Goal: Information Seeking & Learning: Learn about a topic

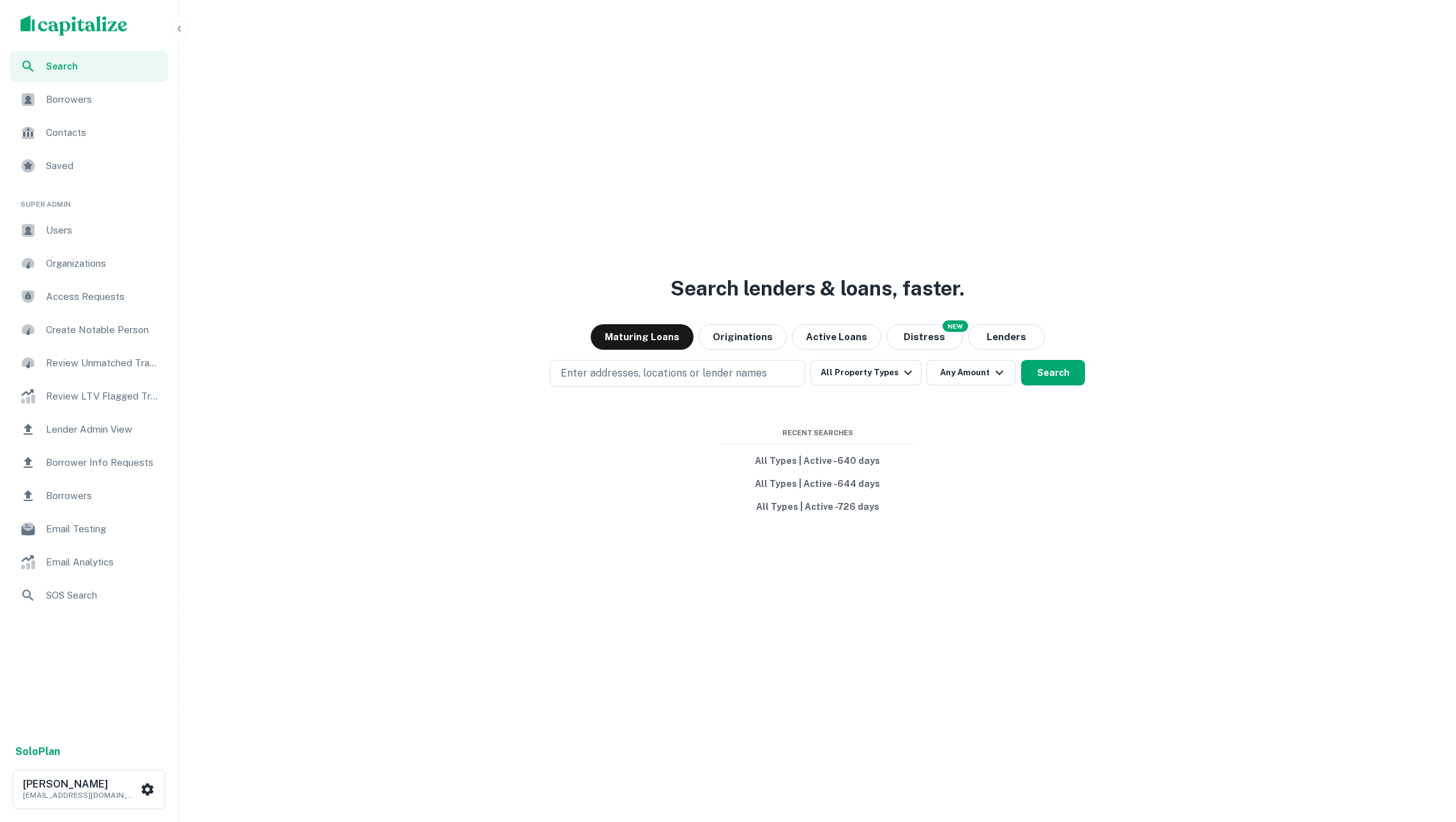
click at [91, 104] on span "Borrowers" at bounding box center [103, 99] width 114 height 15
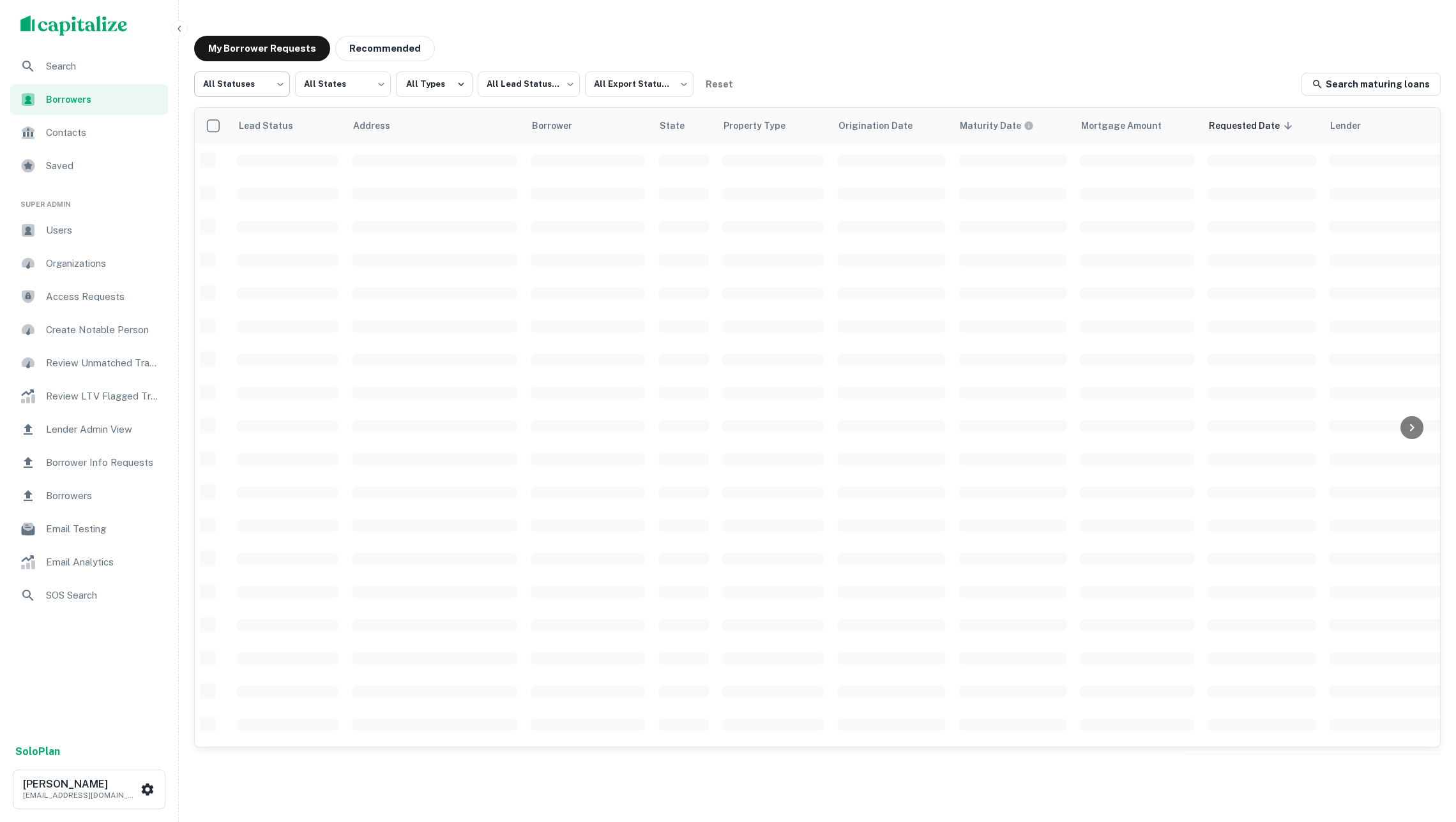
click at [272, 92] on body "Search Borrowers Contacts Saved Super Admin Users Organizations Access Requests…" at bounding box center [728, 411] width 1456 height 822
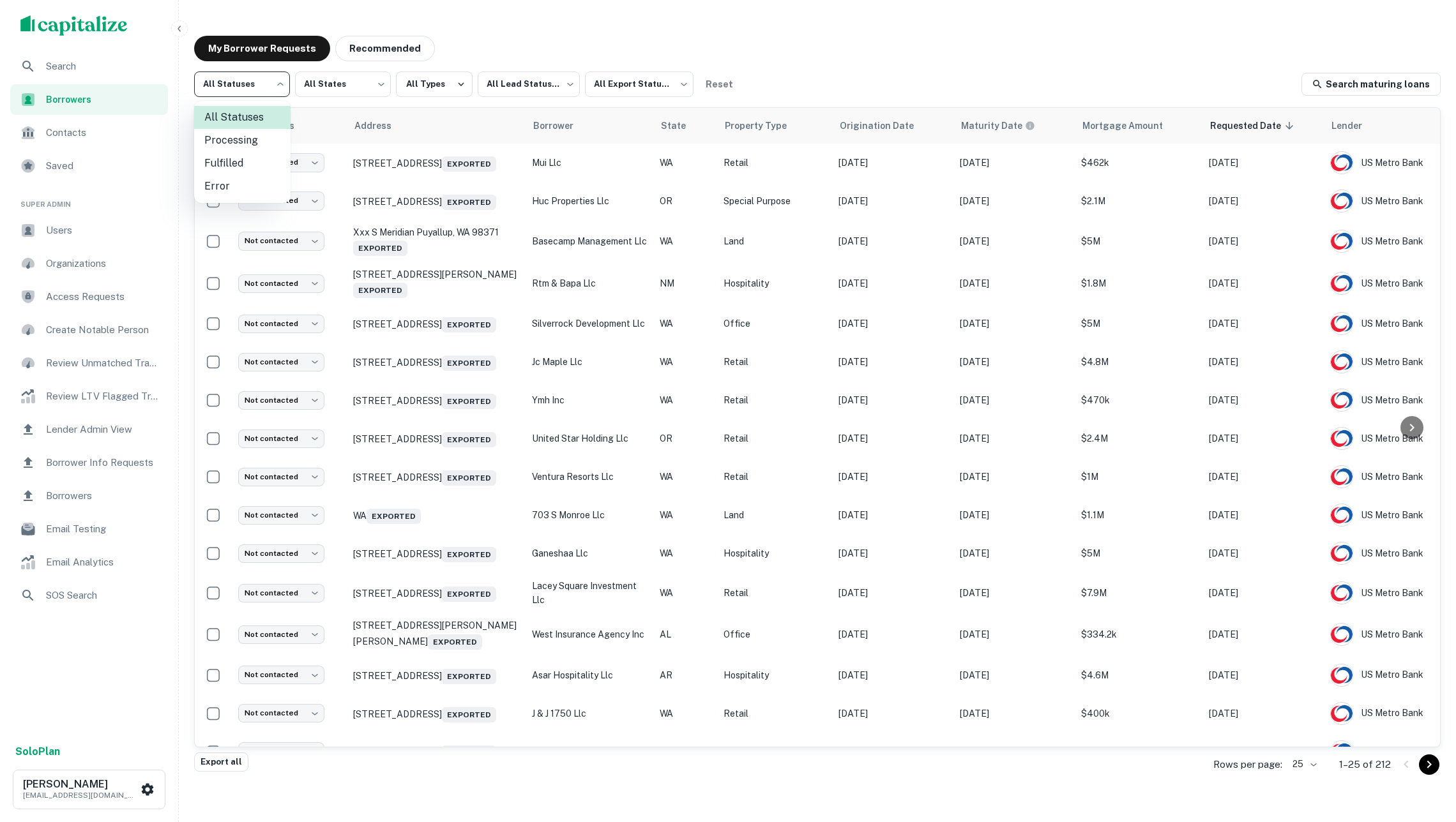
click at [255, 162] on li "Fulfilled" at bounding box center [242, 163] width 96 height 23
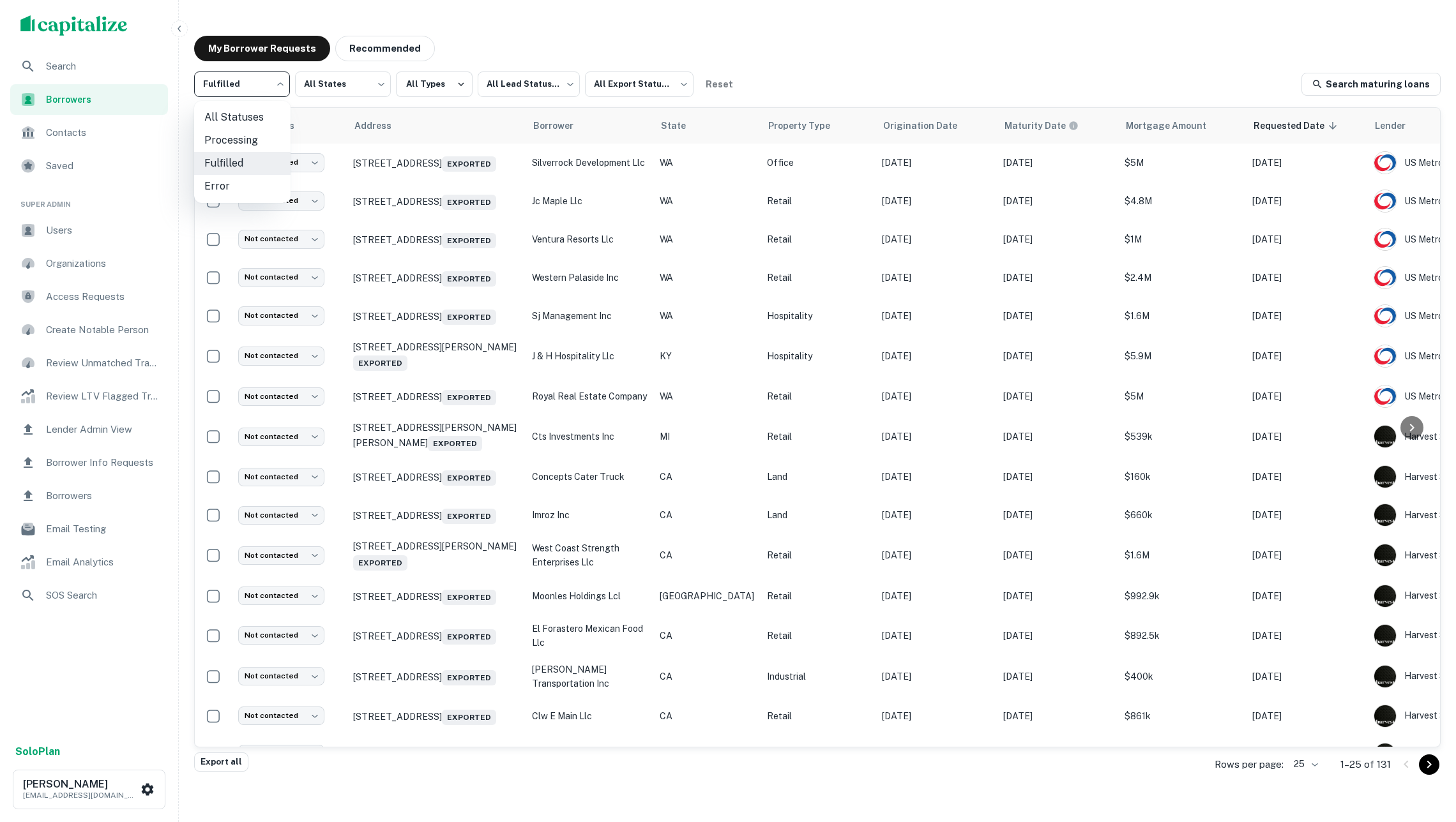
click at [266, 78] on body "Search Borrowers Contacts Saved Super Admin Users Organizations Access Requests…" at bounding box center [728, 411] width 1456 height 822
click at [260, 136] on li "Processing" at bounding box center [242, 140] width 96 height 23
type input "**********"
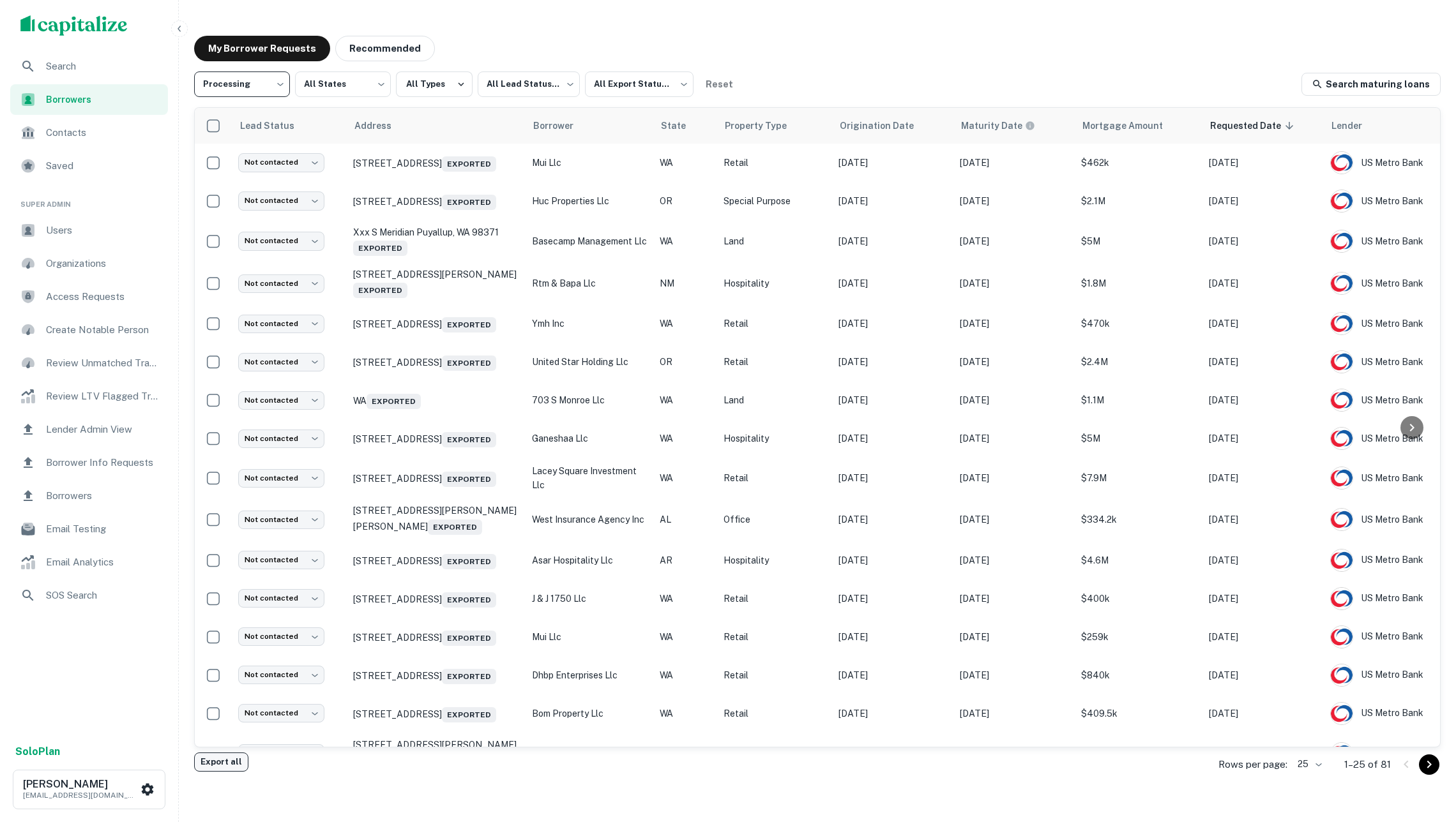
click at [223, 762] on button "Export all" at bounding box center [221, 762] width 54 height 20
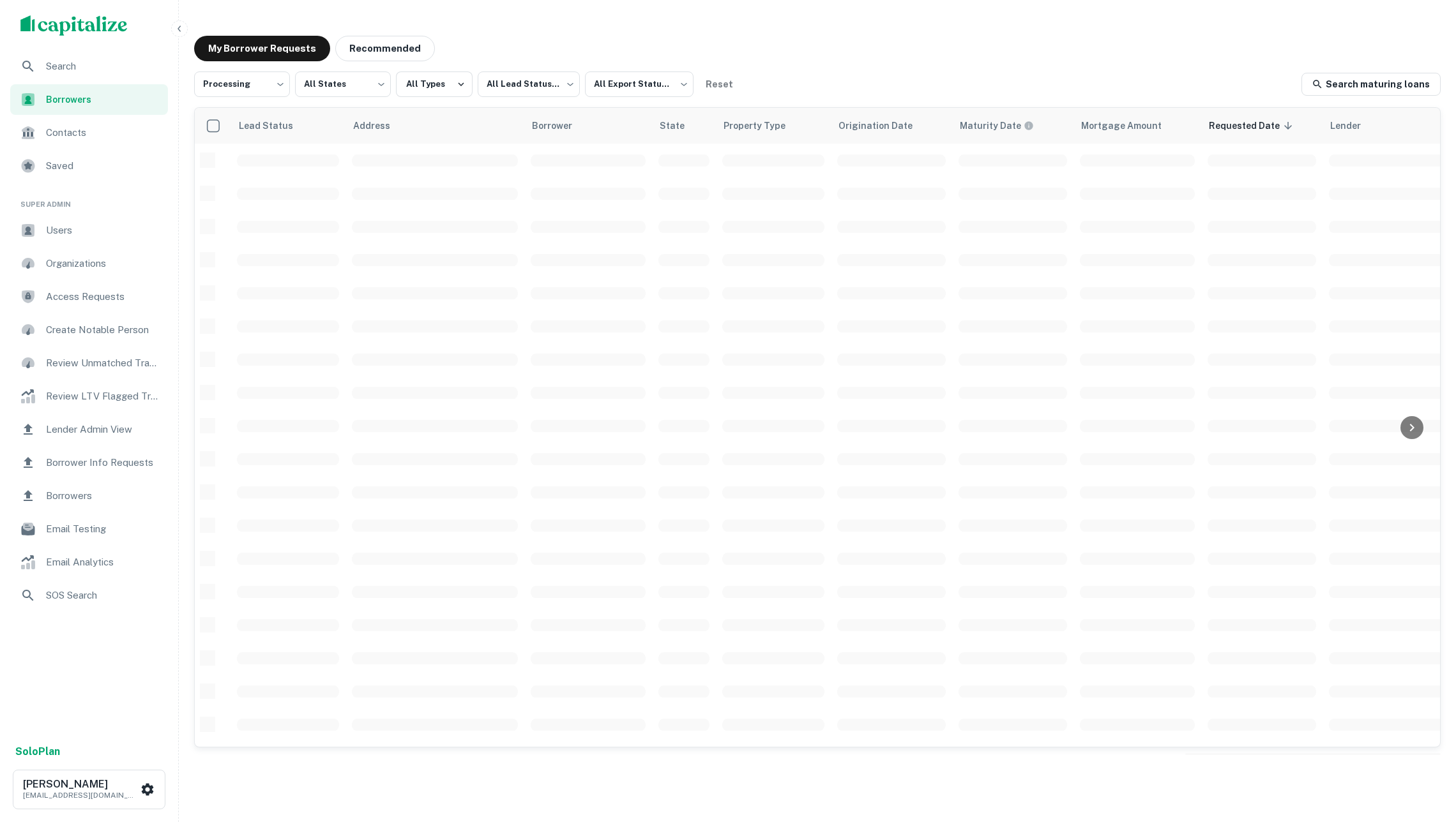
click at [69, 92] on span "Borrowers" at bounding box center [103, 99] width 114 height 14
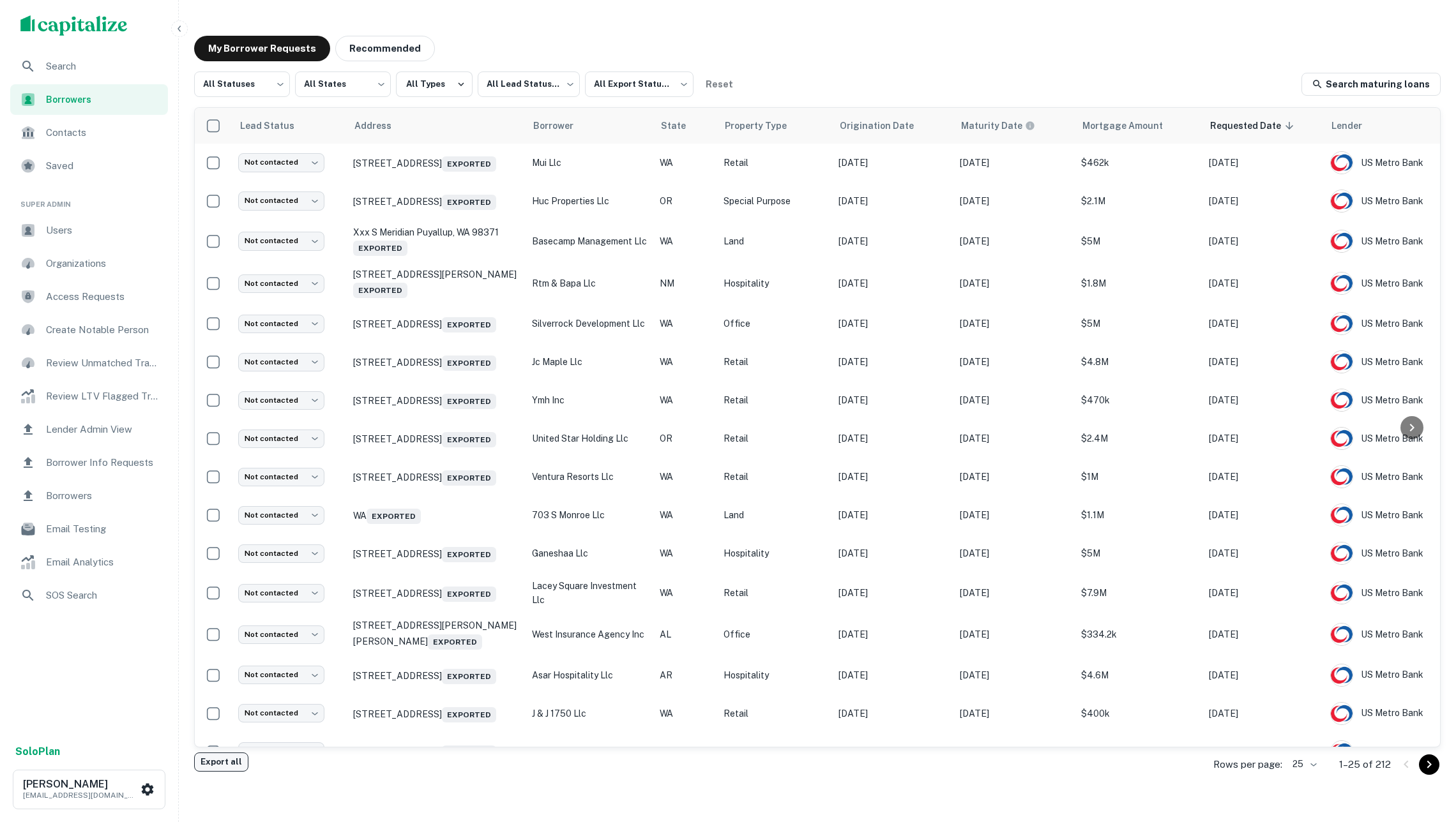
click at [229, 764] on button "Export all" at bounding box center [221, 762] width 54 height 20
click at [256, 81] on body "Search Borrowers Contacts Saved Super Admin Users Organizations Access Requests…" at bounding box center [728, 411] width 1456 height 822
click at [256, 81] on div at bounding box center [728, 411] width 1456 height 822
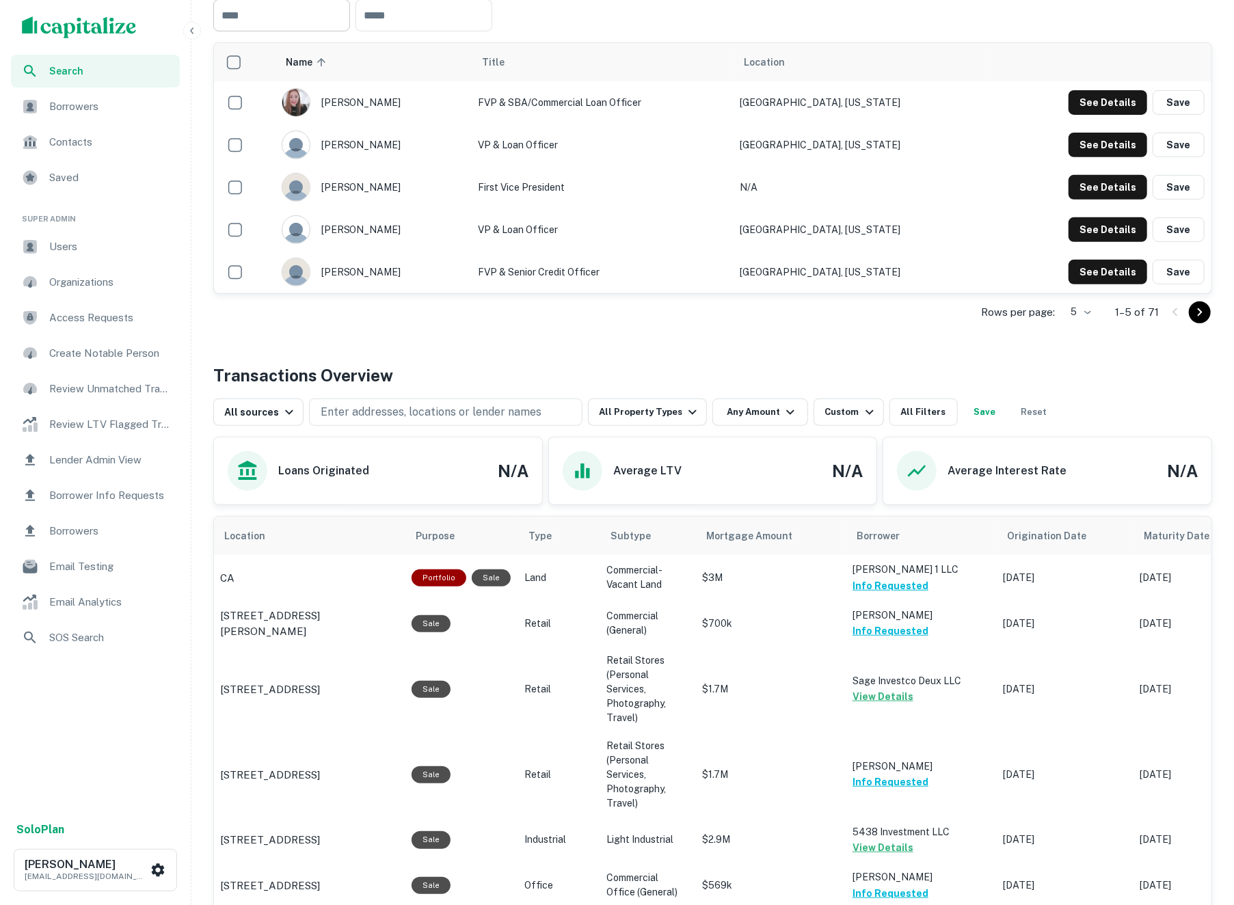
scroll to position [219, 0]
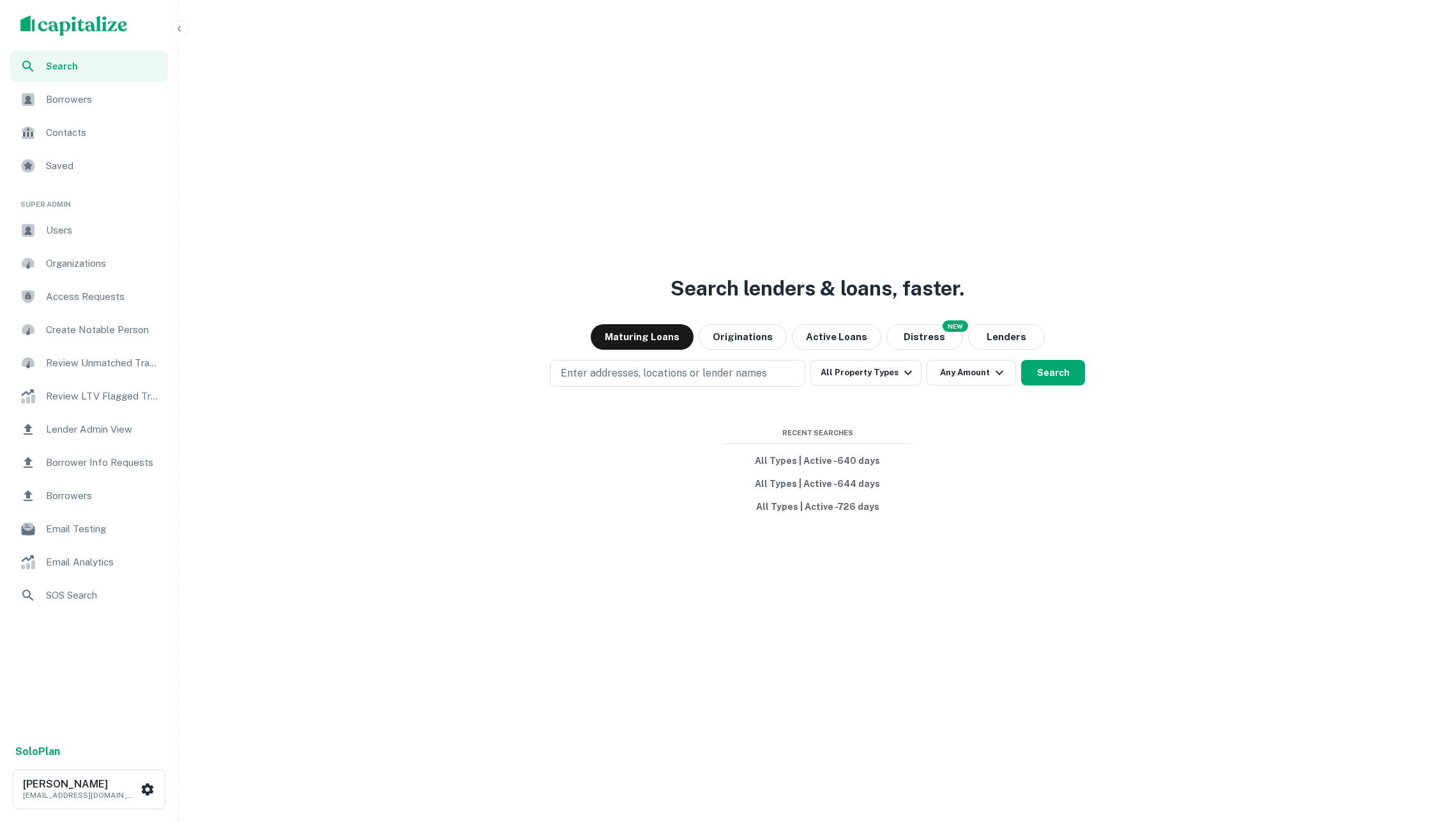
click at [122, 102] on span "Borrowers" at bounding box center [103, 99] width 114 height 15
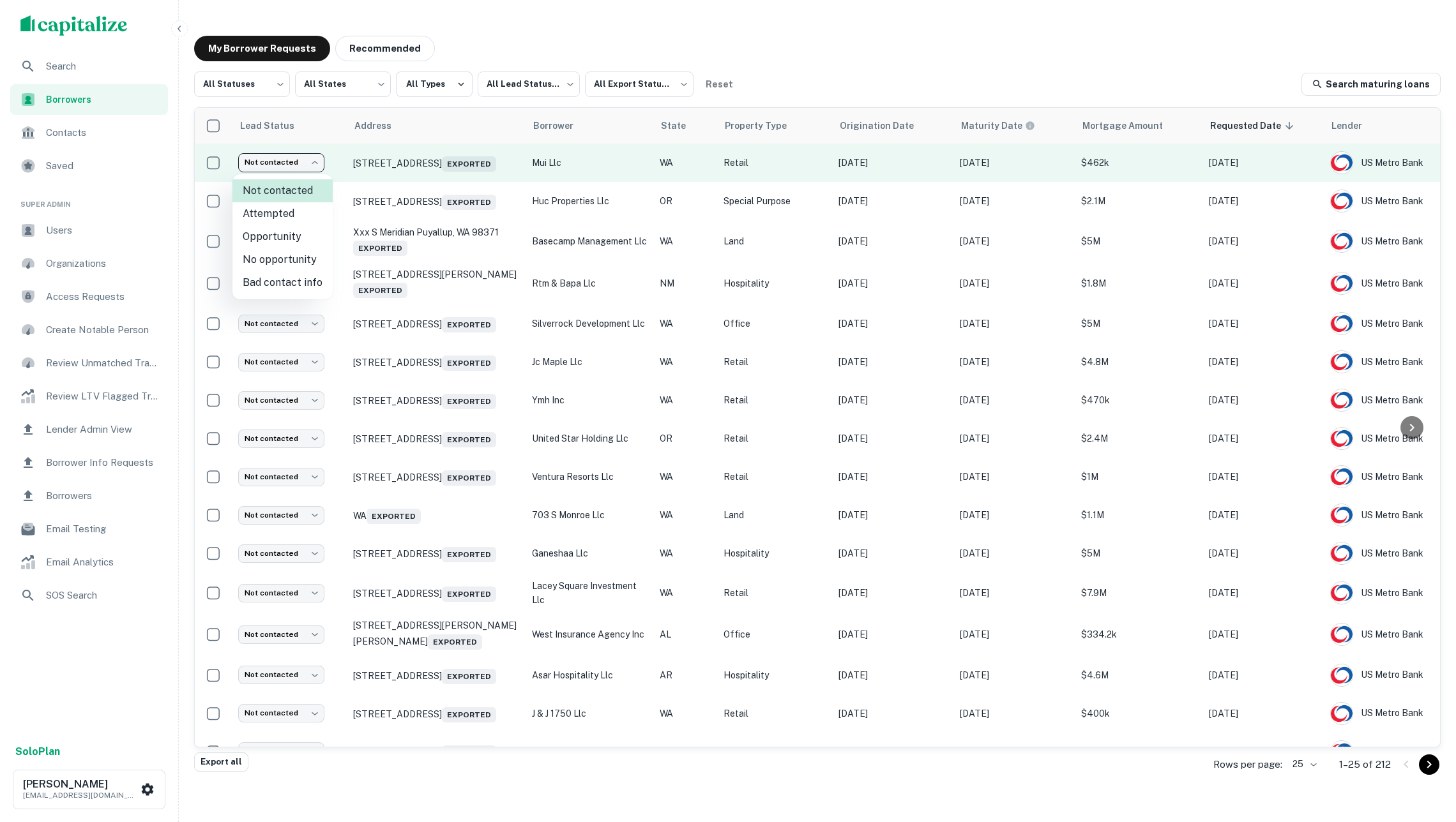
click at [304, 160] on body "Search Borrowers Contacts Saved Super Admin Users Organizations Access Requests…" at bounding box center [728, 411] width 1456 height 822
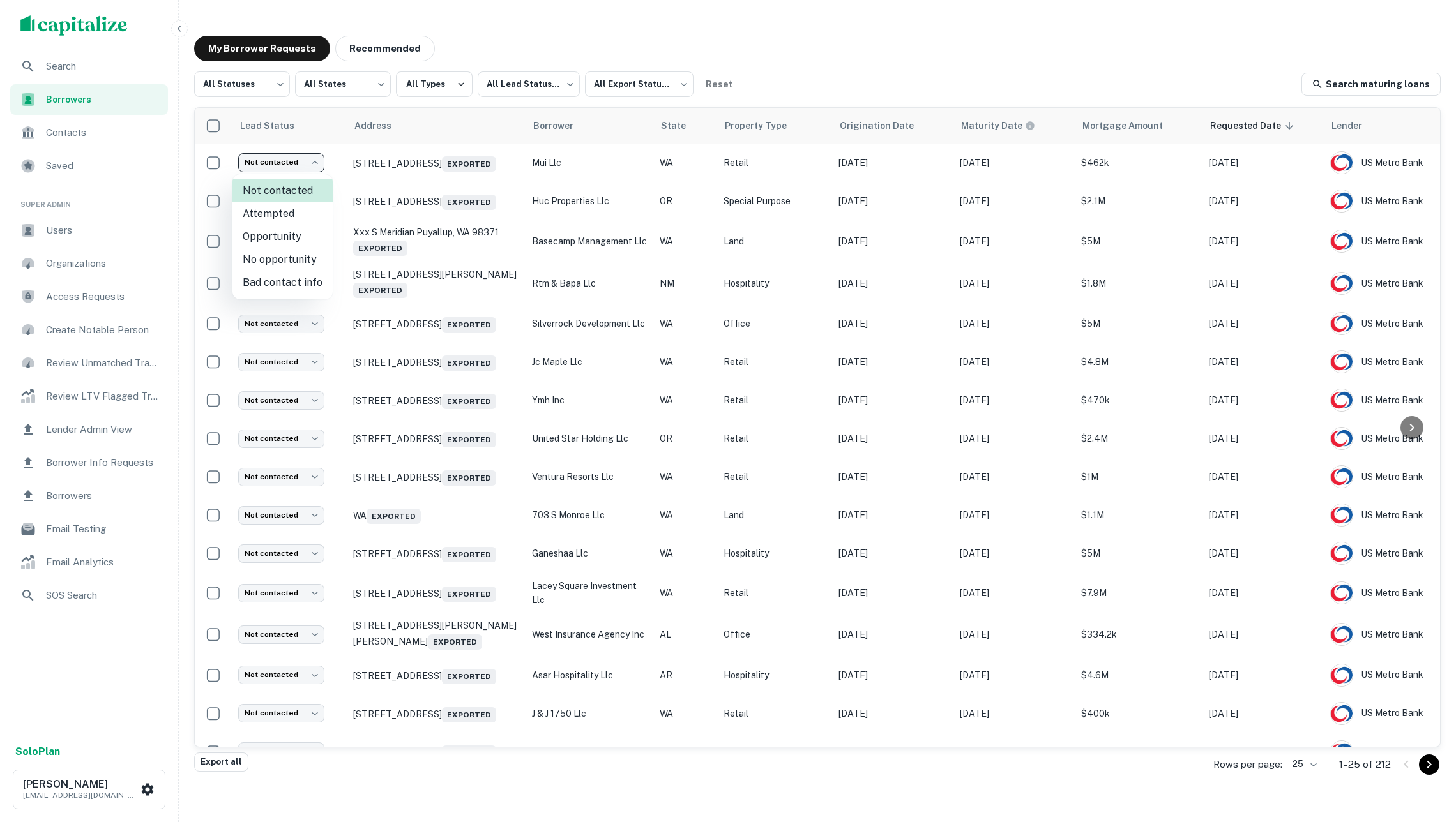
click at [526, 45] on div at bounding box center [728, 411] width 1456 height 822
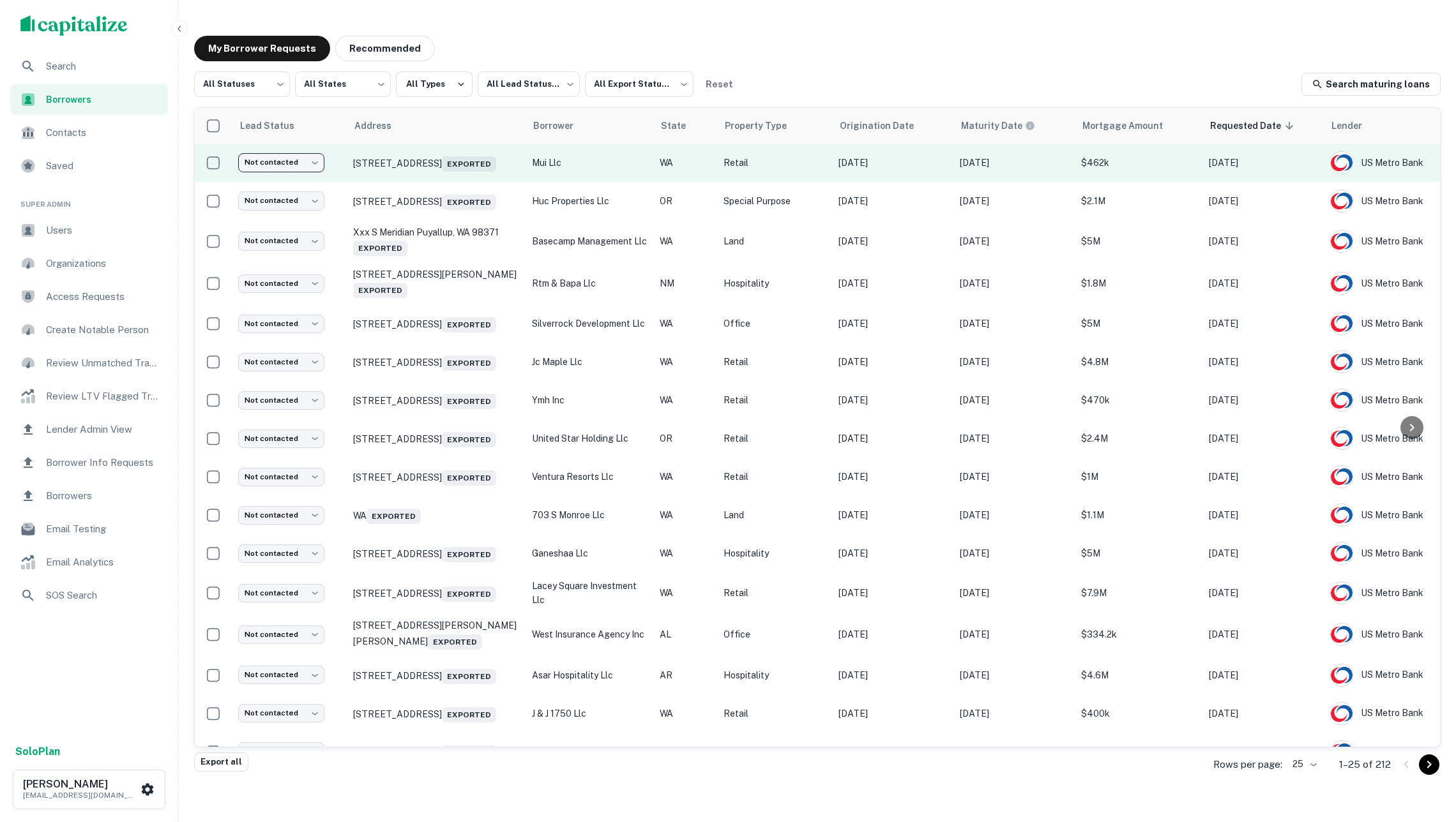
click at [608, 163] on p "mui llc" at bounding box center [589, 163] width 115 height 14
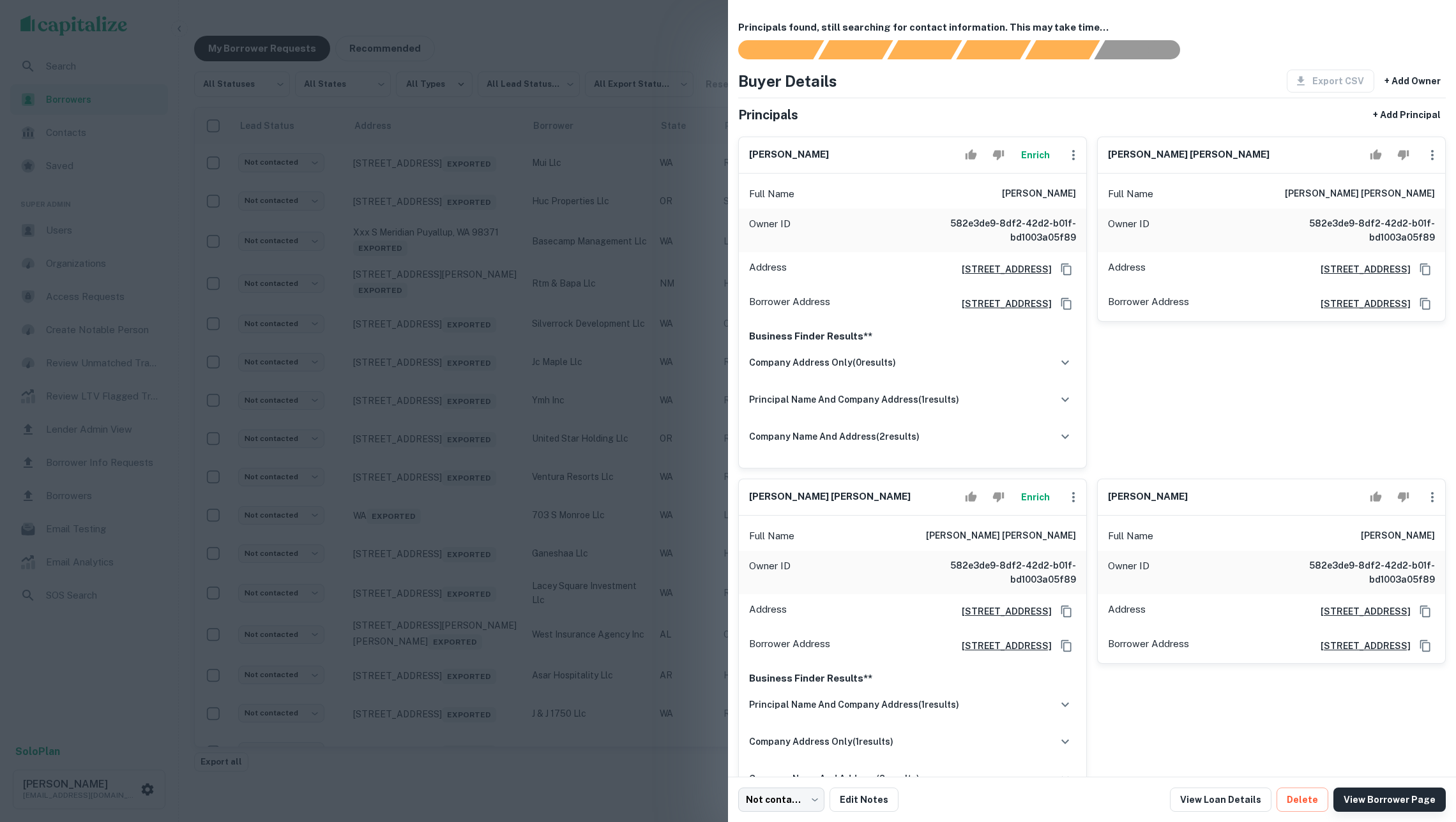
click at [1392, 801] on link "View Borrower Page" at bounding box center [1390, 800] width 112 height 24
click at [581, 269] on div at bounding box center [728, 411] width 1456 height 822
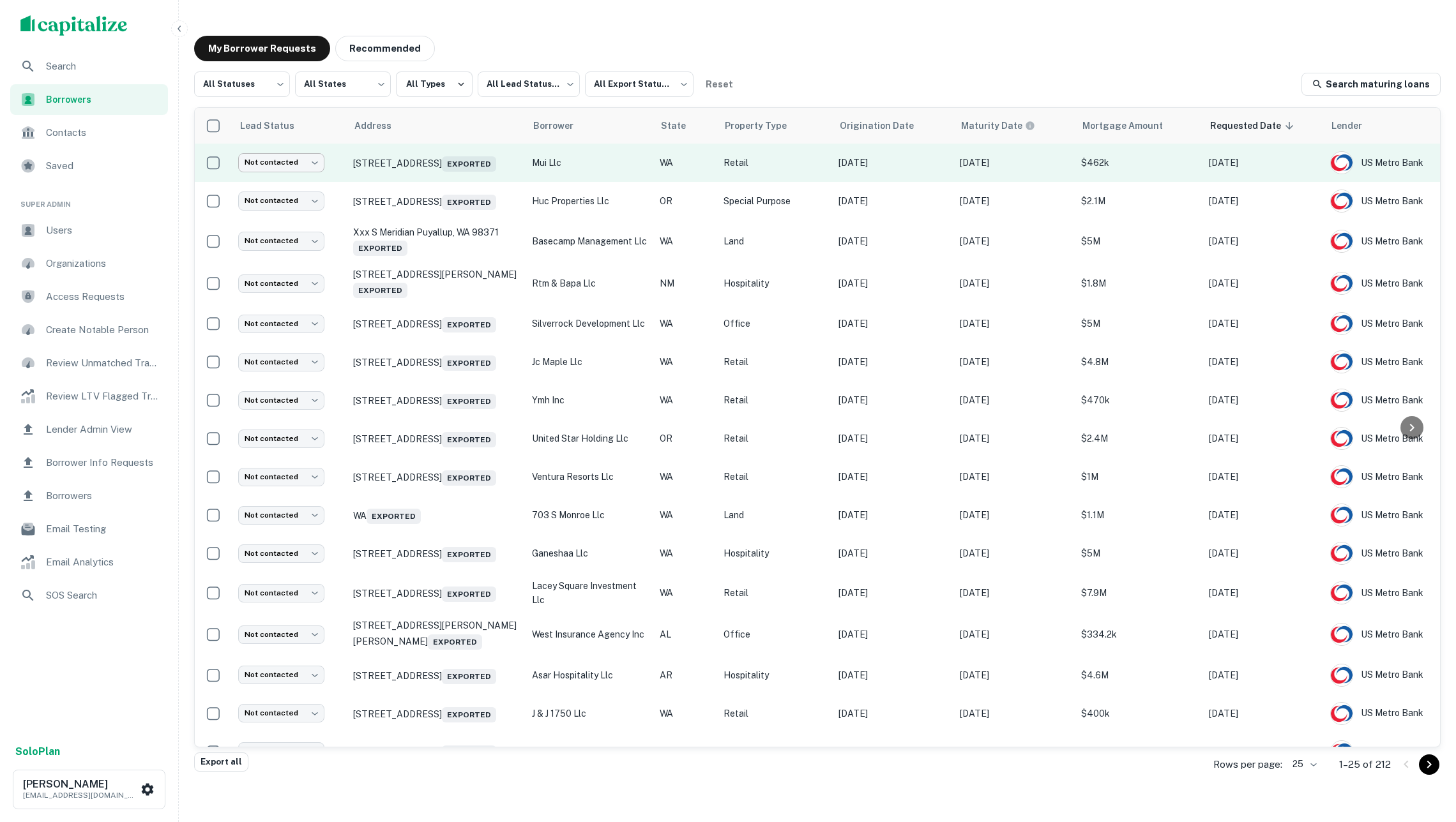
click at [290, 168] on body "Search Borrowers Contacts Saved Super Admin Users Organizations Access Requests…" at bounding box center [728, 411] width 1456 height 822
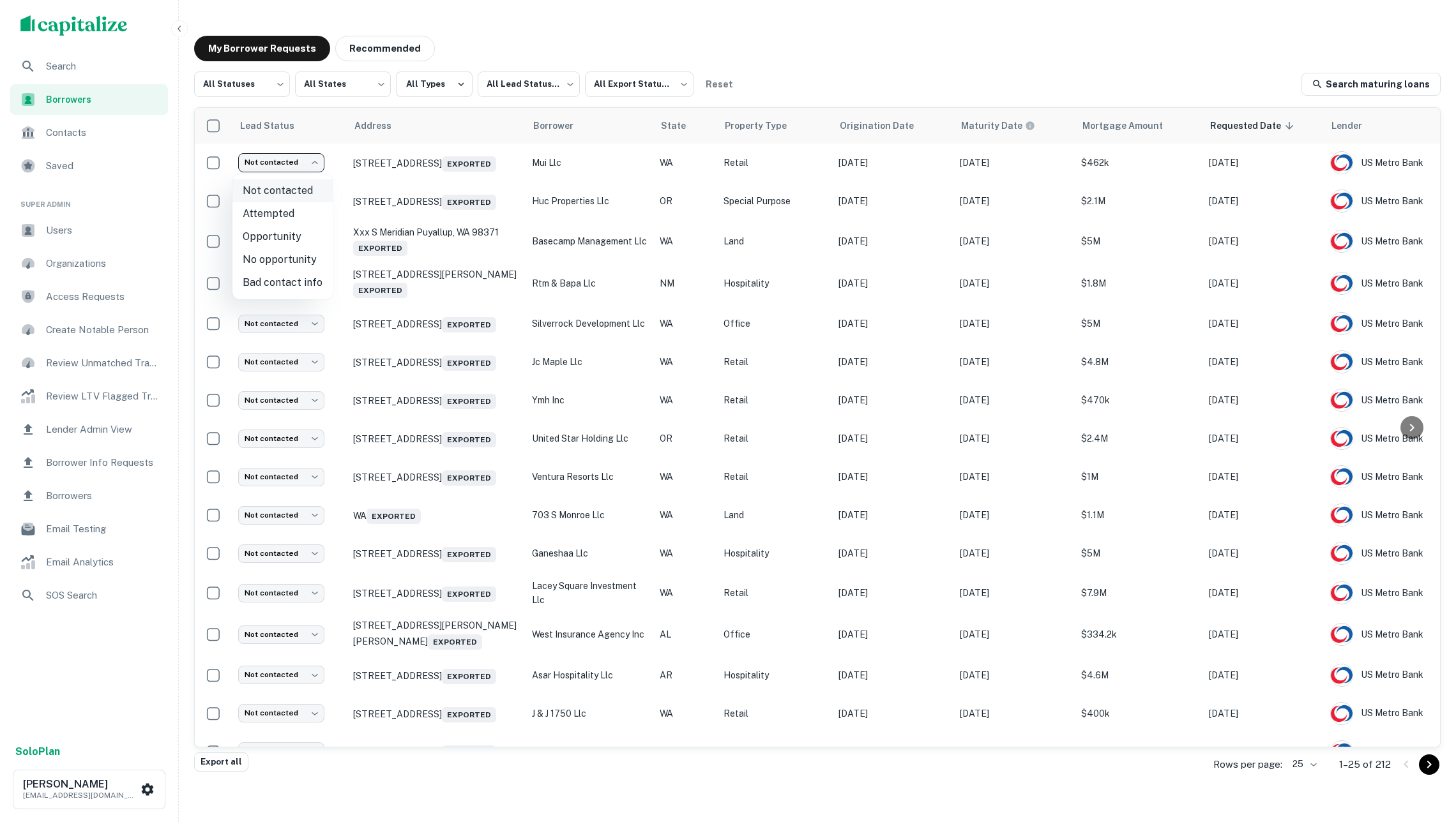
click at [286, 191] on li "Not contacted" at bounding box center [282, 191] width 100 height 23
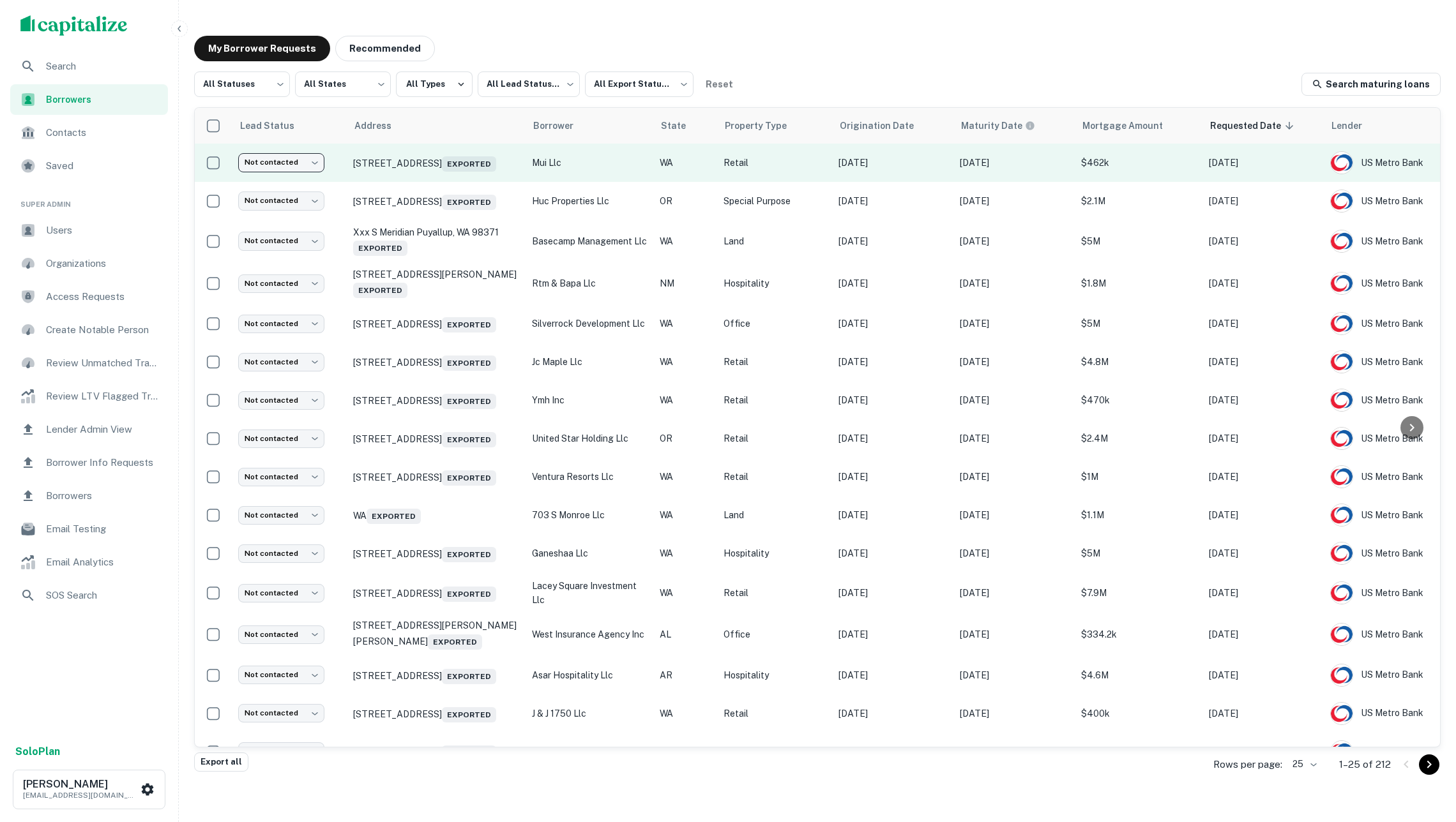
click at [318, 172] on body "Search Borrowers Contacts Saved Super Admin Users Organizations Access Requests…" at bounding box center [728, 411] width 1456 height 822
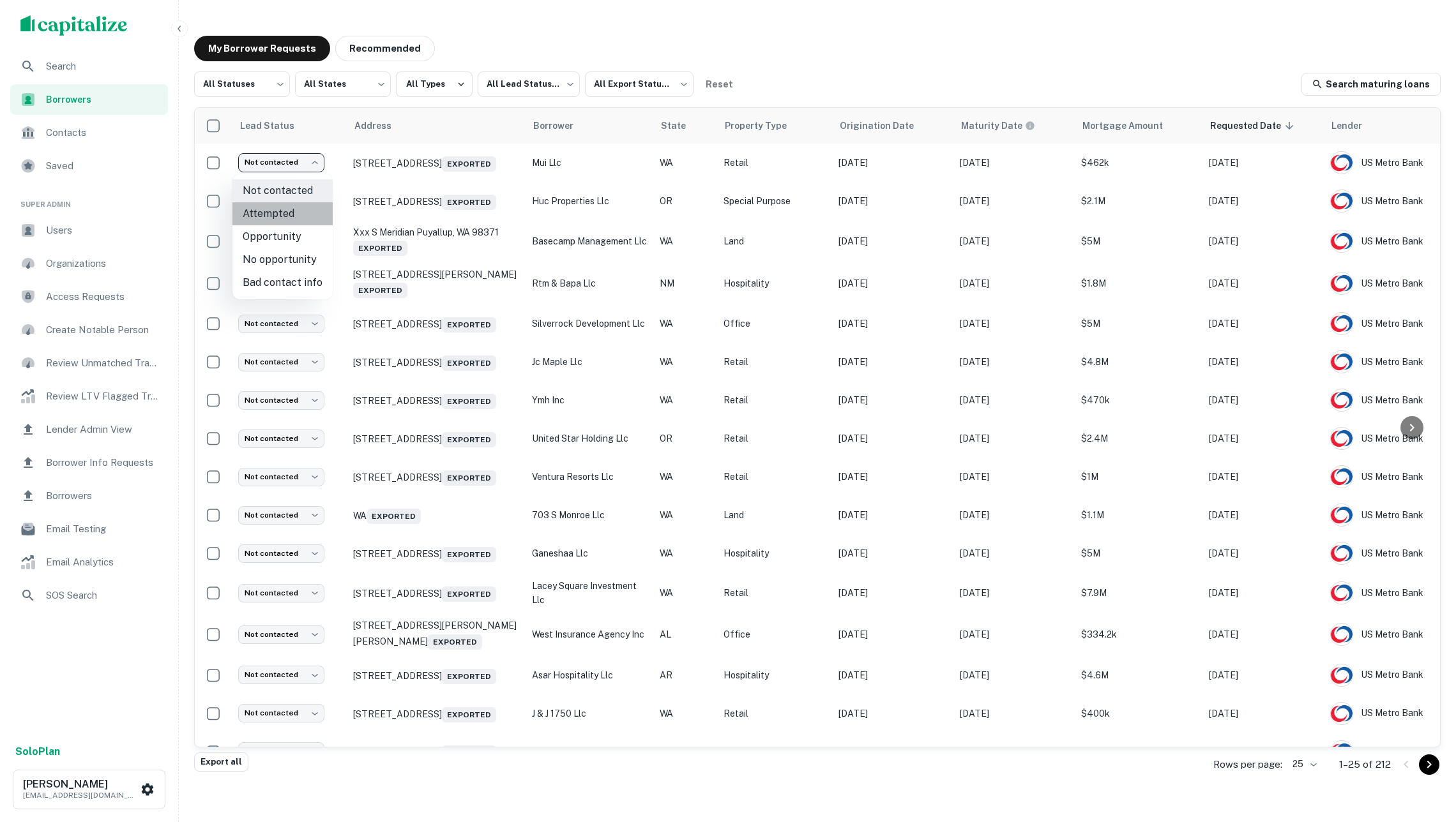
click at [309, 209] on li "Attempted" at bounding box center [282, 214] width 100 height 23
type input "*********"
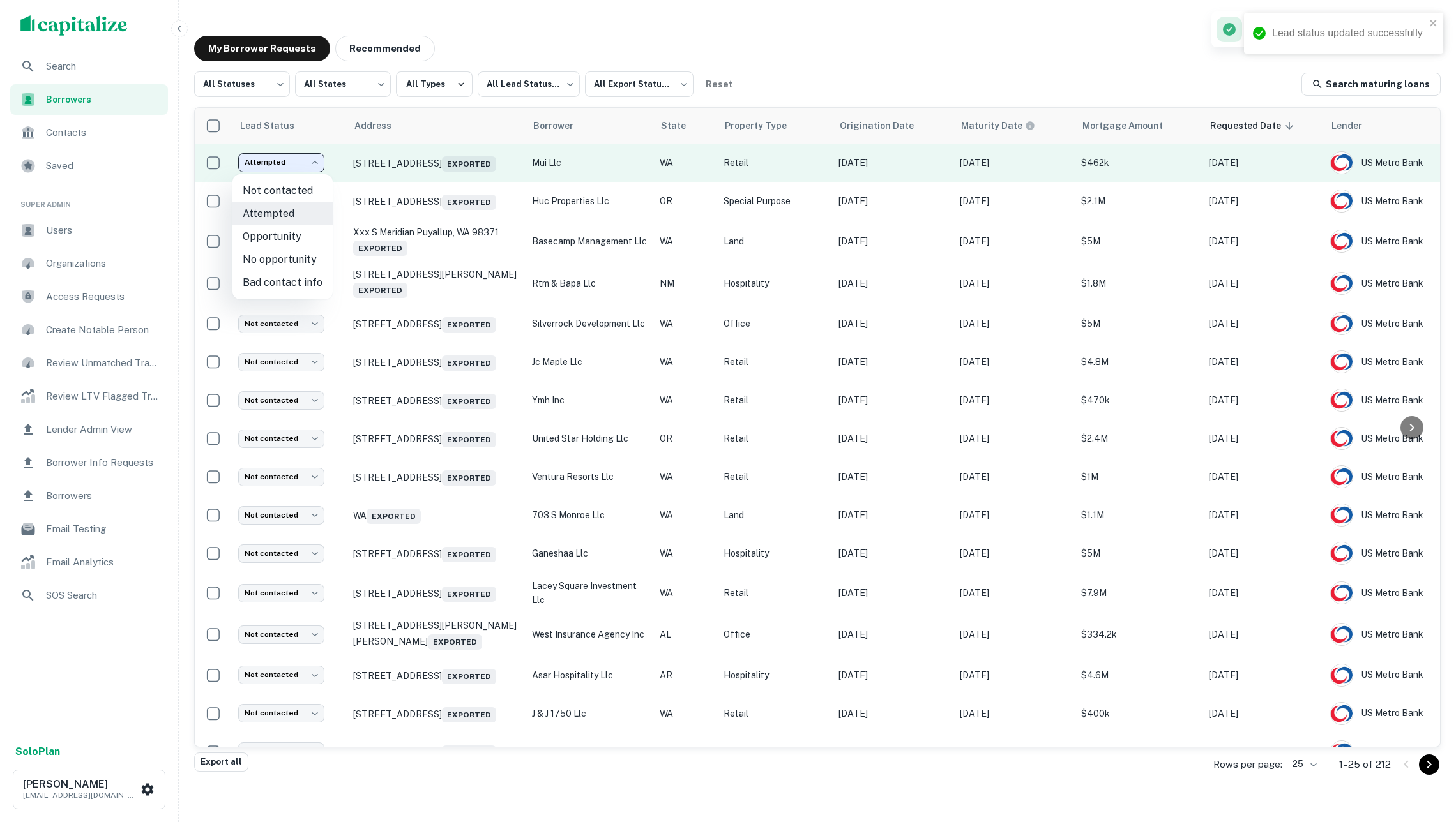
click at [275, 168] on body "Lead status updated successfully Search Borrowers Contacts Saved Super Admin Us…" at bounding box center [728, 411] width 1456 height 822
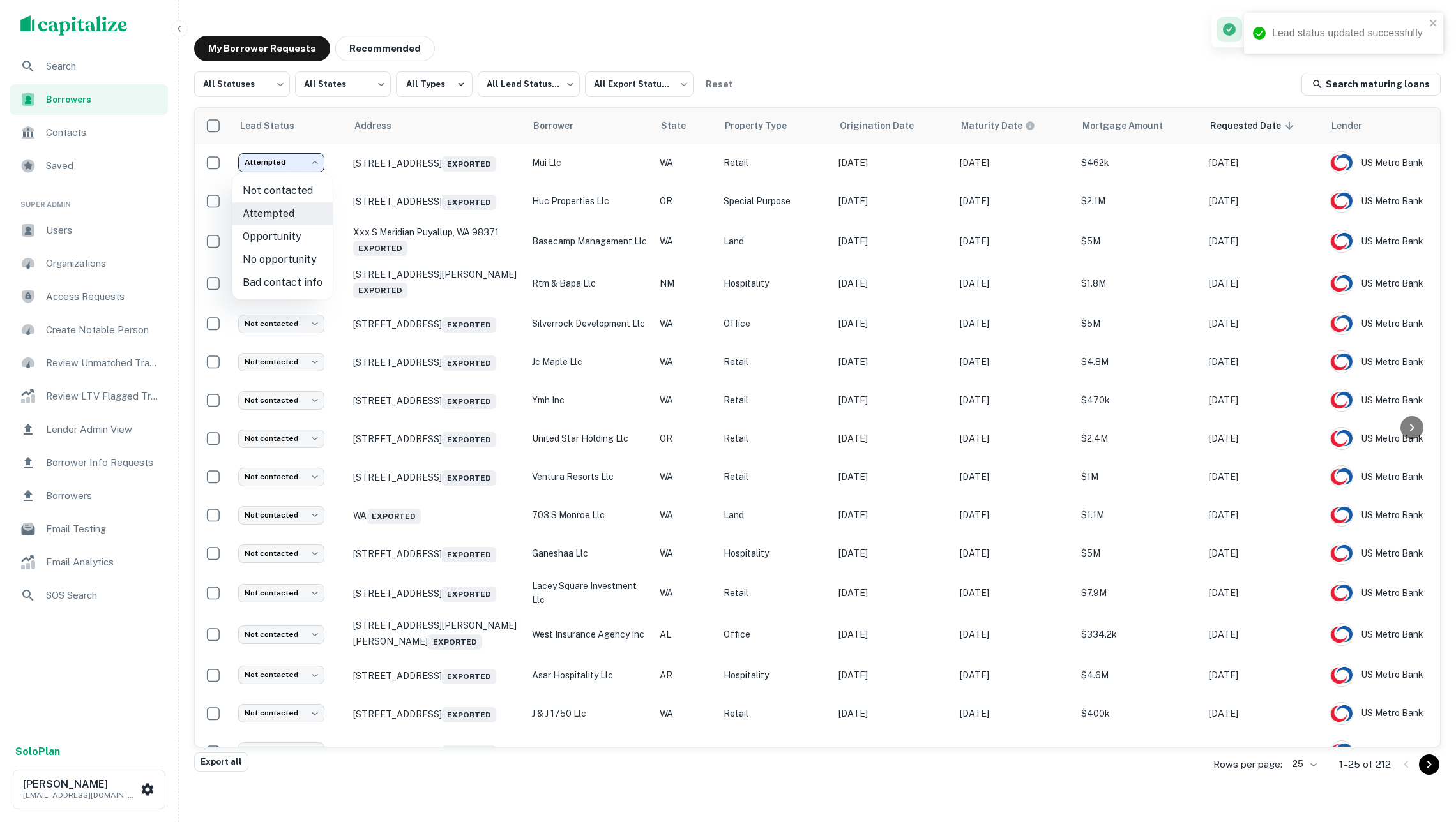
click at [281, 197] on li "Not contacted" at bounding box center [282, 191] width 100 height 23
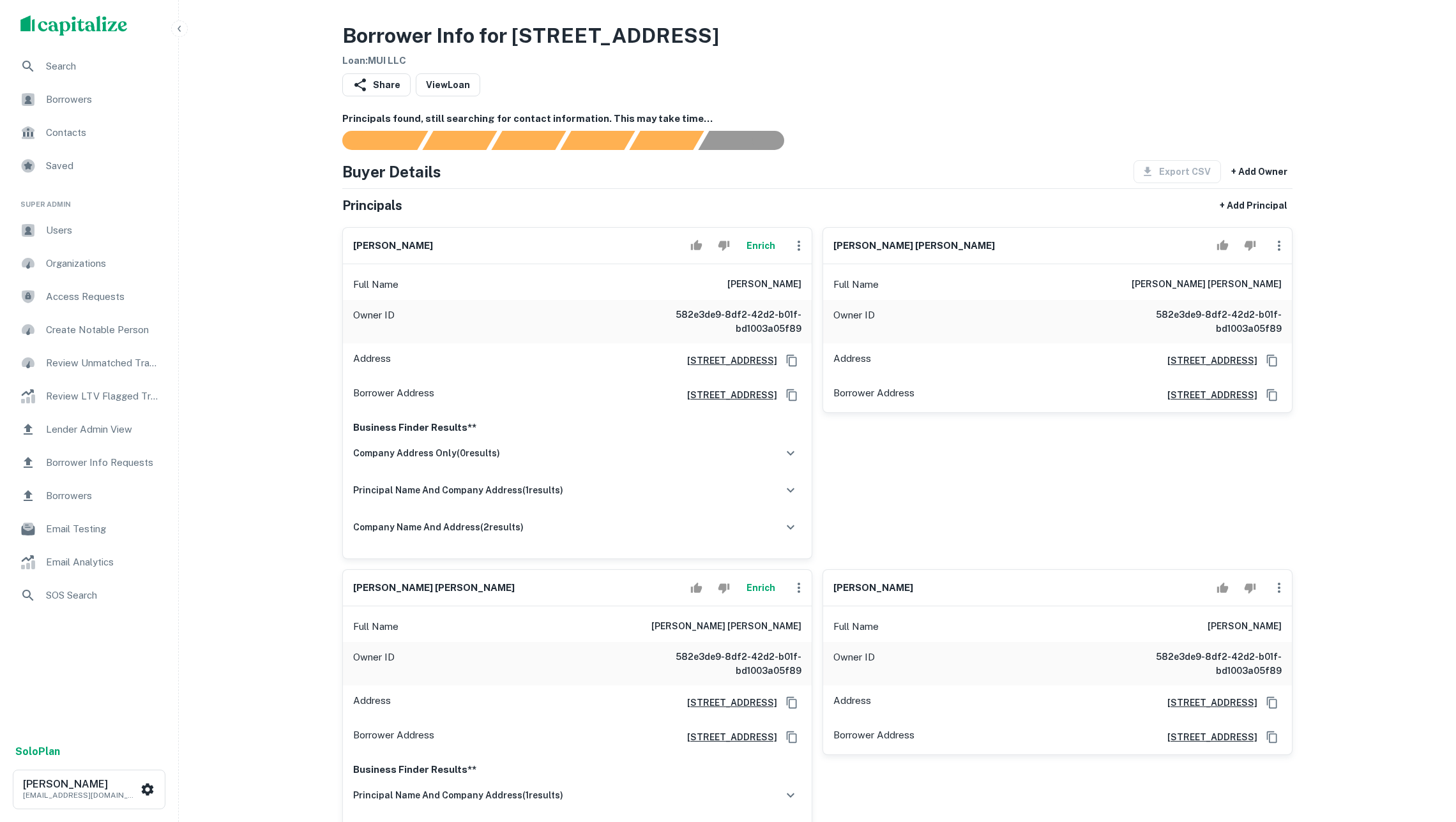
click at [106, 98] on span "Borrowers" at bounding box center [103, 99] width 114 height 15
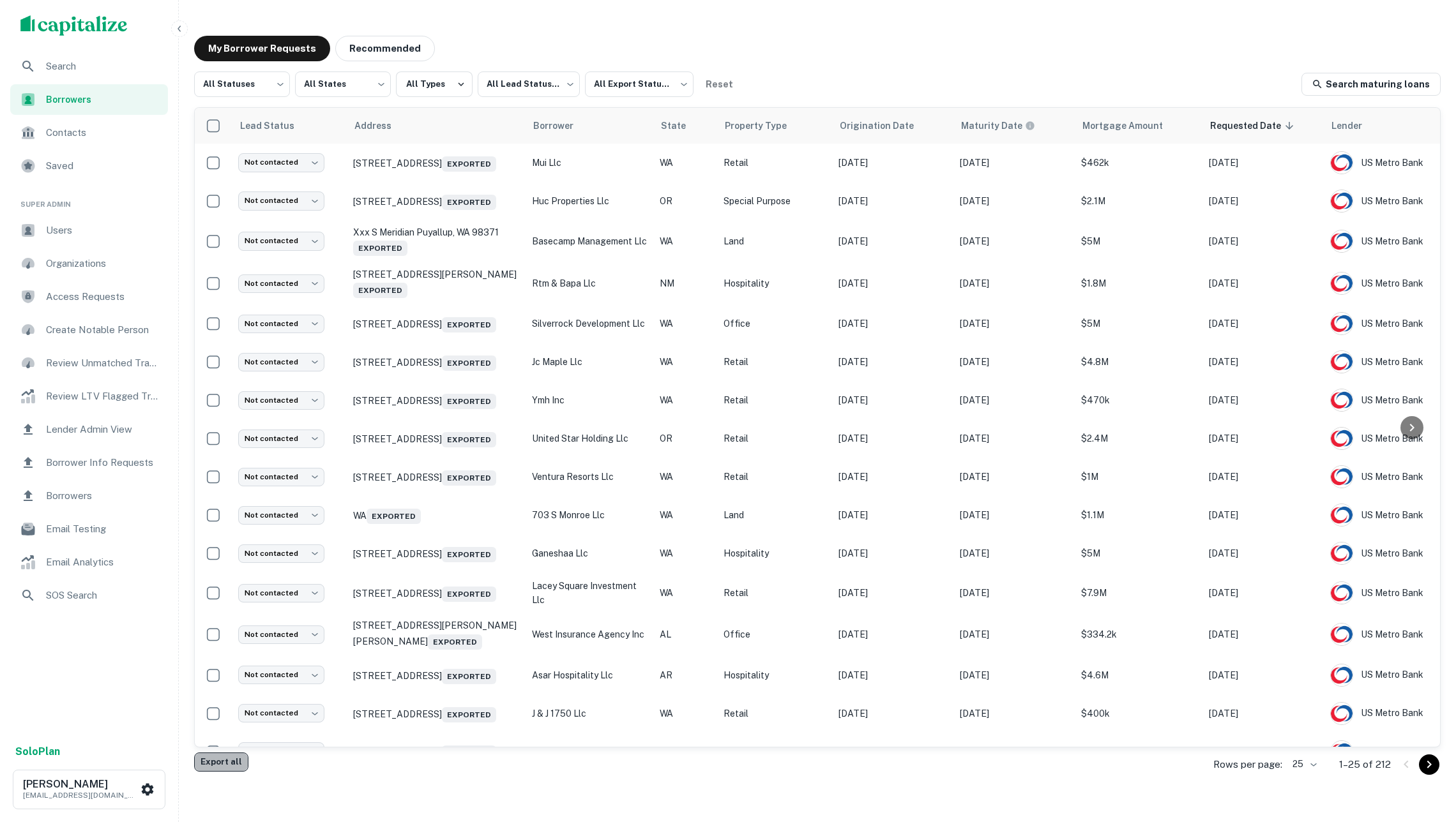
click at [219, 761] on button "Export all" at bounding box center [221, 762] width 54 height 20
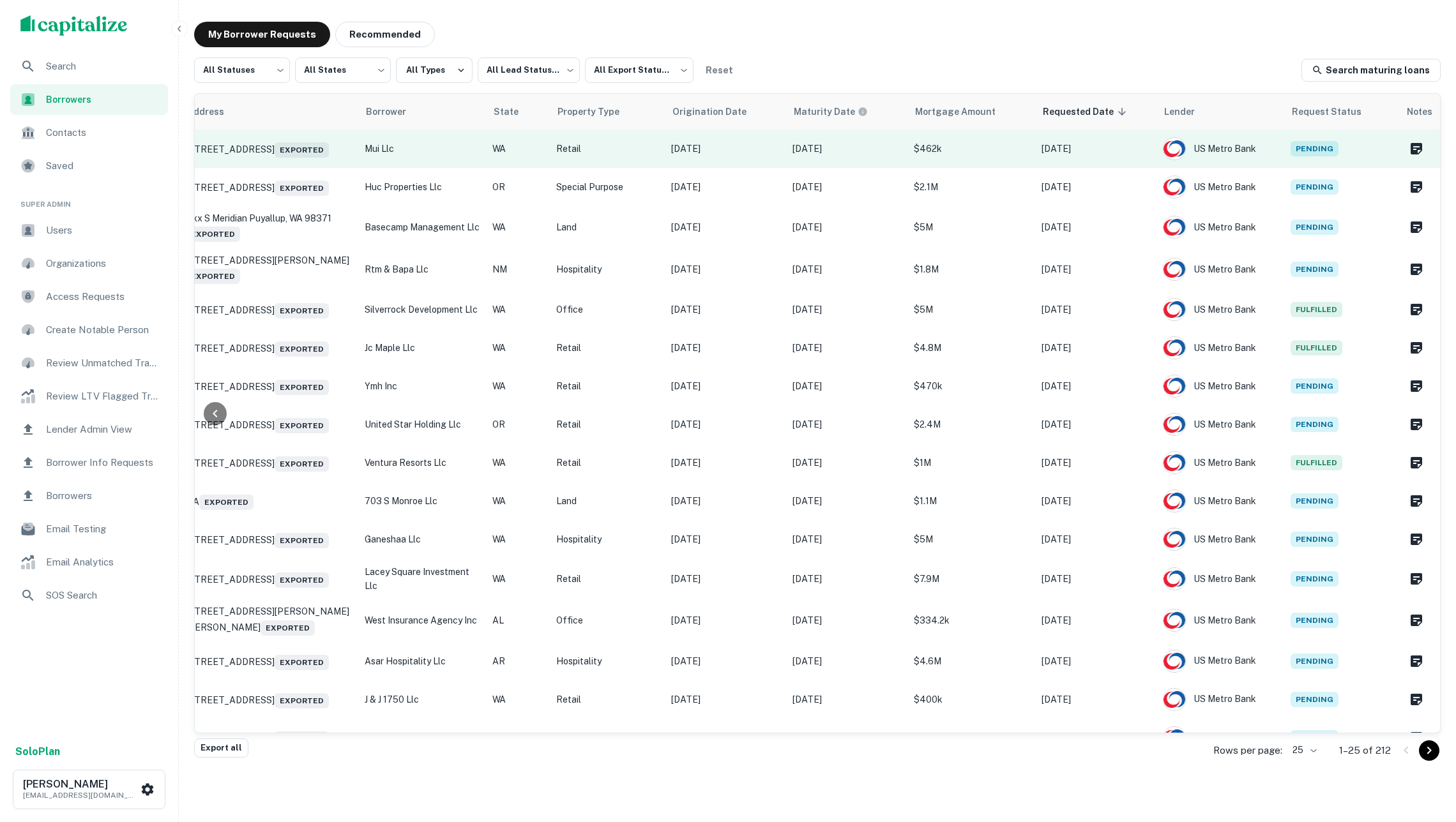
scroll to position [0, 167]
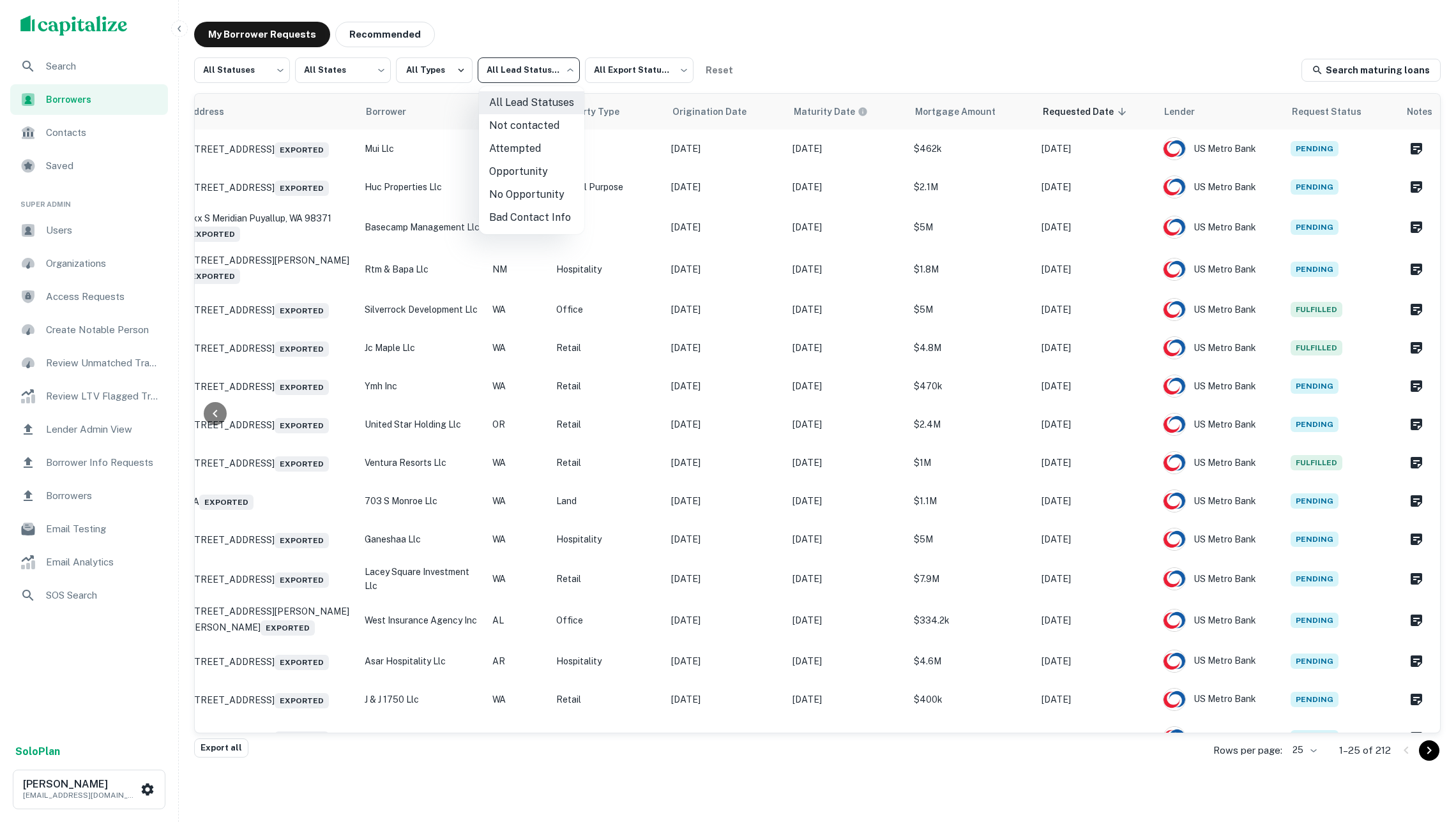
click at [505, 74] on body "Search Borrowers Contacts Saved Super Admin Users Organizations Access Requests…" at bounding box center [728, 397] width 1456 height 822
click at [523, 120] on li "Not contacted" at bounding box center [532, 125] width 106 height 23
type input "****"
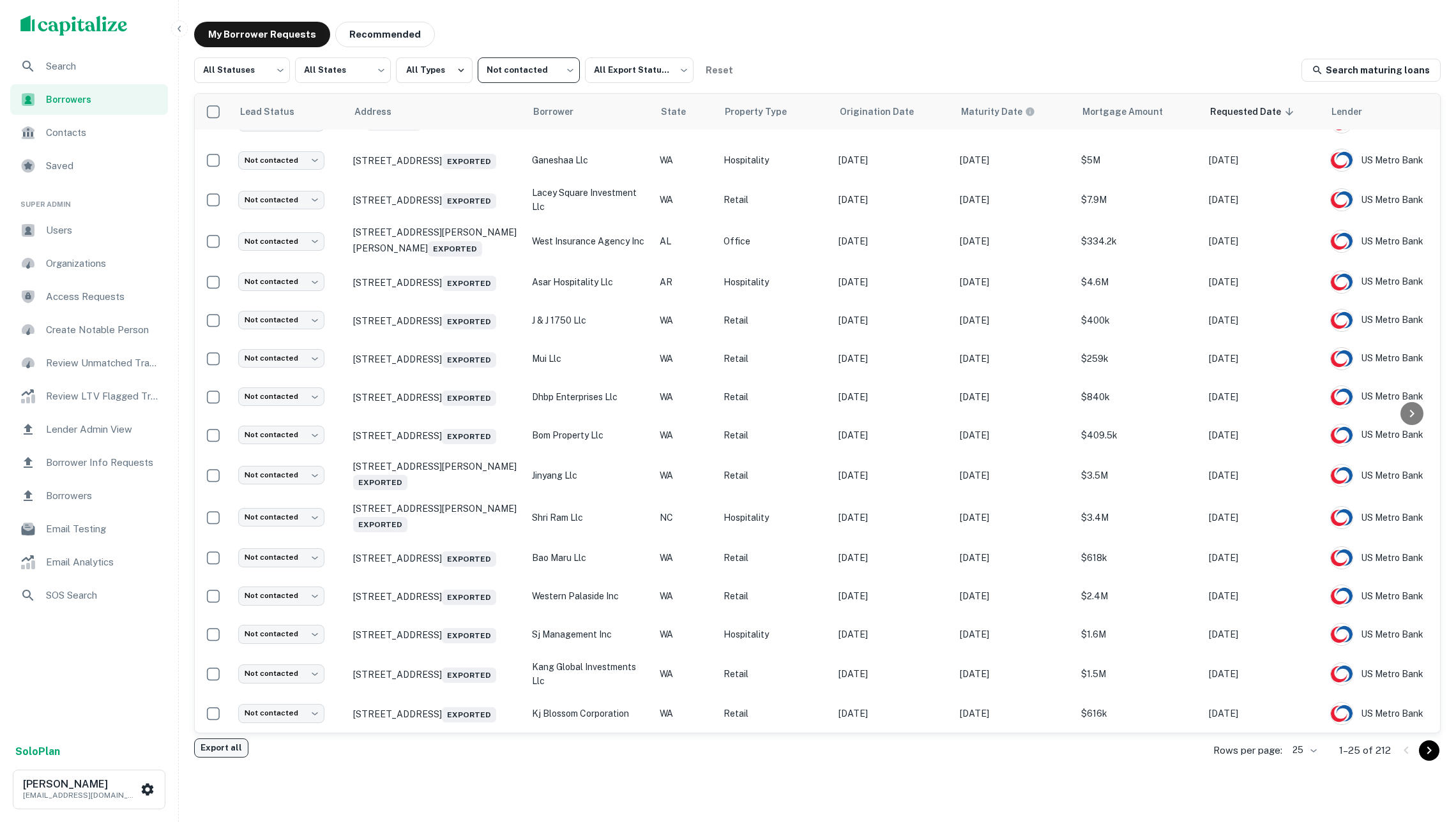
scroll to position [437, 0]
click at [231, 749] on button "Export all" at bounding box center [221, 748] width 54 height 20
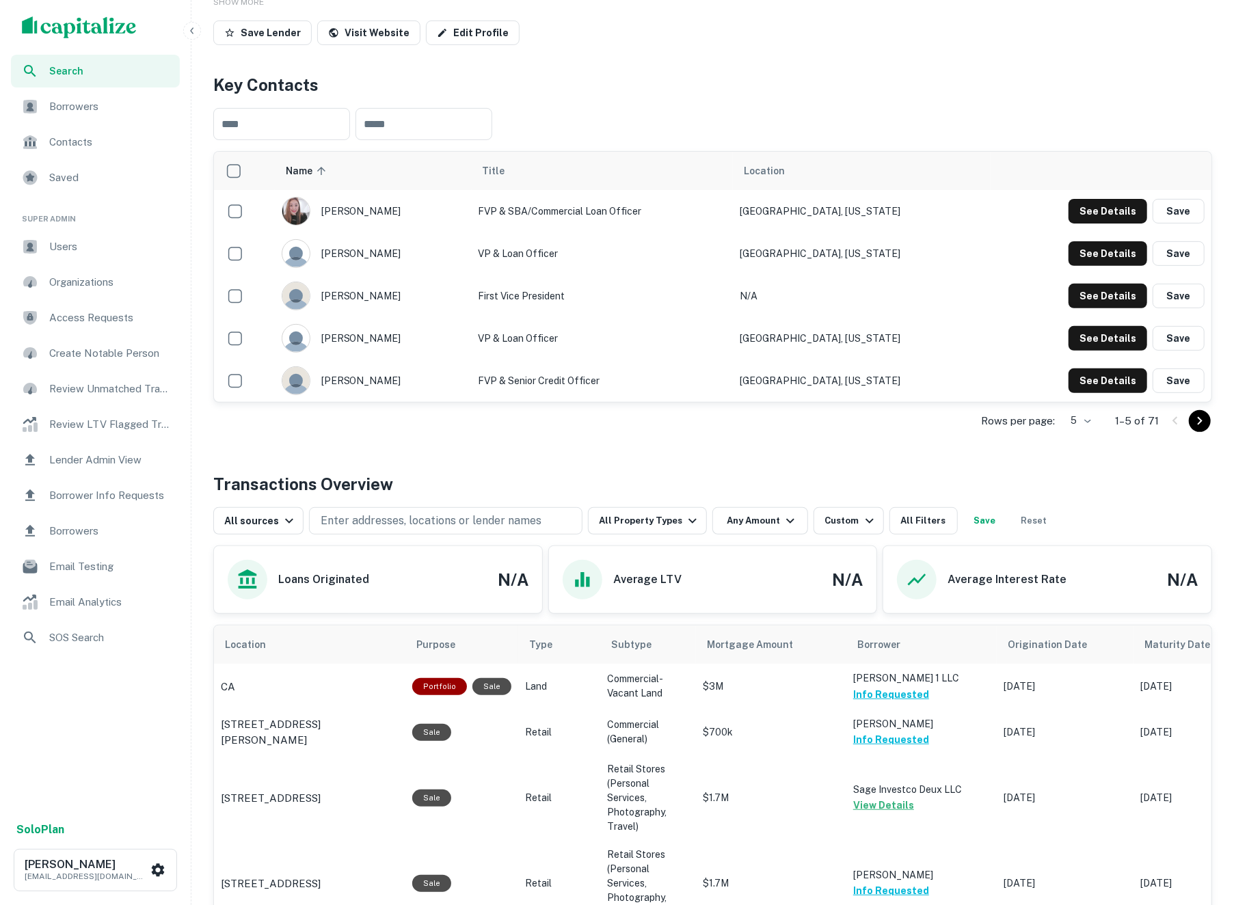
scroll to position [0, 1]
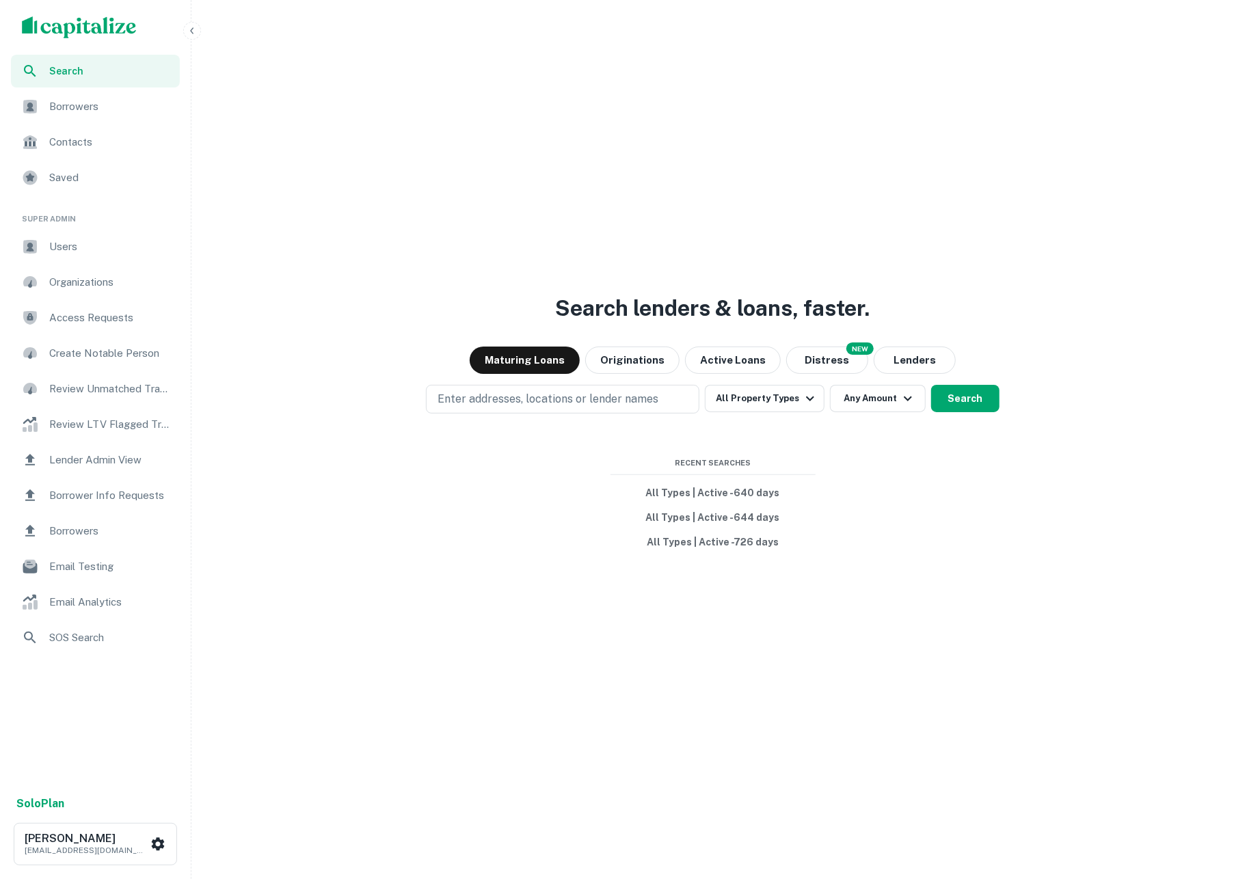
click at [122, 103] on span "Borrowers" at bounding box center [110, 106] width 122 height 16
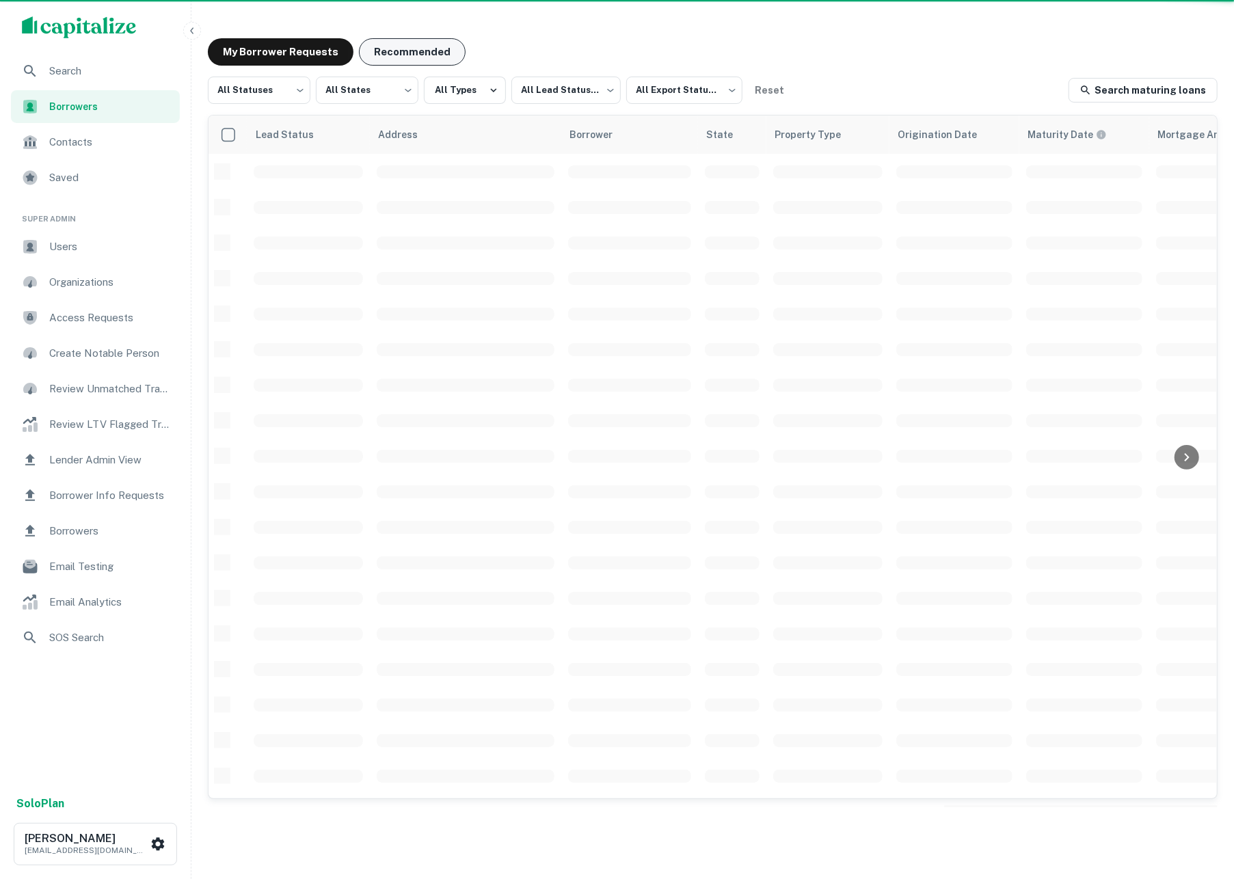
click at [420, 53] on button "Recommended" at bounding box center [412, 51] width 107 height 27
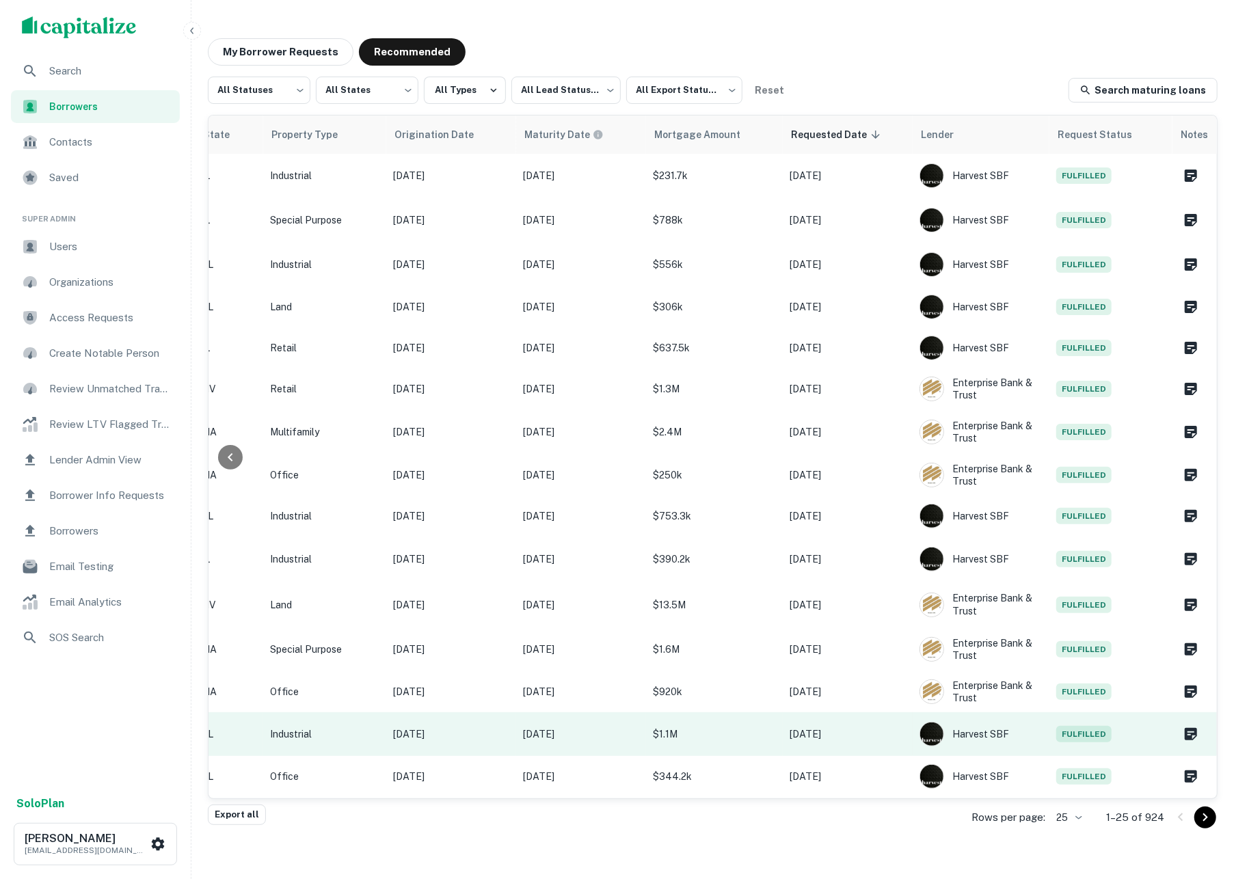
scroll to position [0, 504]
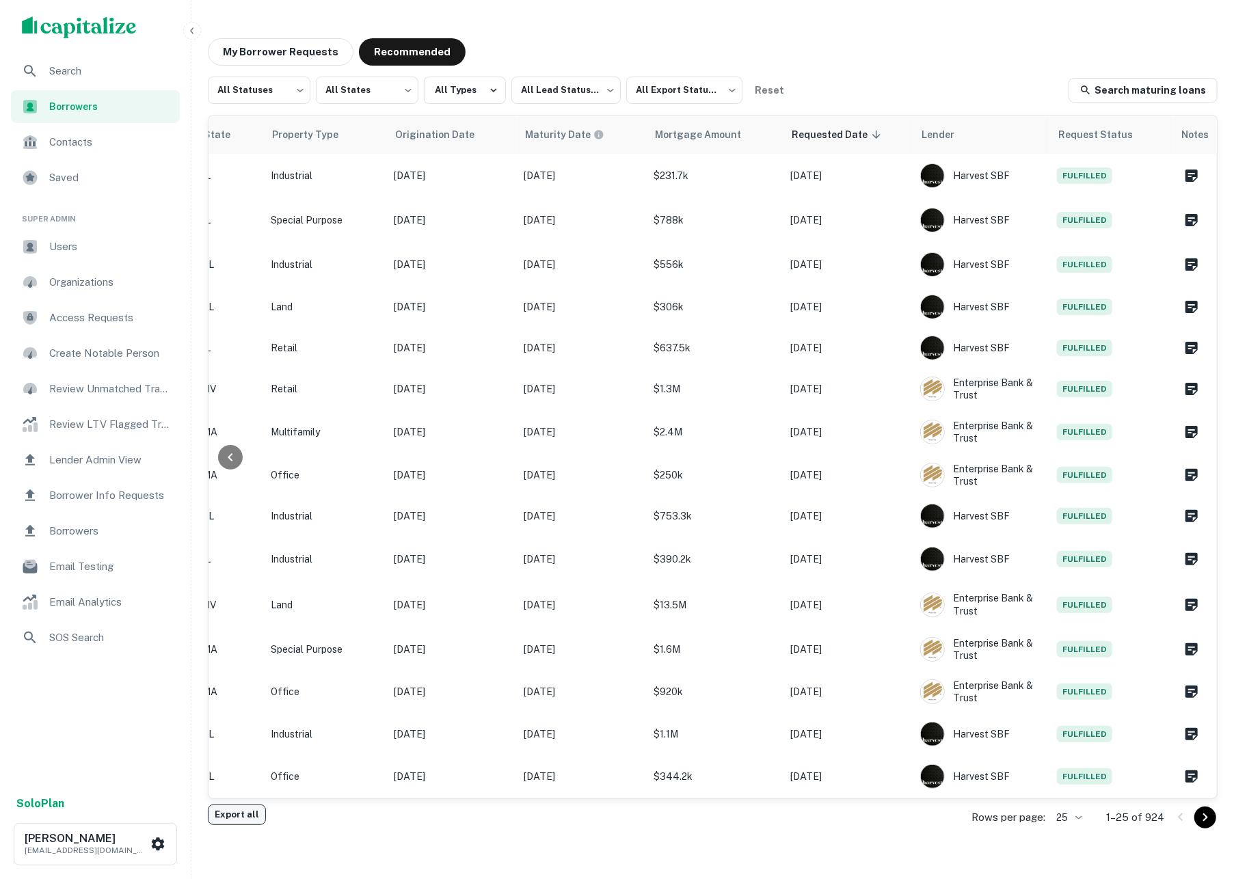
click at [236, 819] on button "Export all" at bounding box center [237, 815] width 58 height 21
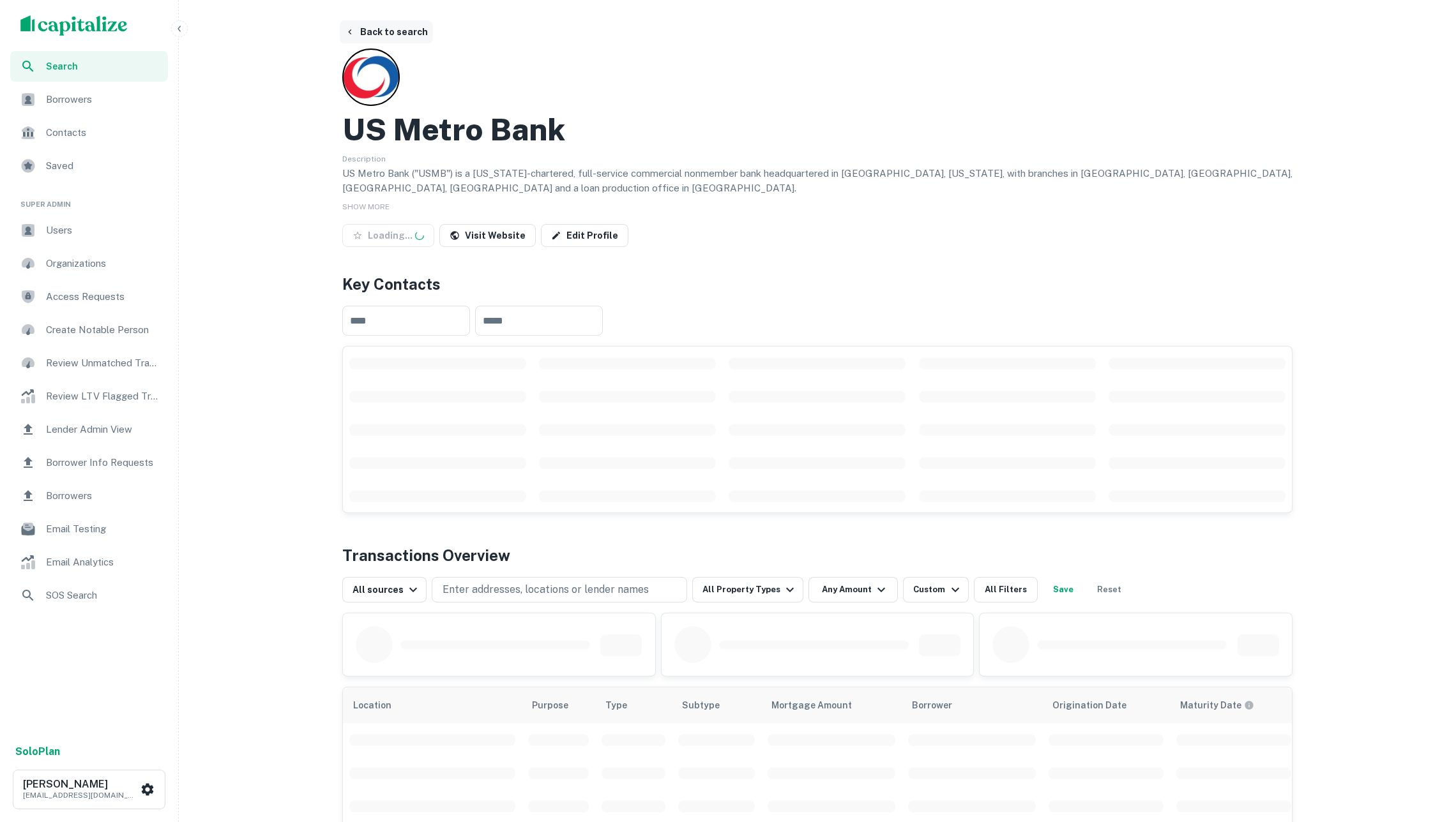
click at [410, 29] on button "Back to search" at bounding box center [387, 32] width 93 height 23
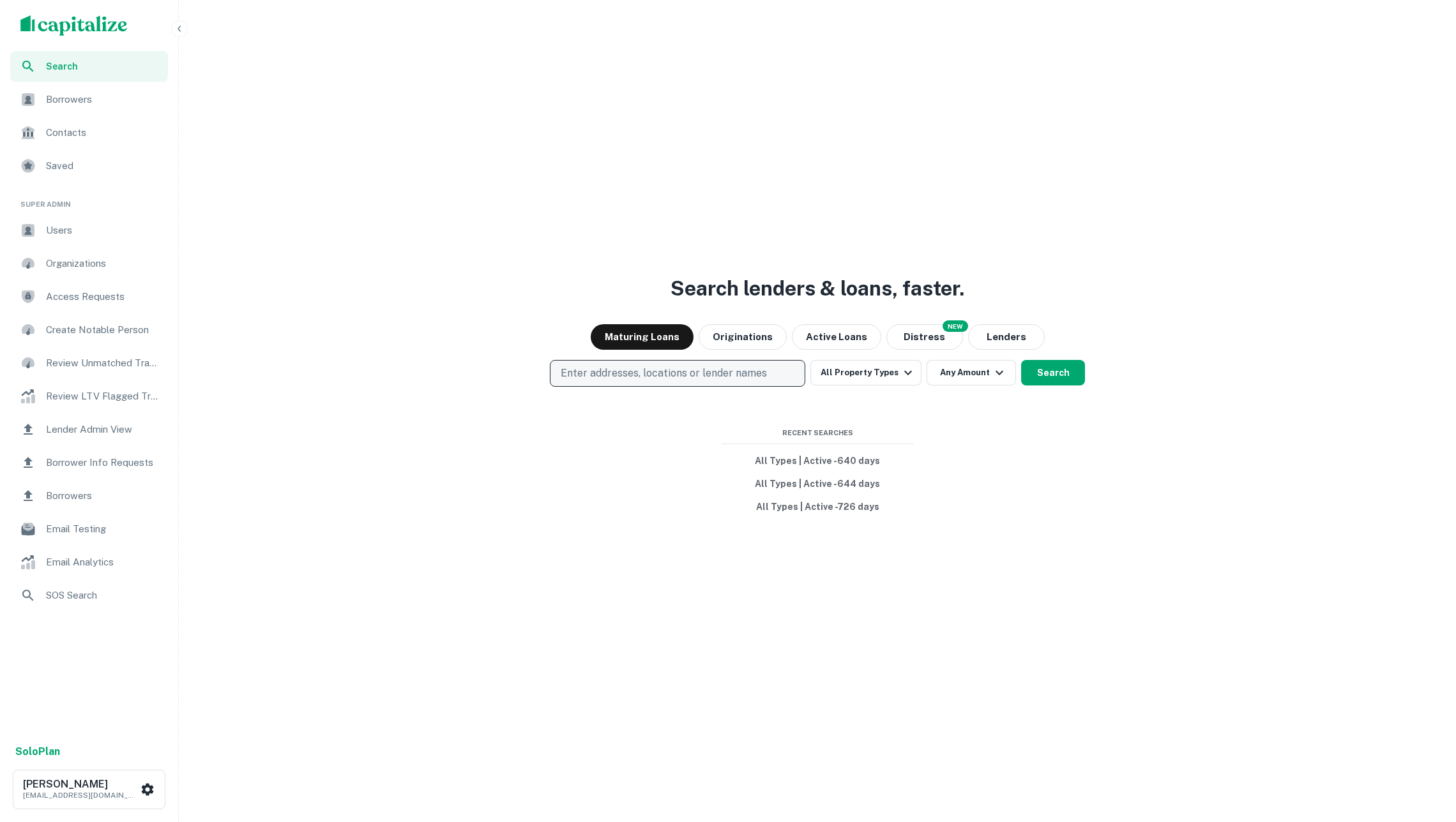
click at [693, 363] on button "Enter addresses, locations or lender names" at bounding box center [678, 374] width 255 height 27
type input "**********"
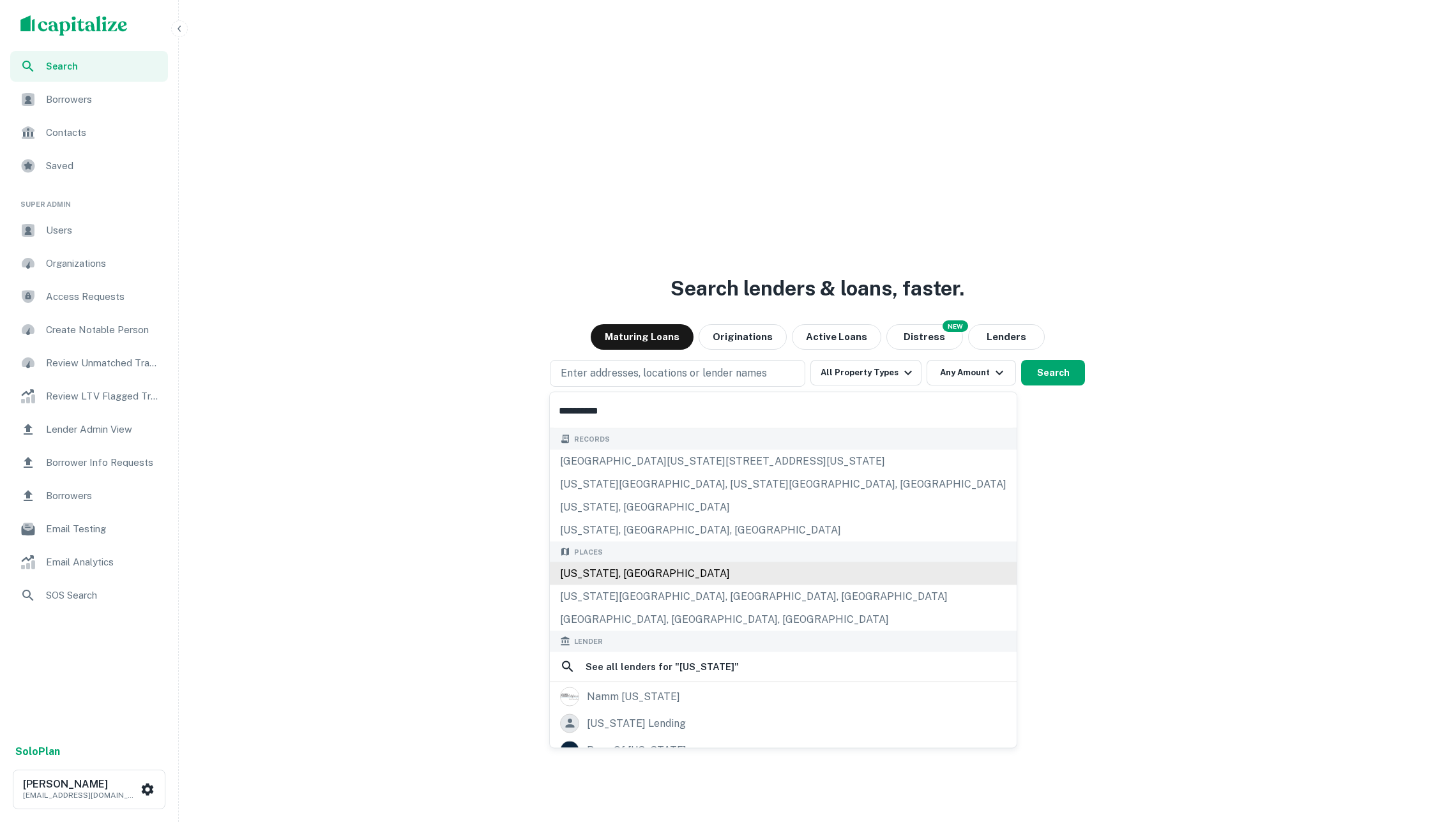
click at [711, 576] on div "California, USA" at bounding box center [784, 574] width 467 height 23
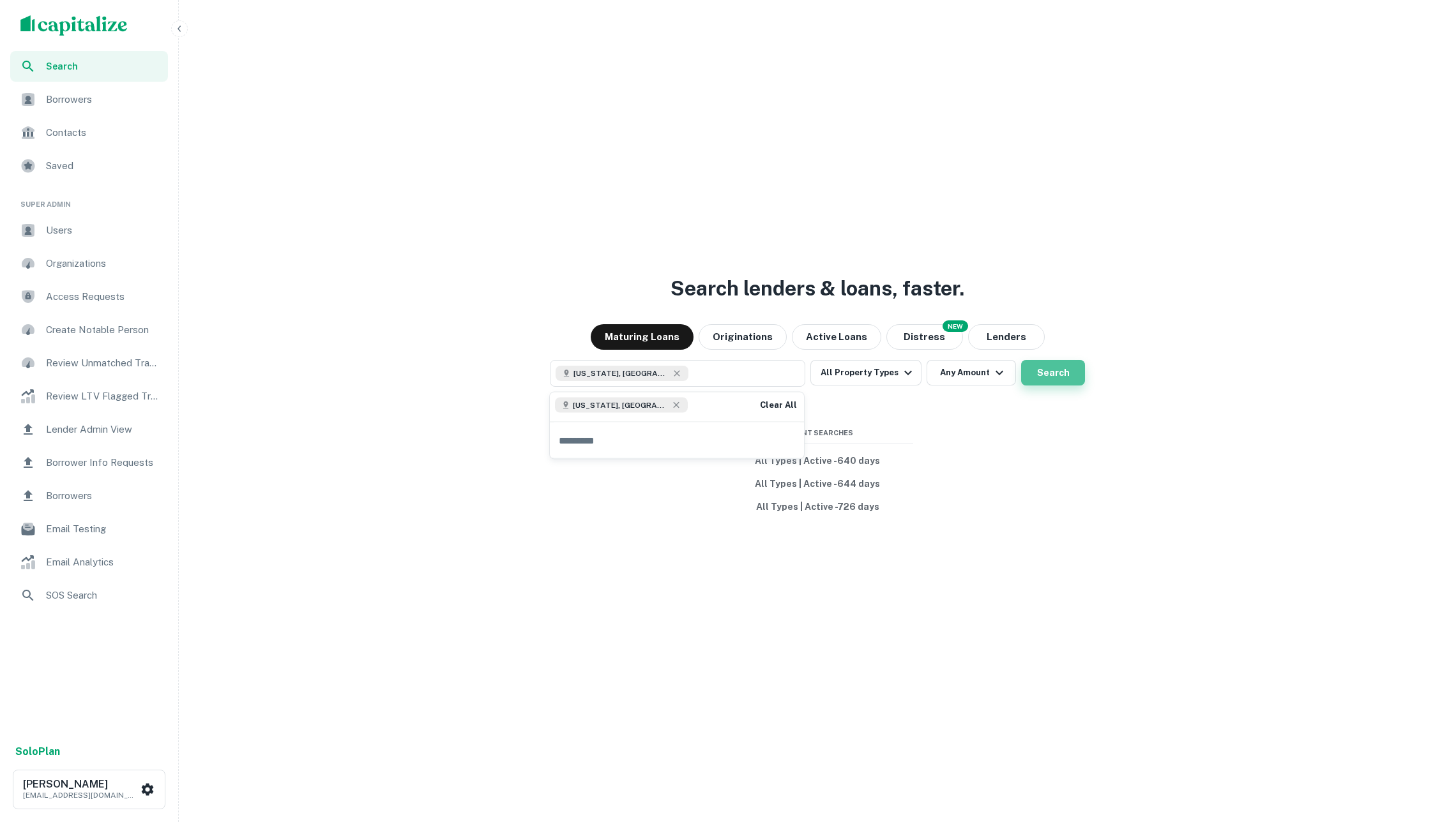
click at [1048, 378] on button "Search" at bounding box center [1053, 373] width 64 height 25
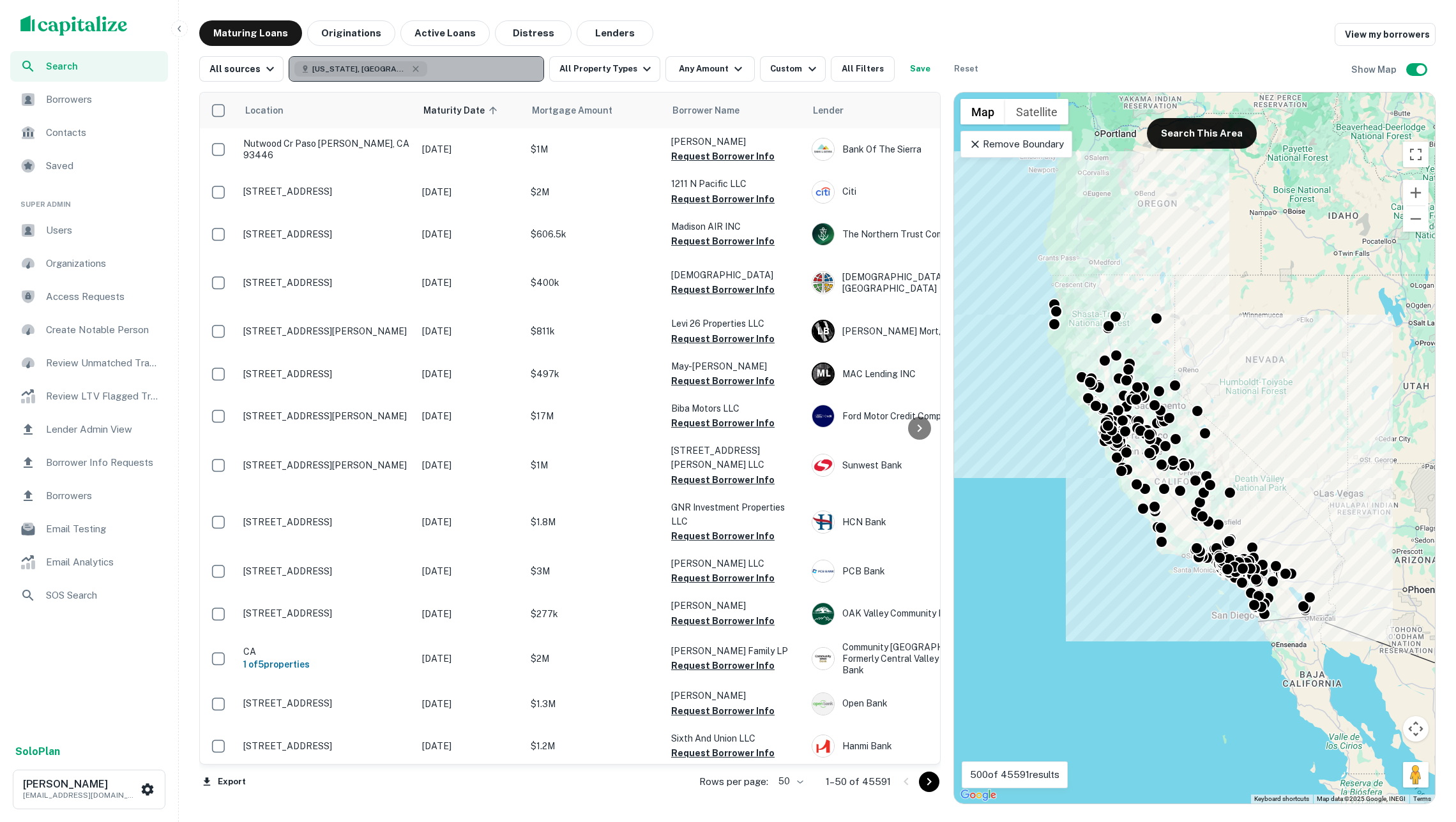
click at [442, 73] on button "California, USA" at bounding box center [416, 68] width 255 height 25
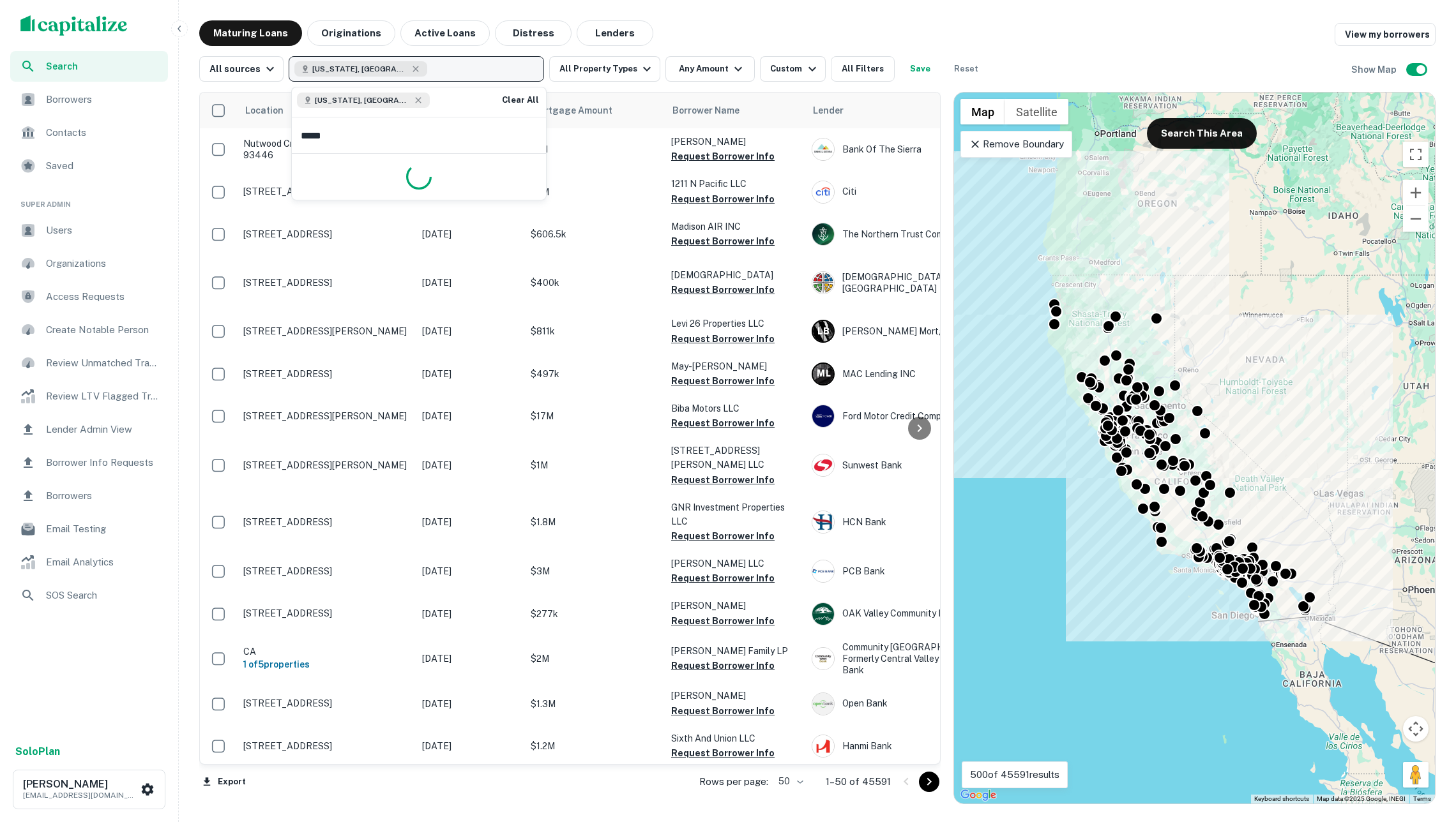
type input "******"
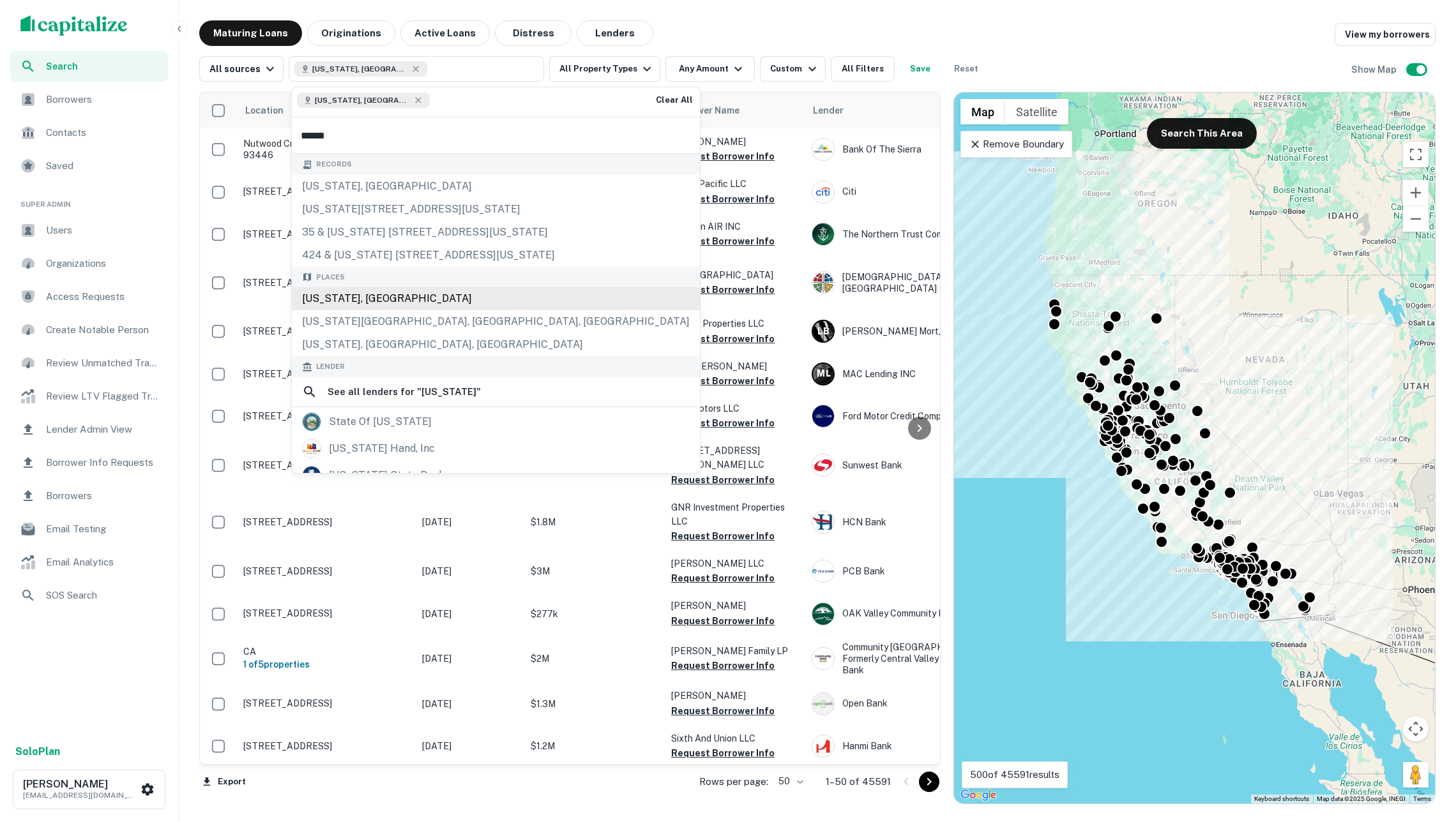
click at [430, 310] on div "Nevada, USA" at bounding box center [495, 299] width 408 height 23
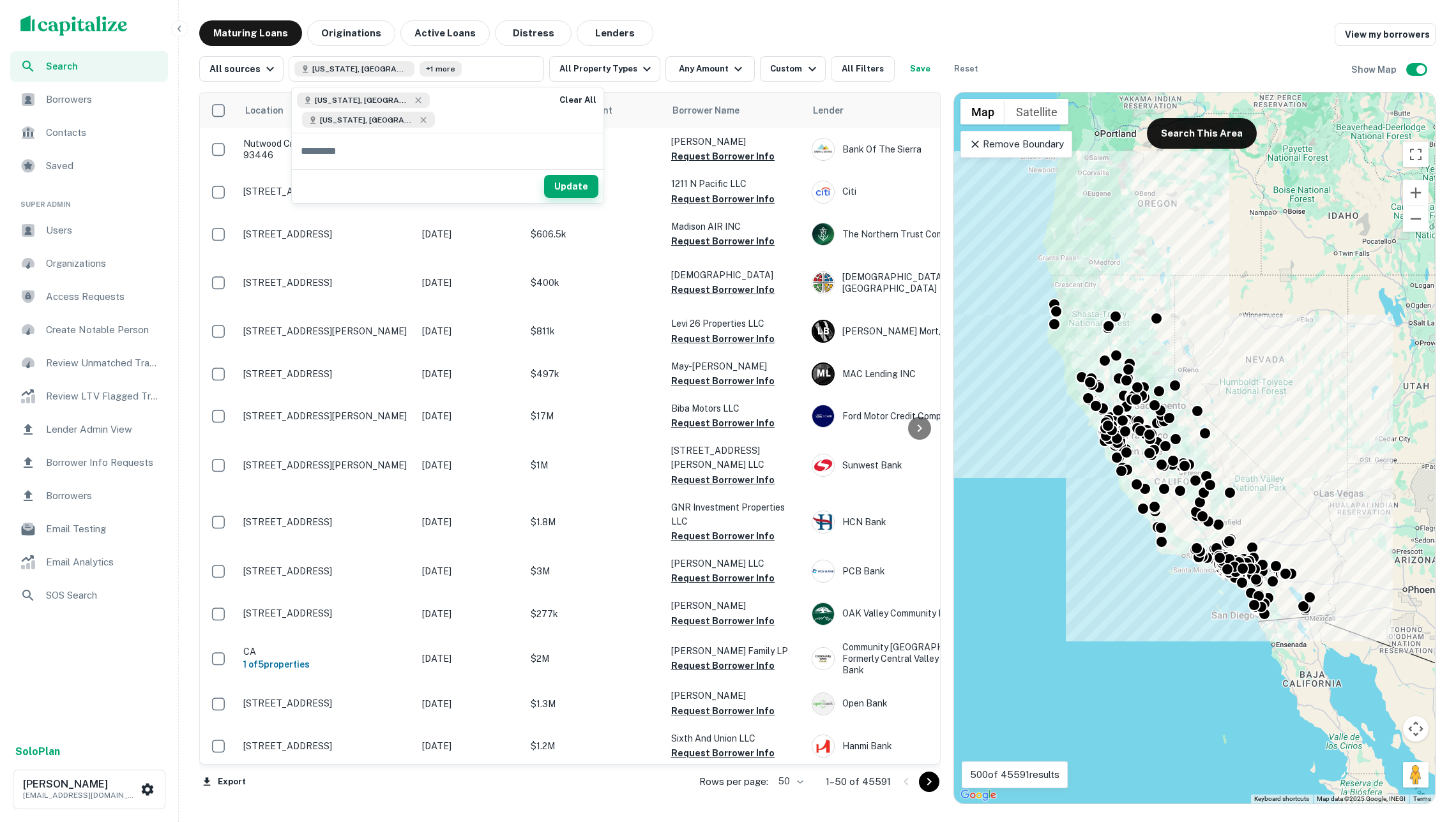
click at [544, 175] on button "Update" at bounding box center [571, 186] width 54 height 23
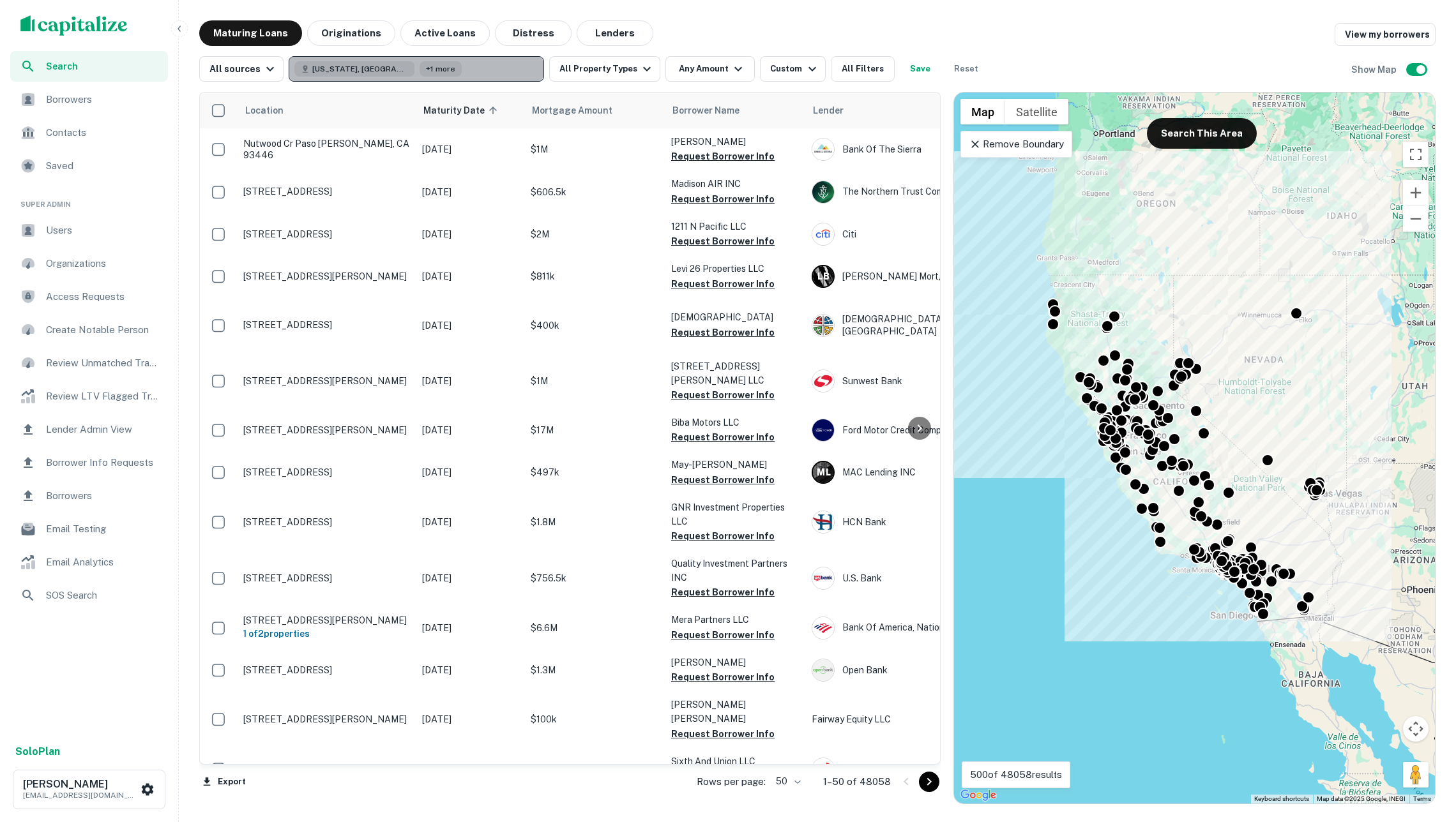
click at [478, 67] on button "California, USA +1 more" at bounding box center [416, 68] width 255 height 25
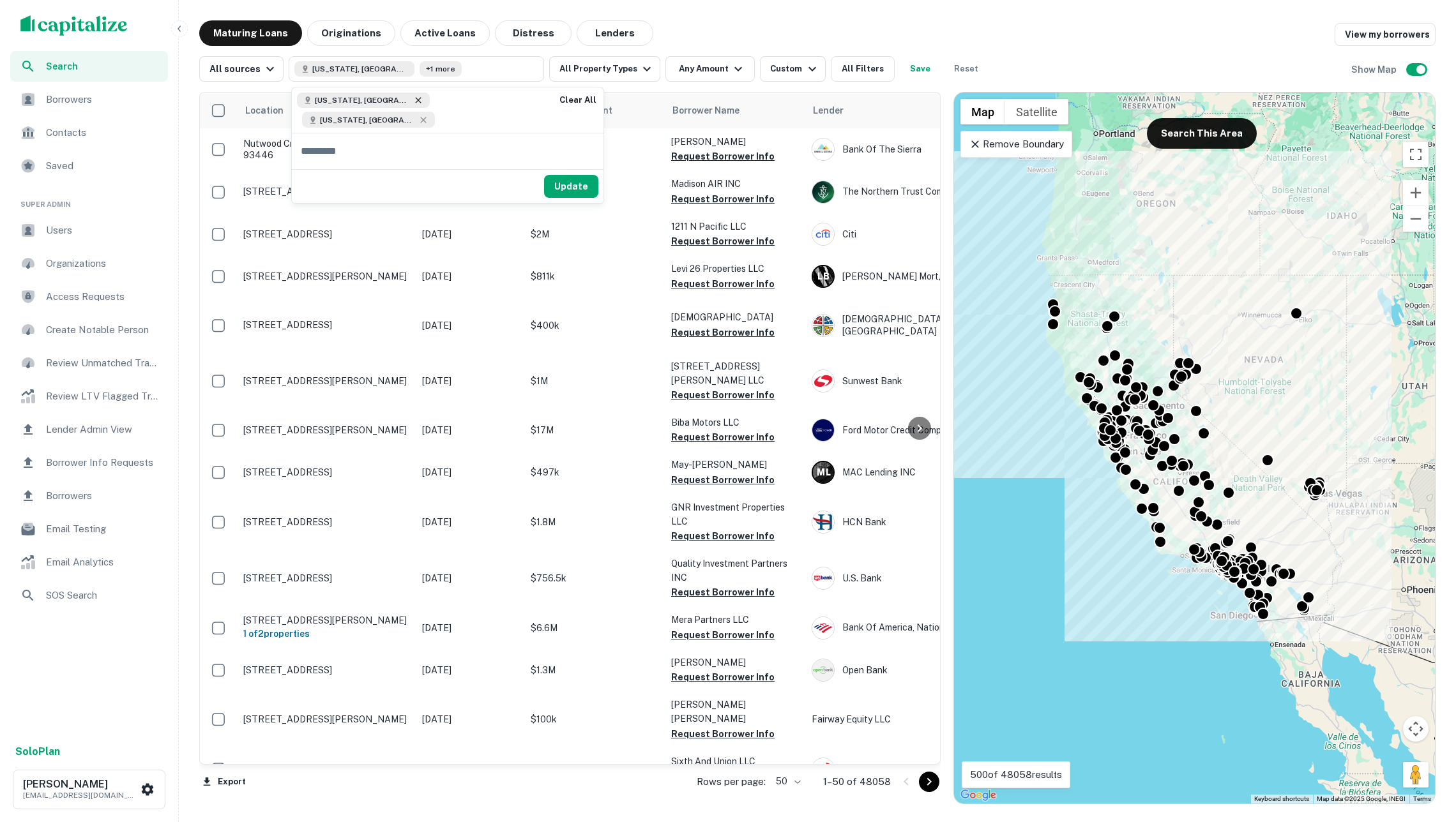
click at [413, 100] on icon at bounding box center [418, 100] width 10 height 10
click at [506, 171] on button "Update" at bounding box center [514, 170] width 54 height 23
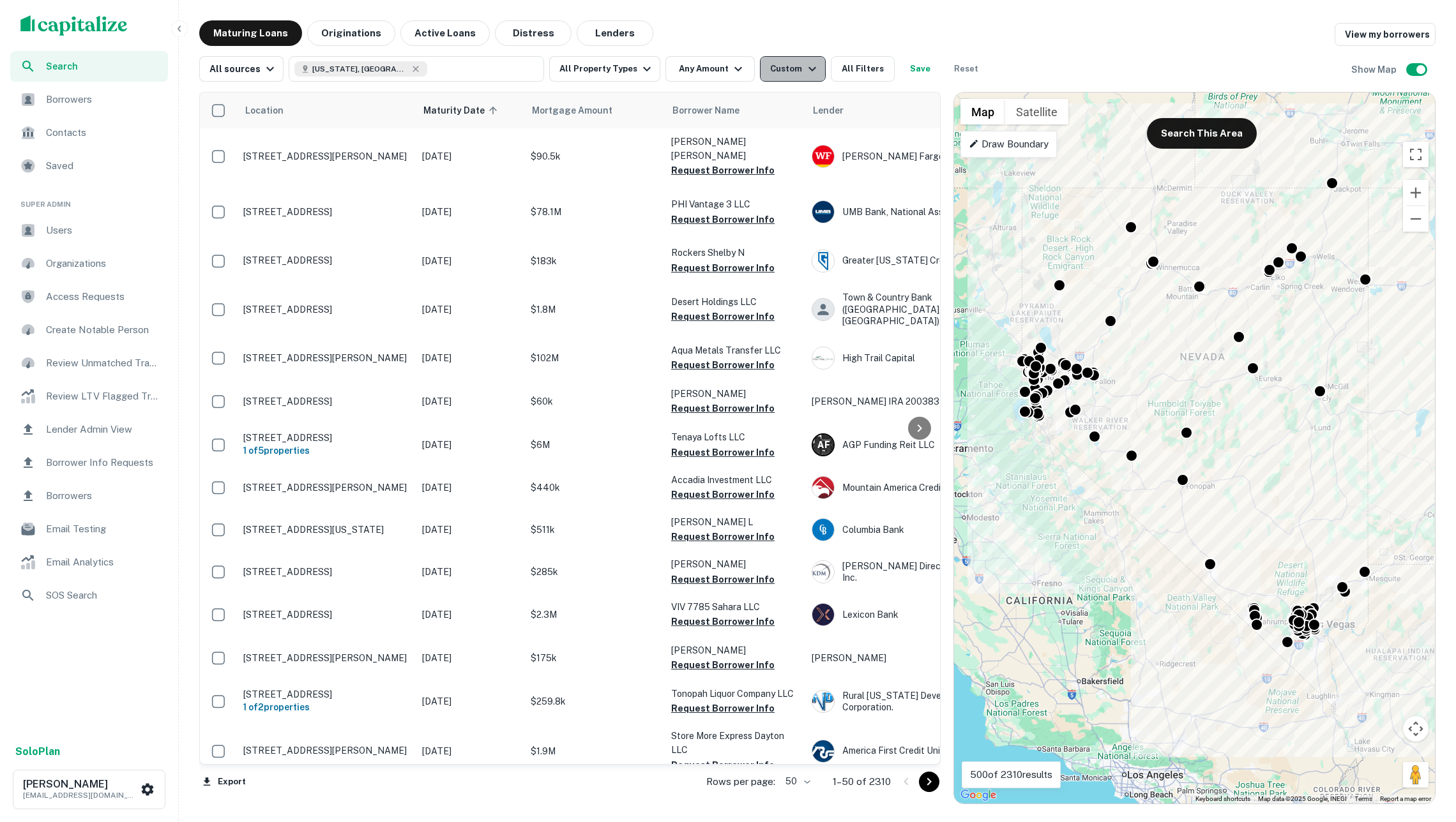
click at [812, 72] on icon "button" at bounding box center [812, 69] width 15 height 15
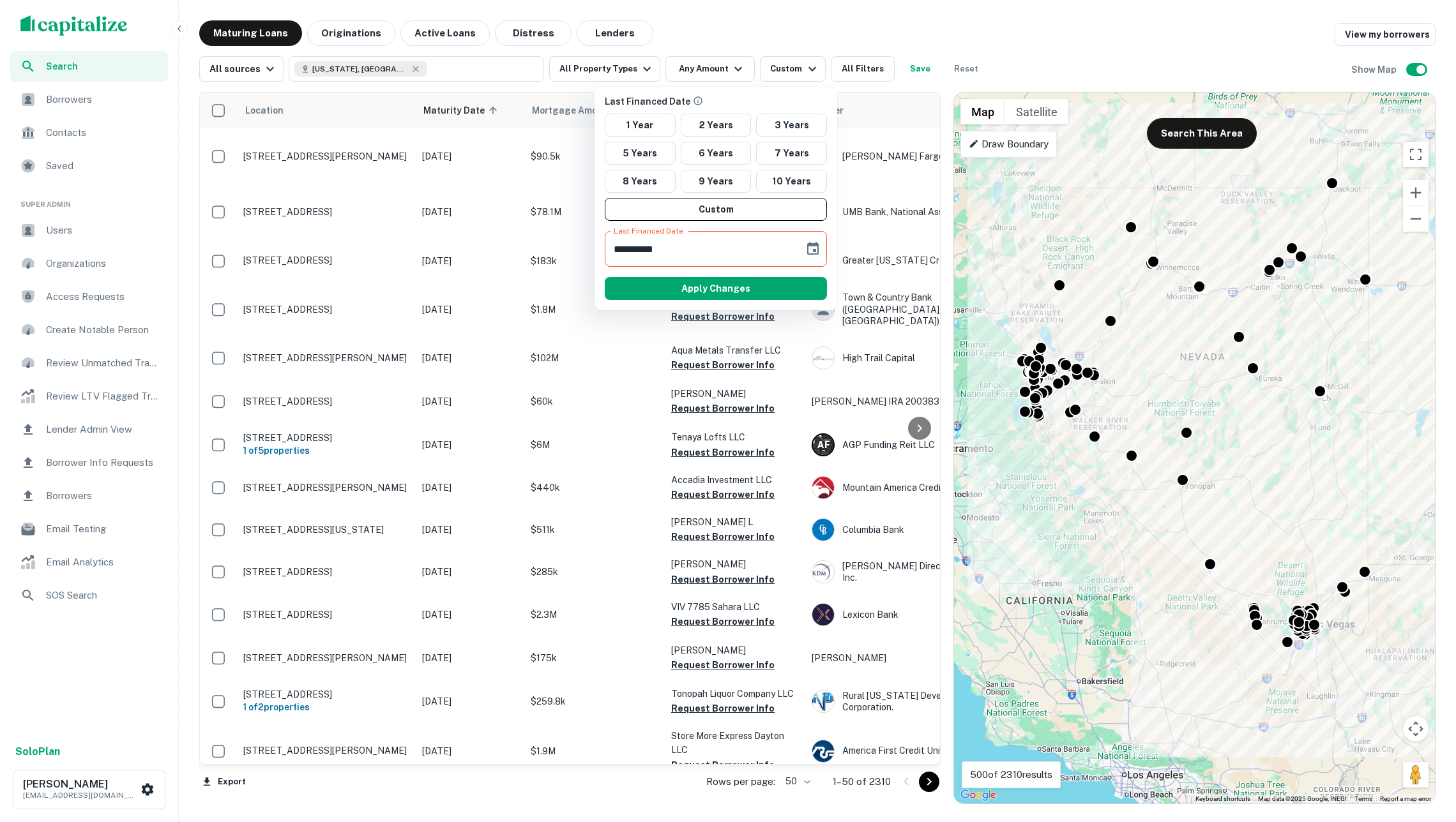
click at [97, 28] on div at bounding box center [728, 411] width 1456 height 822
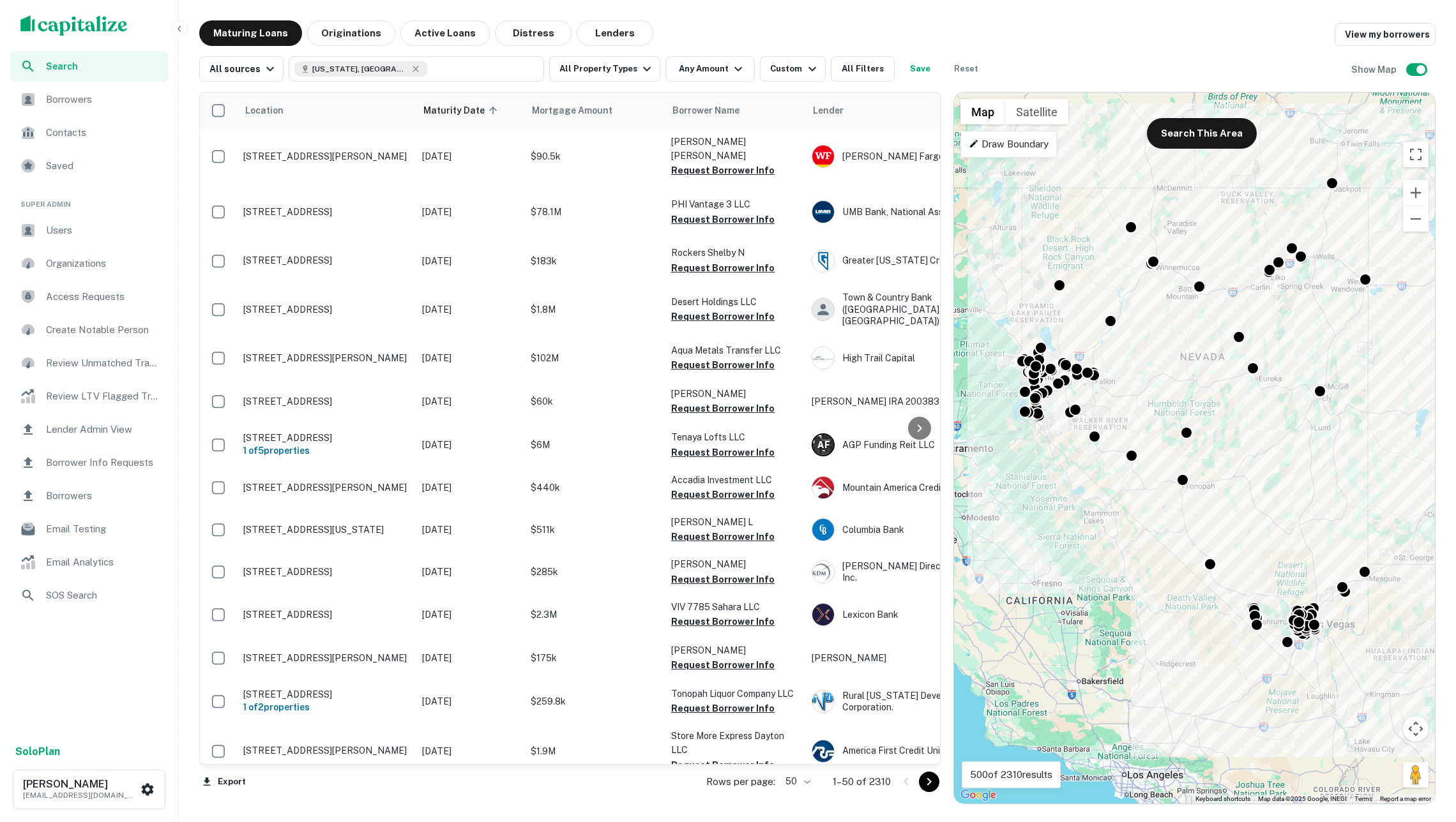
click at [98, 29] on img "scrollable content" at bounding box center [74, 25] width 107 height 21
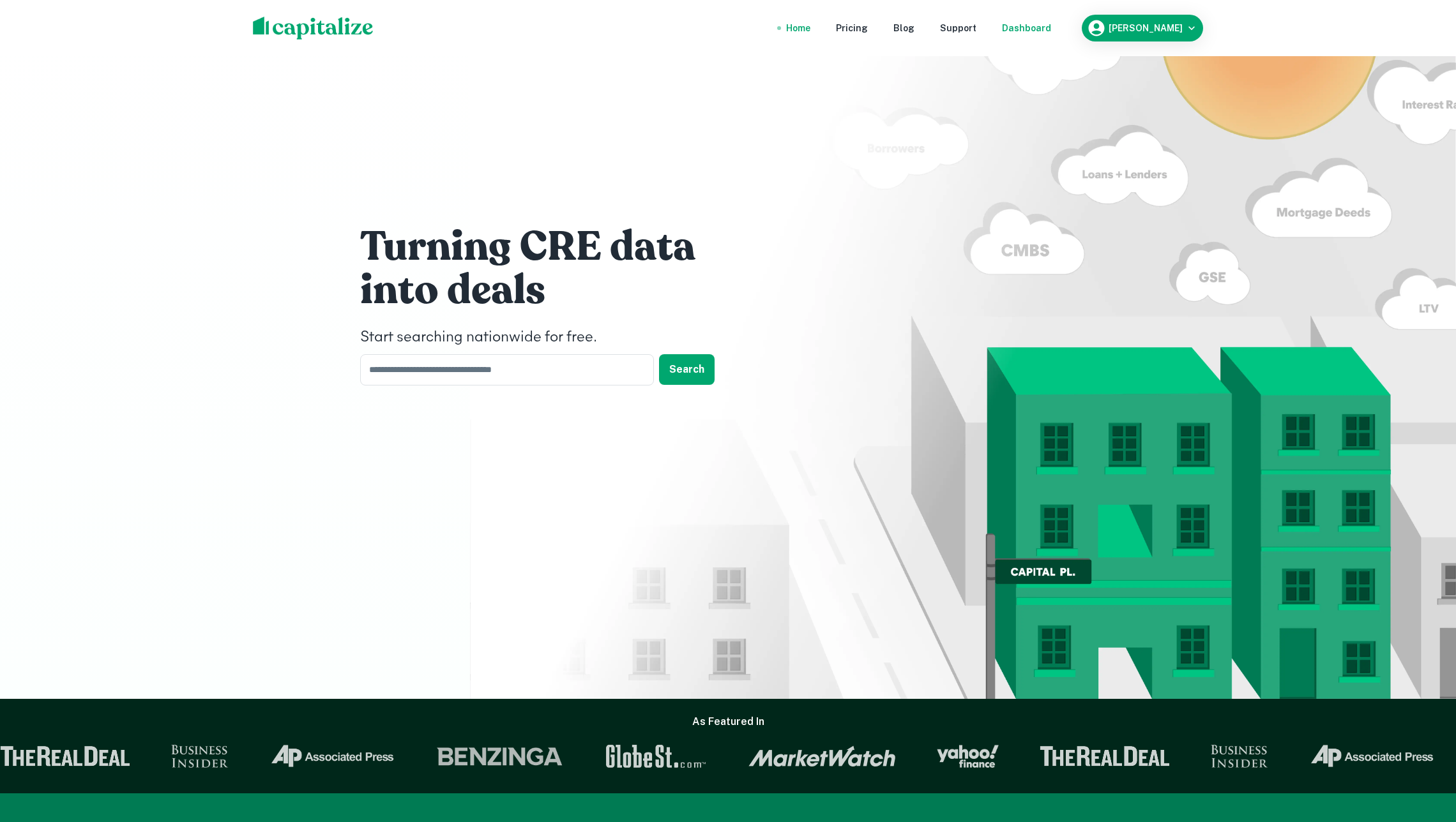
click at [1050, 29] on div "Dashboard" at bounding box center [1026, 28] width 50 height 14
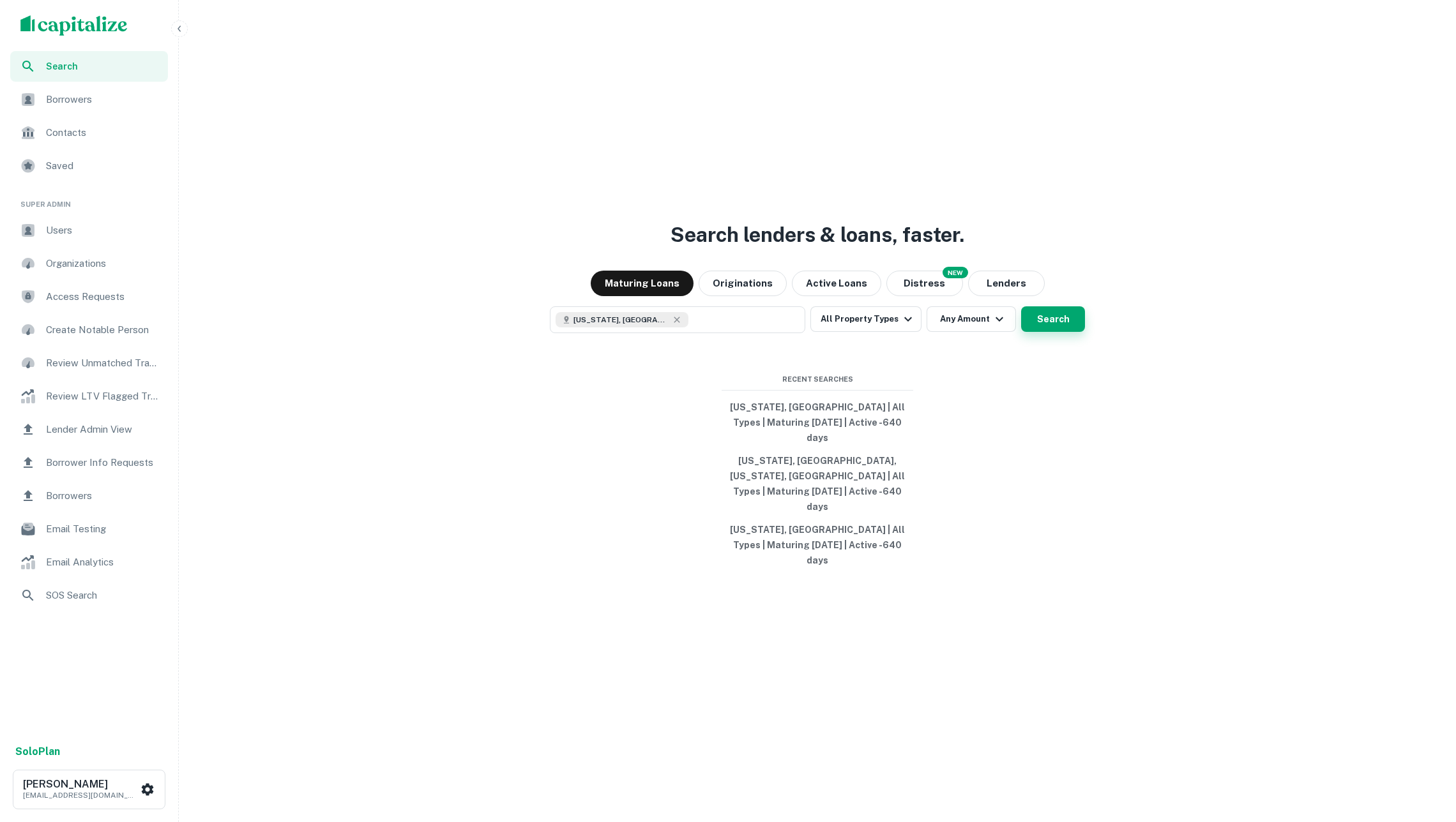
click at [1067, 332] on button "Search" at bounding box center [1053, 319] width 64 height 25
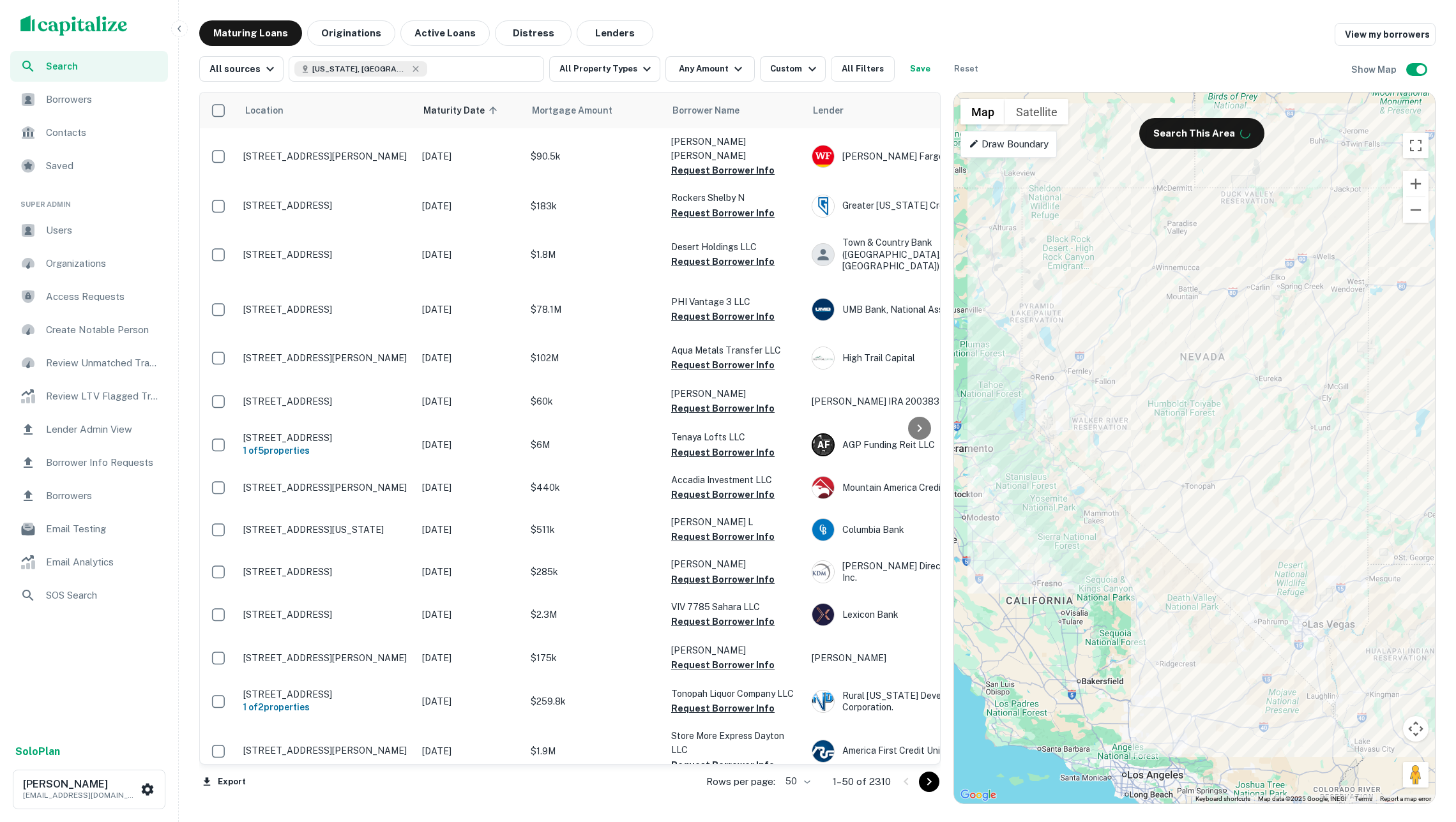
click at [100, 21] on img "scrollable content" at bounding box center [74, 25] width 107 height 21
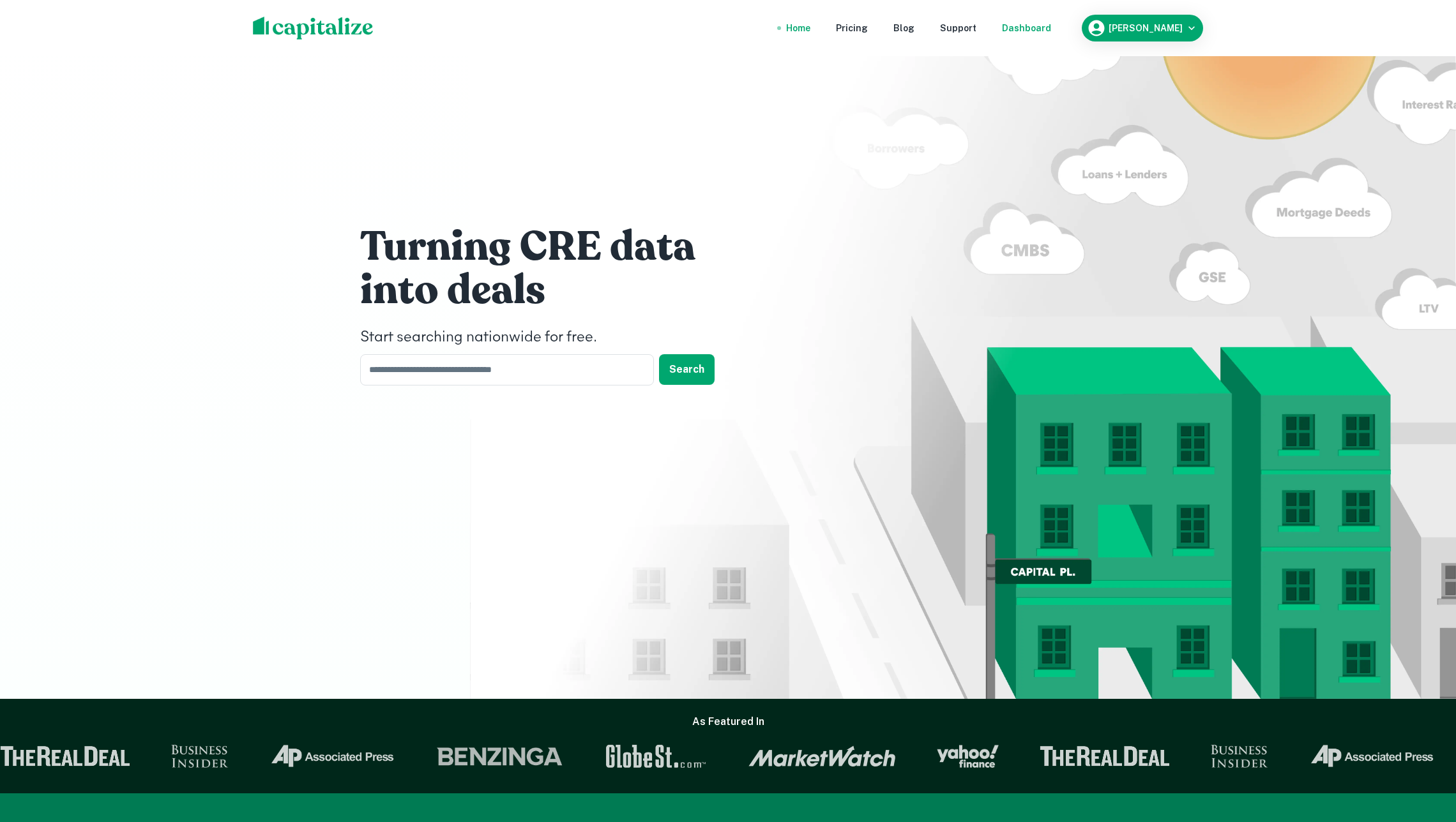
click at [1041, 26] on div "Dashboard" at bounding box center [1026, 28] width 50 height 14
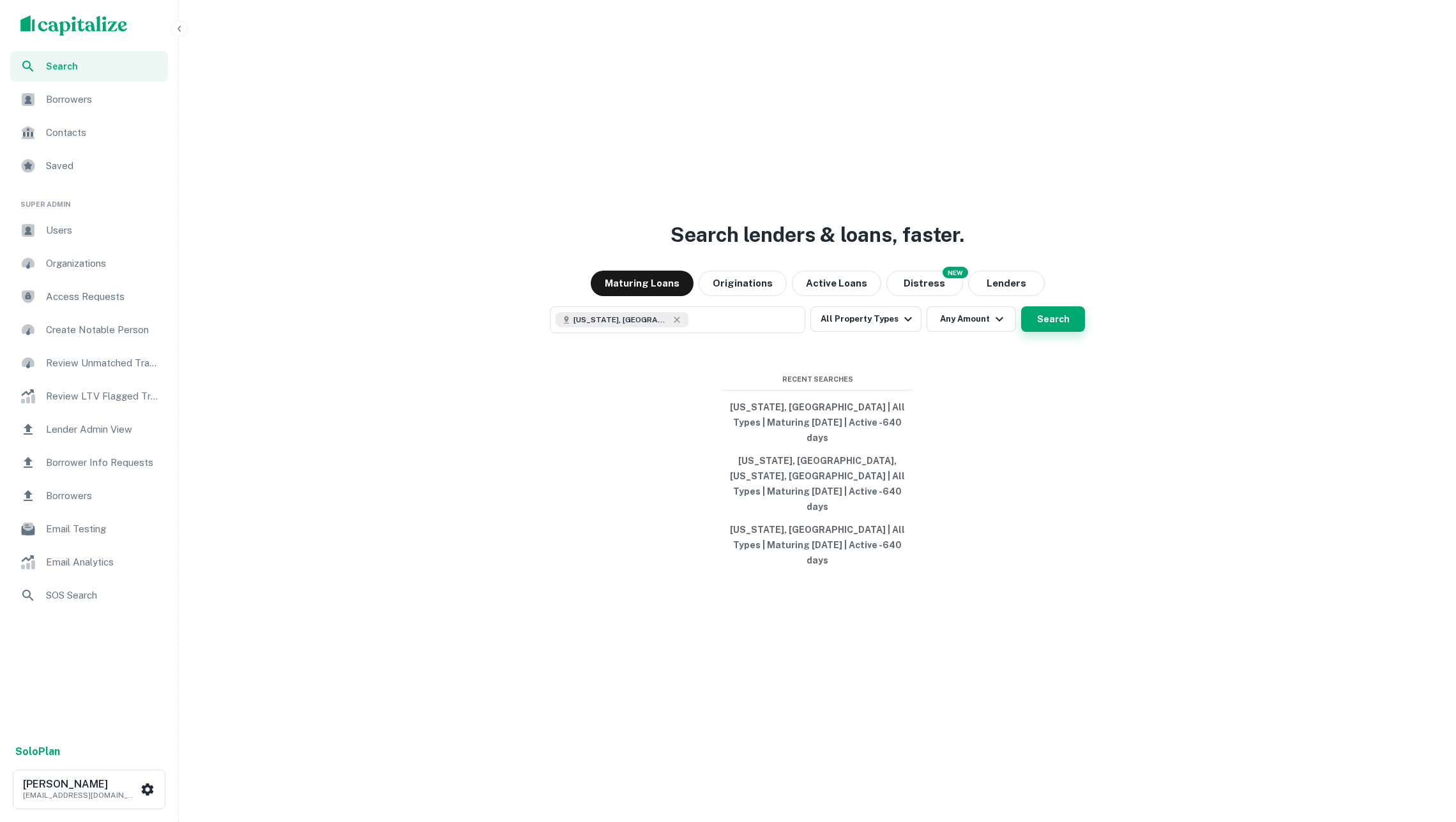
click at [1050, 332] on button "Search" at bounding box center [1053, 319] width 64 height 25
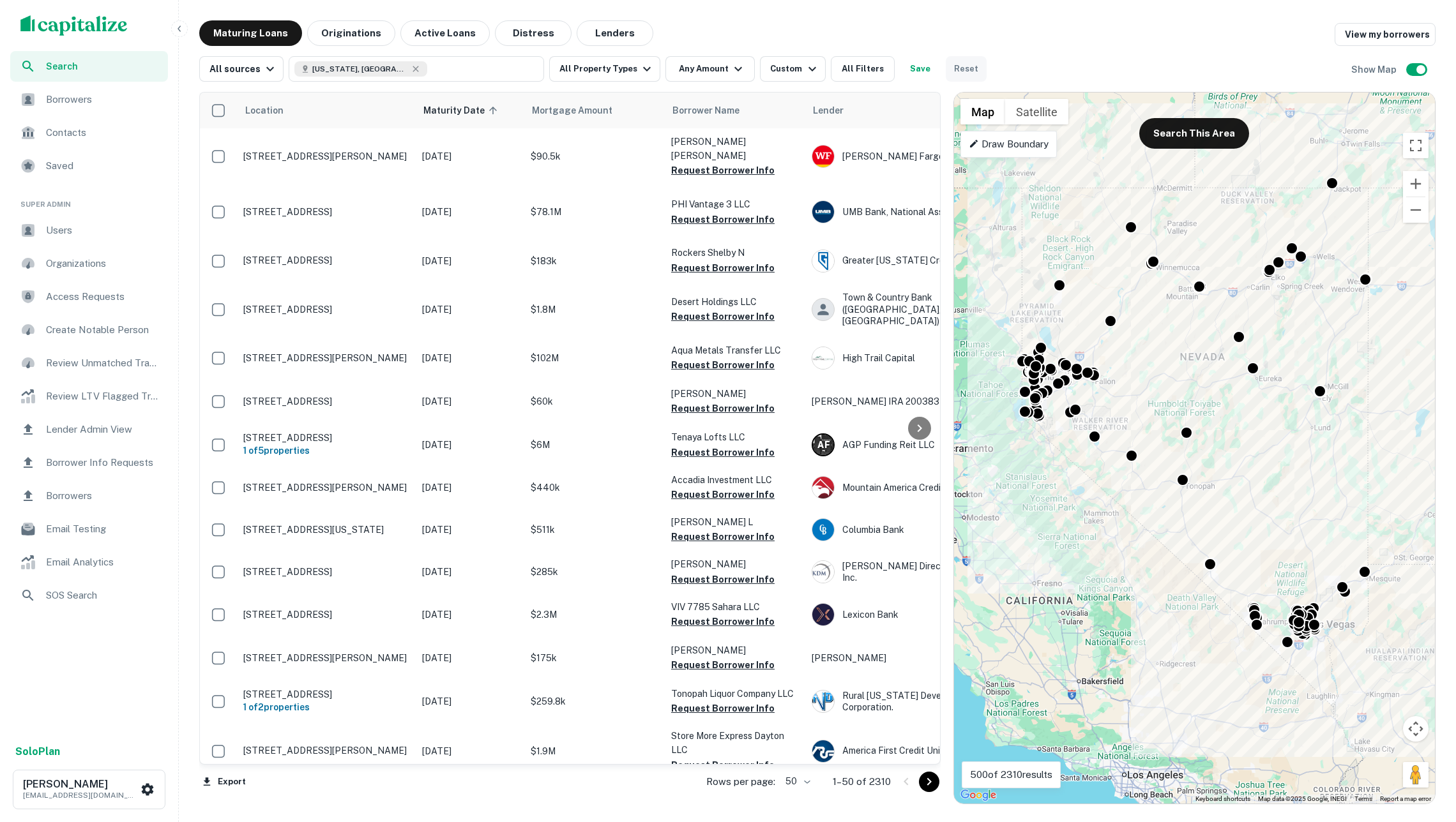
click at [978, 72] on button "Reset" at bounding box center [966, 68] width 41 height 25
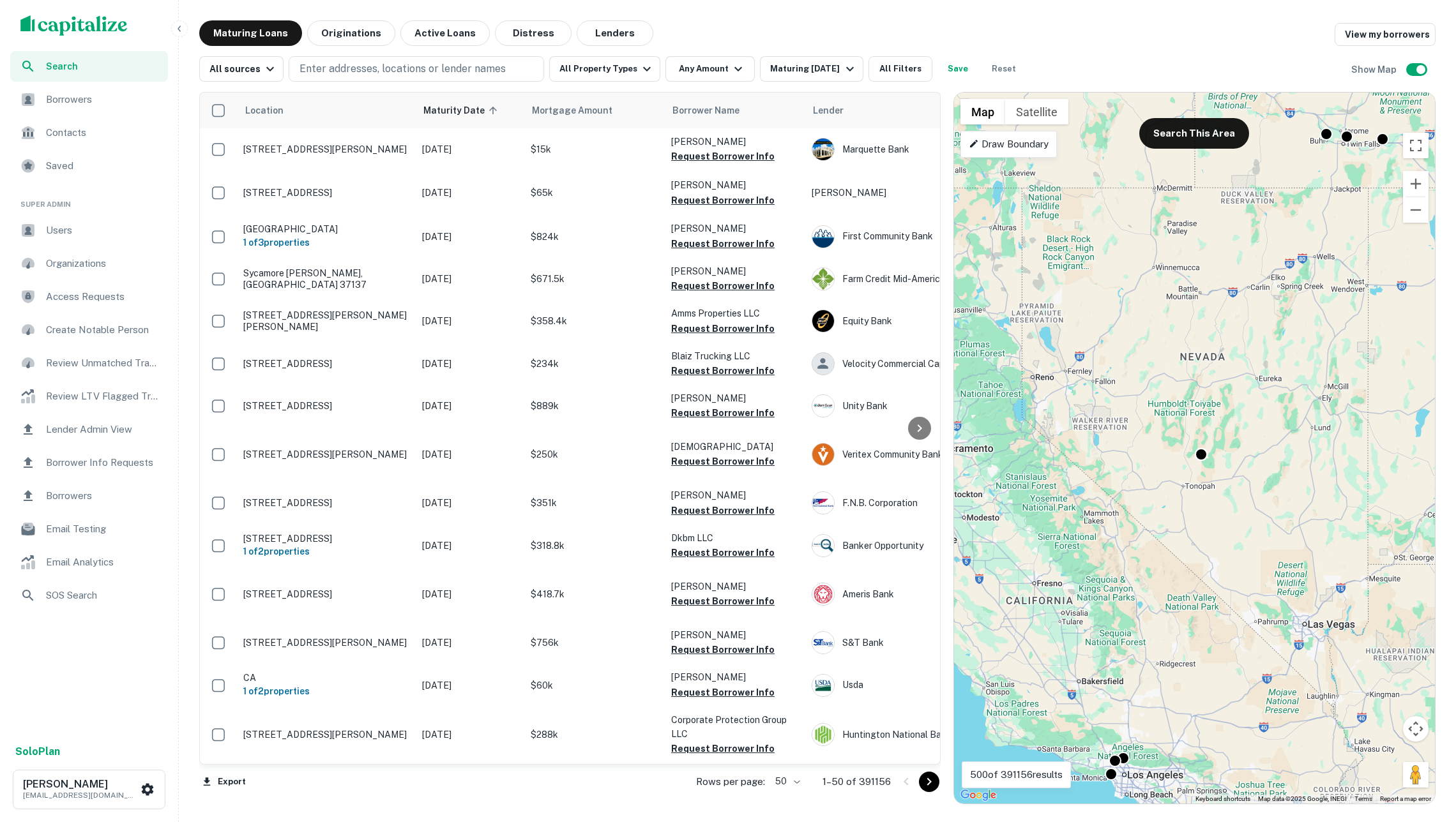
click at [101, 19] on img "scrollable content" at bounding box center [74, 25] width 107 height 21
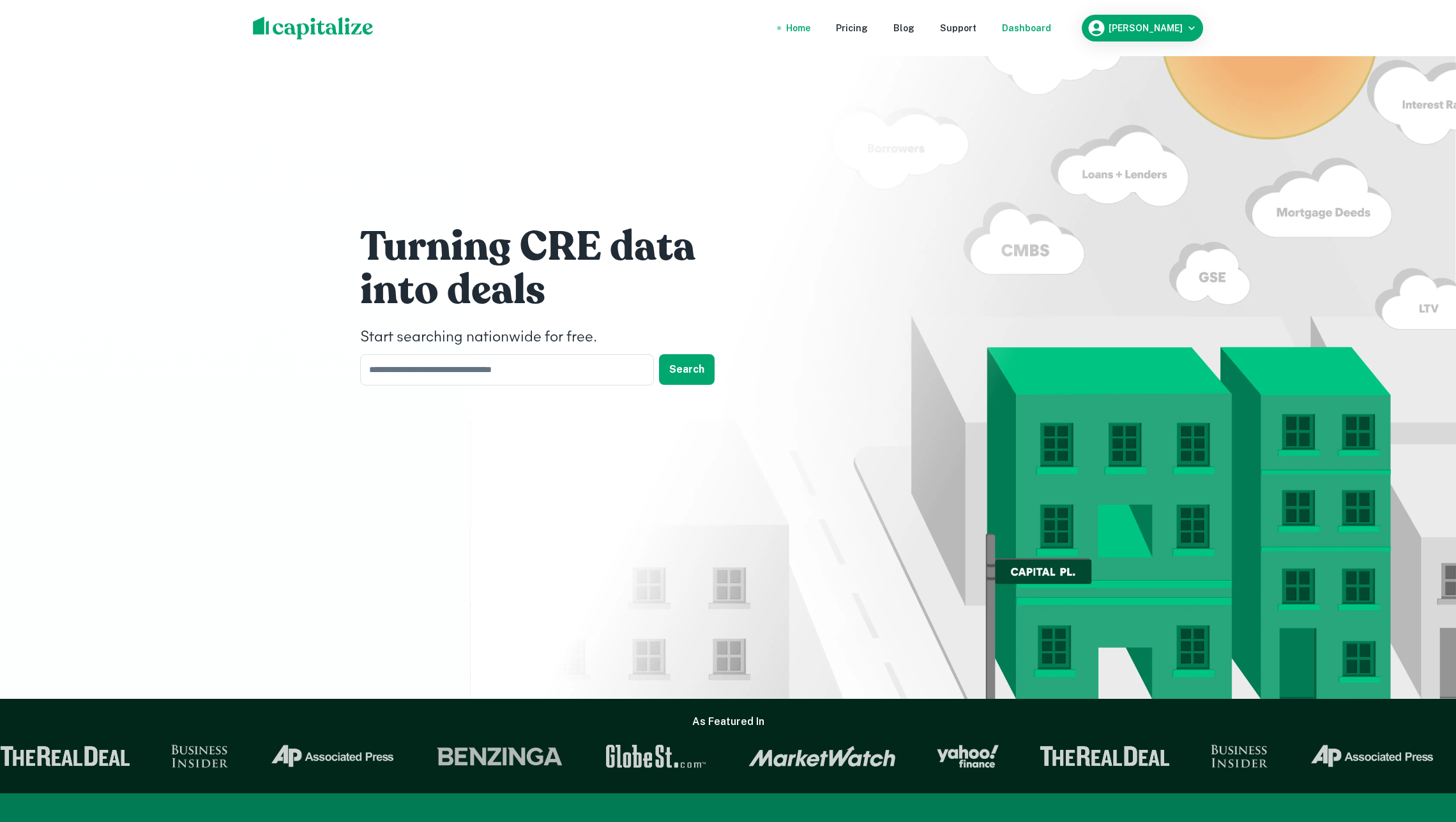
click at [1043, 28] on div "Dashboard" at bounding box center [1026, 28] width 50 height 14
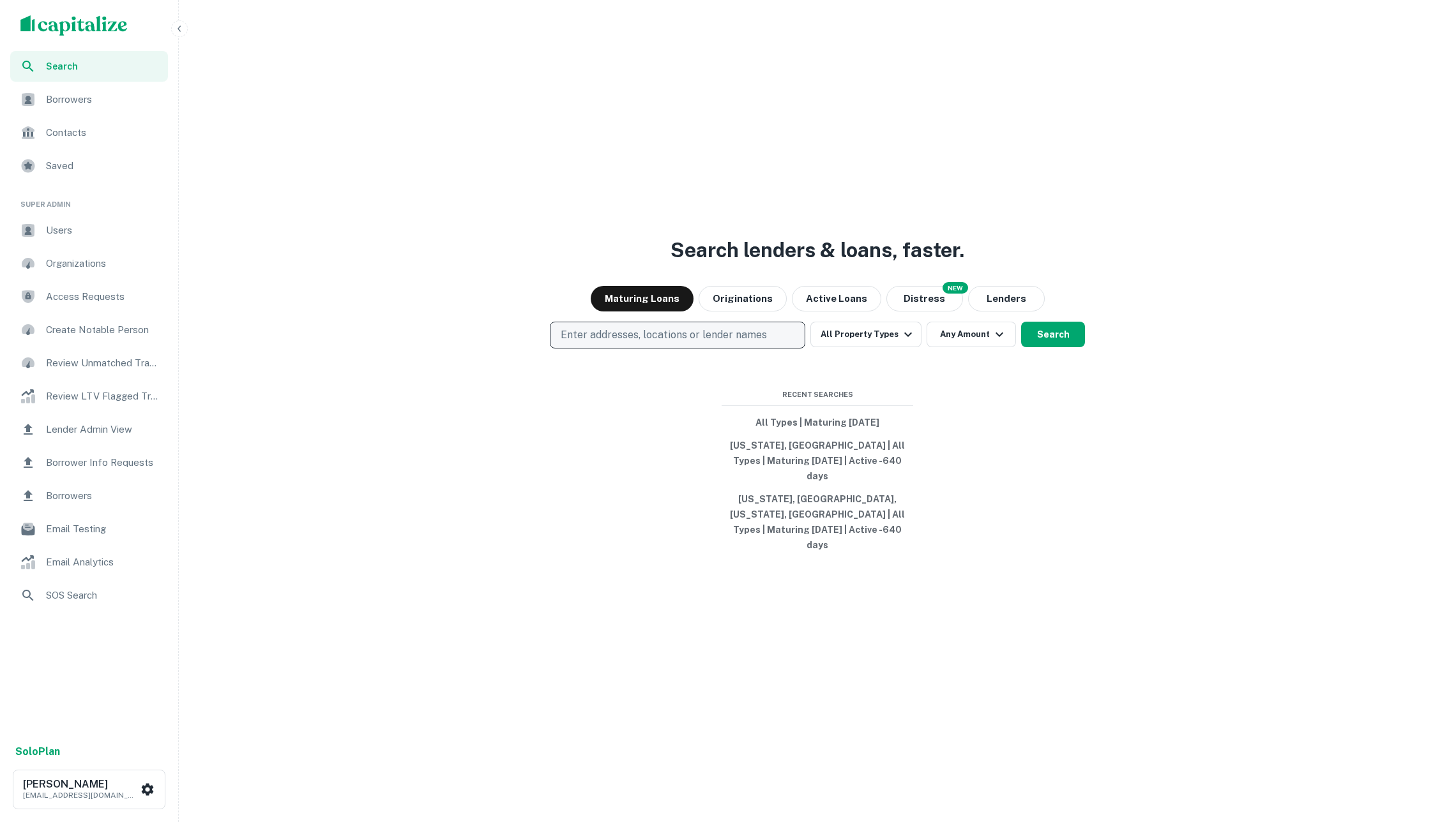
click at [643, 343] on p "Enter addresses, locations or lender names" at bounding box center [664, 335] width 207 height 15
type input "******"
click at [1059, 347] on button "Search" at bounding box center [1053, 334] width 64 height 25
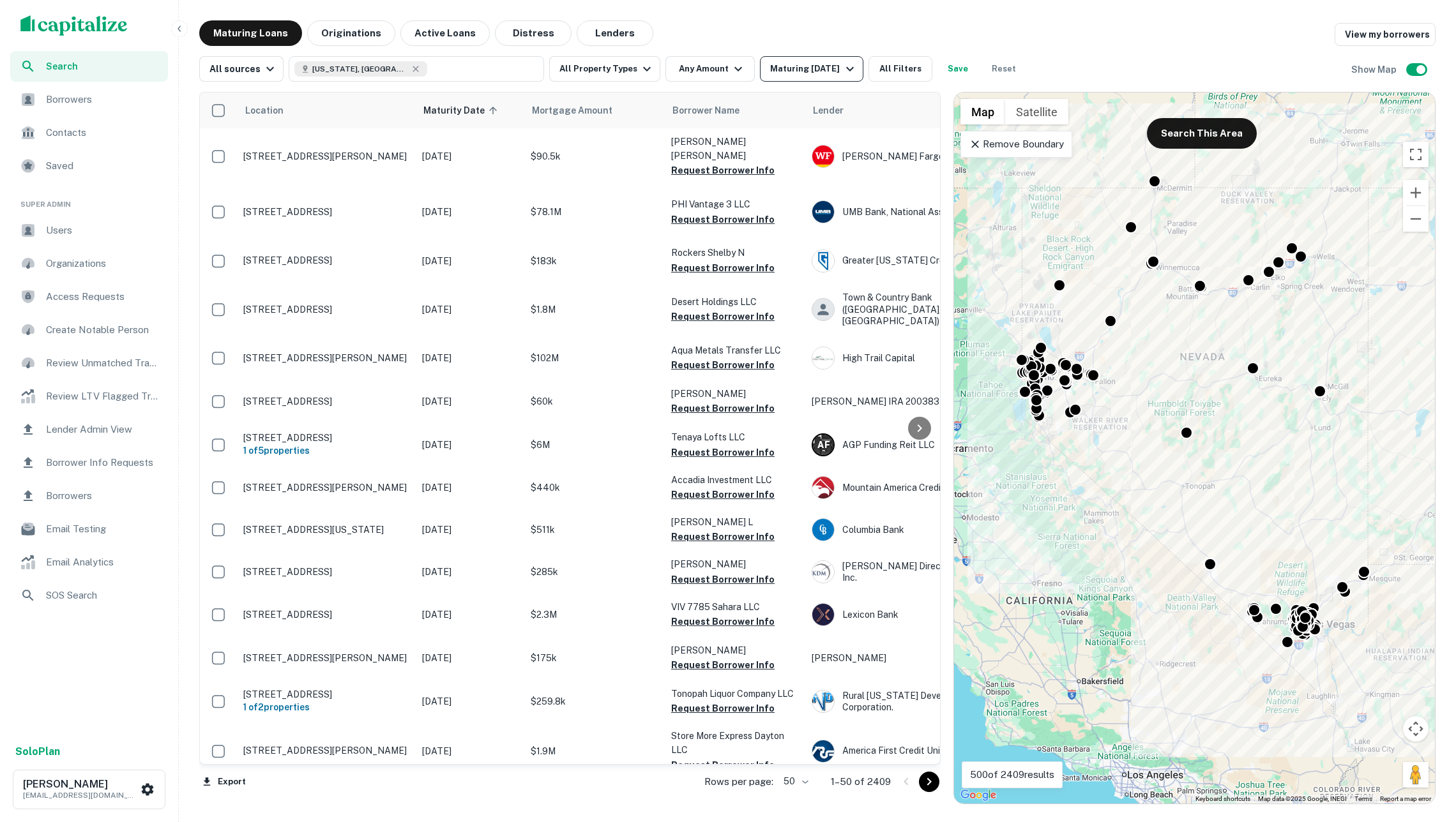
click at [817, 72] on div "Maturing In 1 Year" at bounding box center [813, 69] width 87 height 15
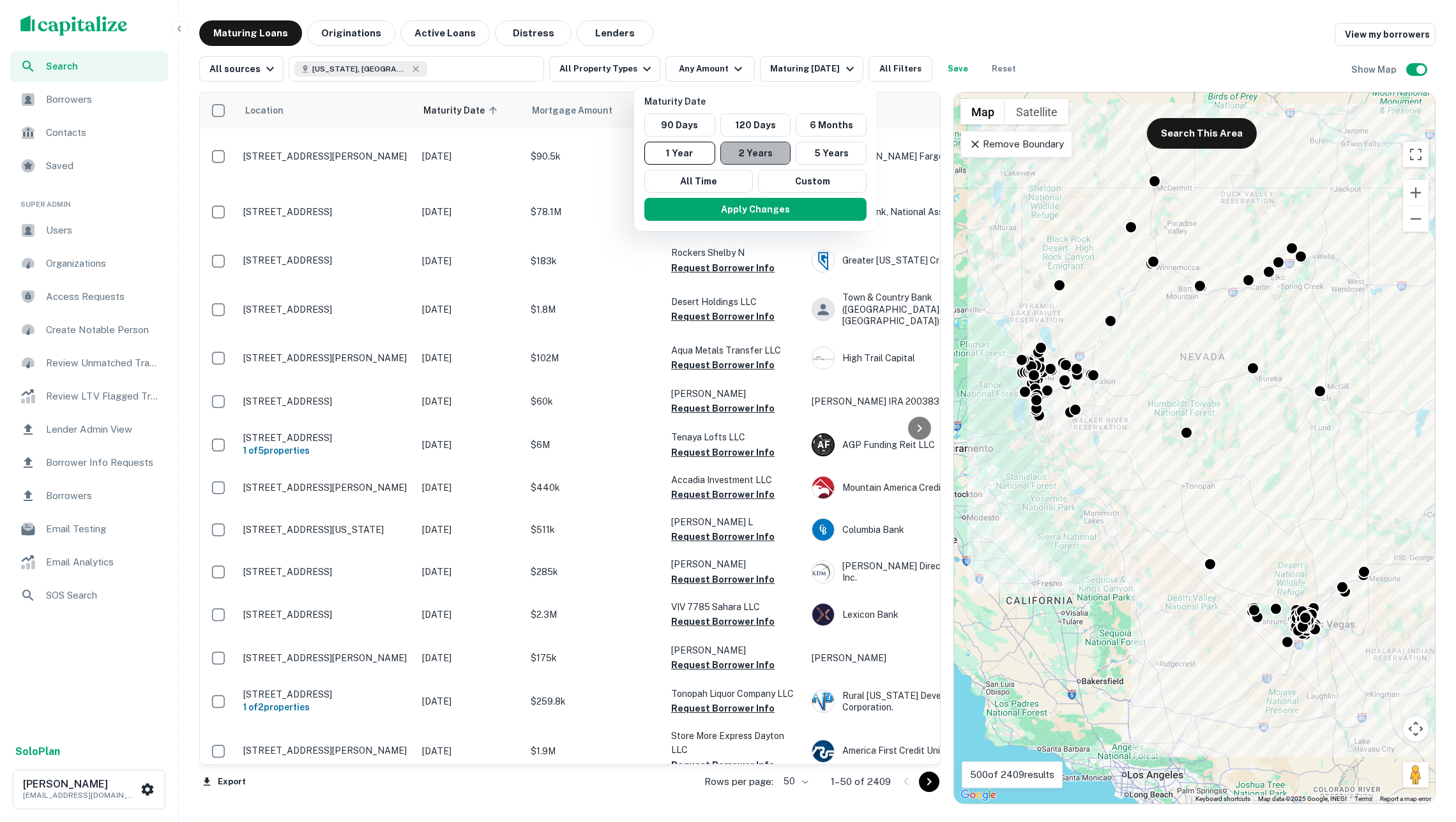
click at [764, 151] on button "2 Years" at bounding box center [756, 153] width 71 height 23
click at [774, 208] on button "Apply Changes" at bounding box center [763, 209] width 222 height 23
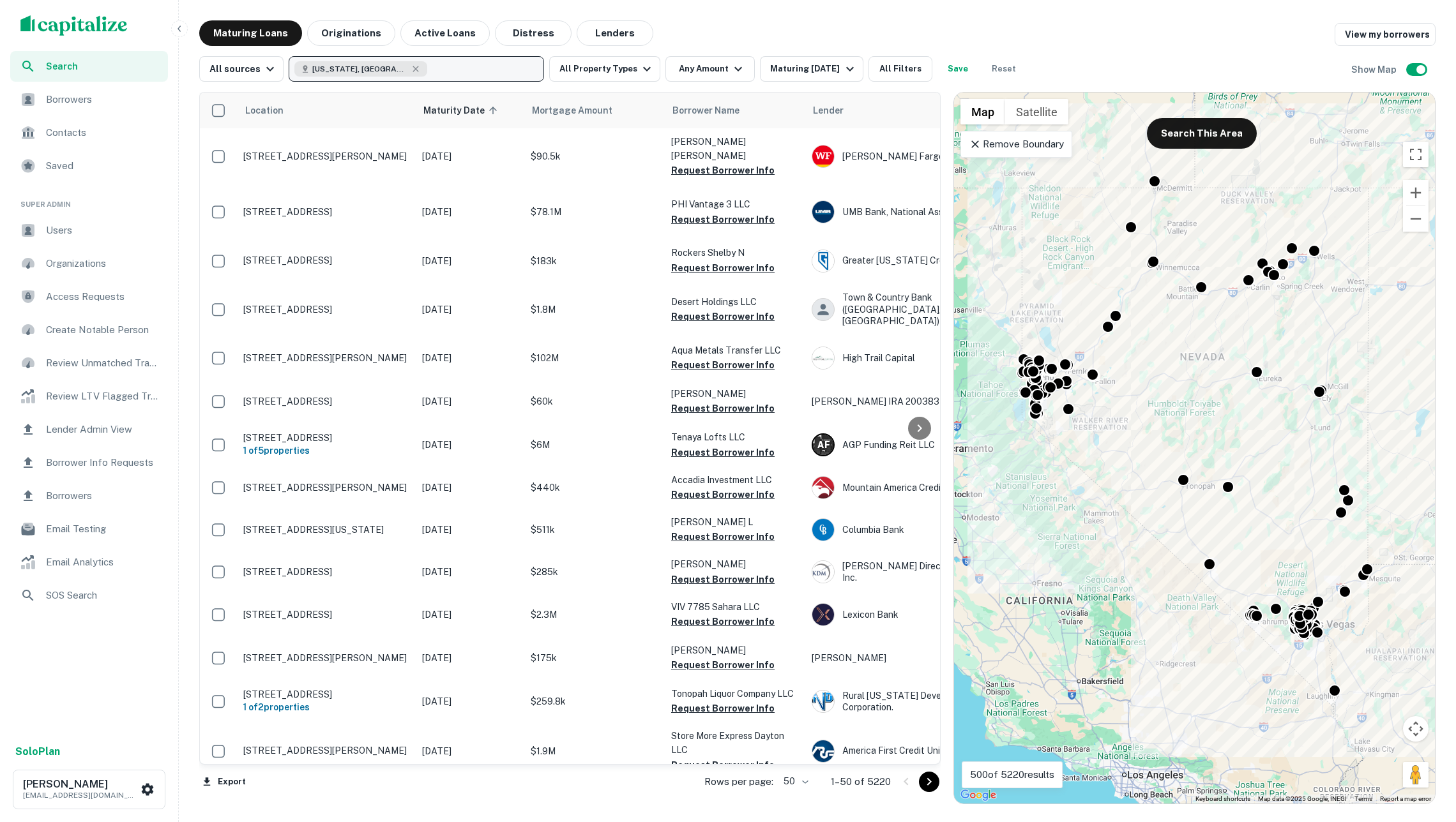
click at [440, 70] on button "Nevada, USA" at bounding box center [416, 68] width 255 height 25
type input "**********"
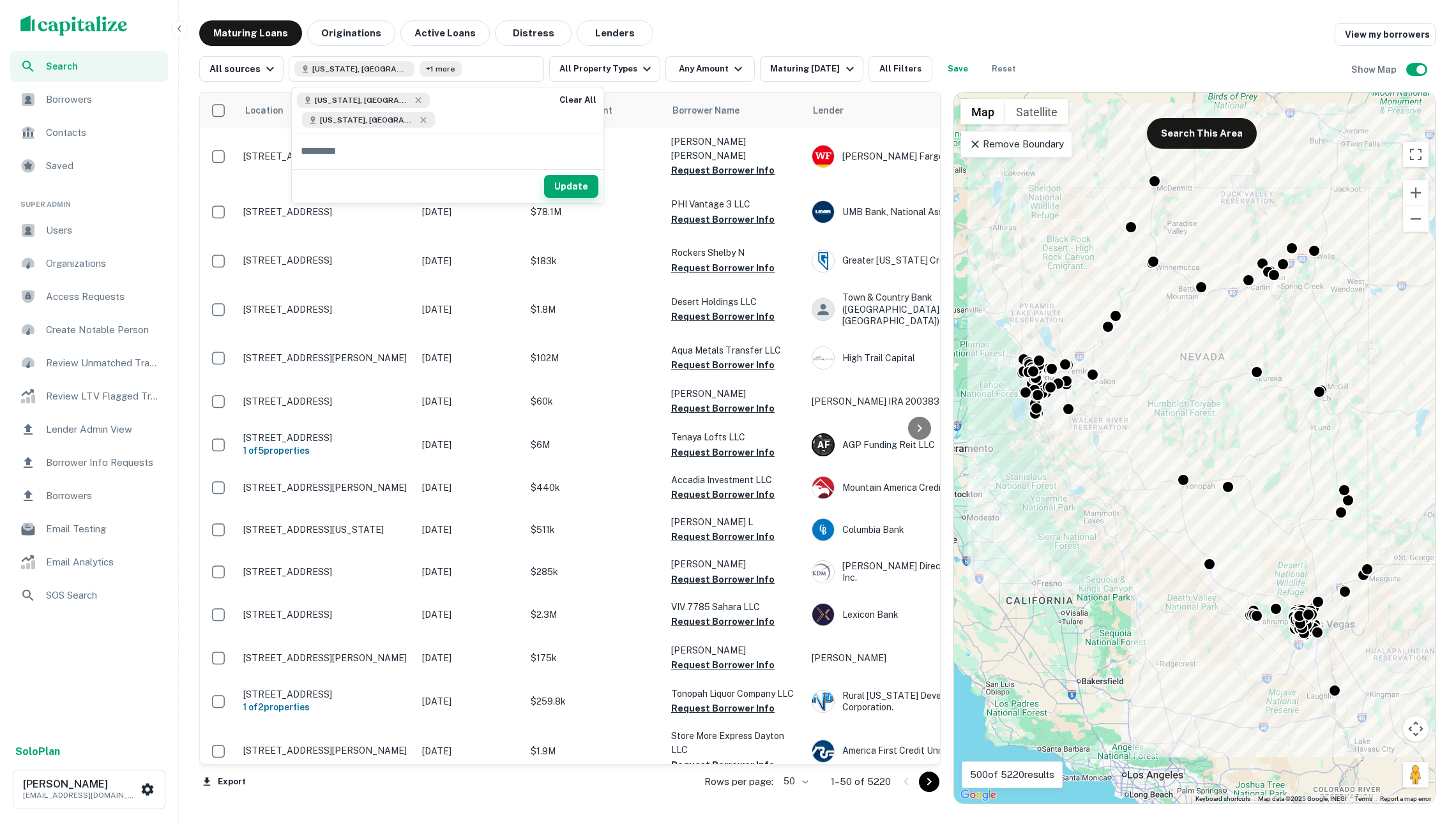
click at [544, 175] on button "Update" at bounding box center [571, 186] width 54 height 23
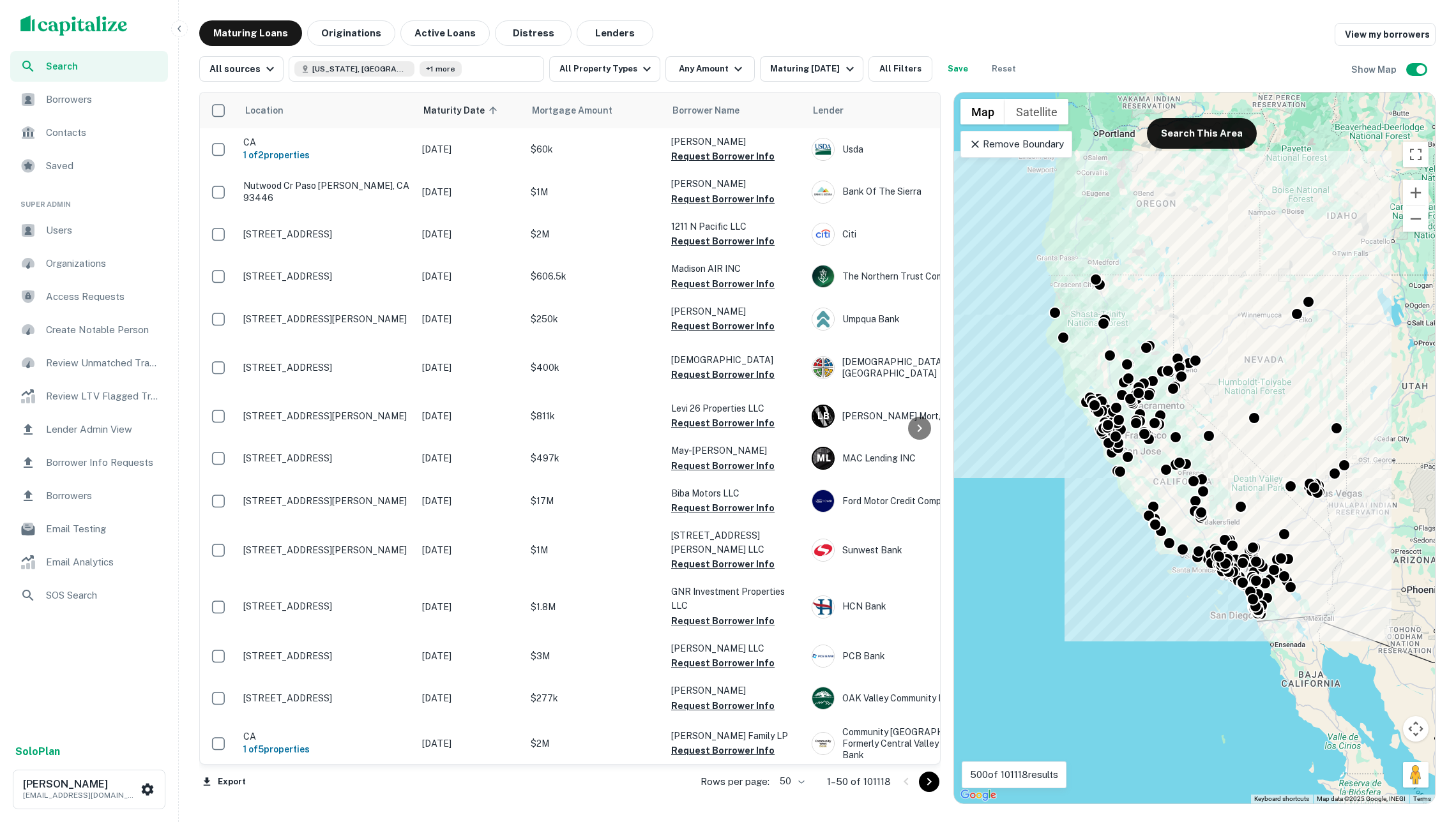
click at [132, 102] on span "Borrowers" at bounding box center [103, 99] width 114 height 15
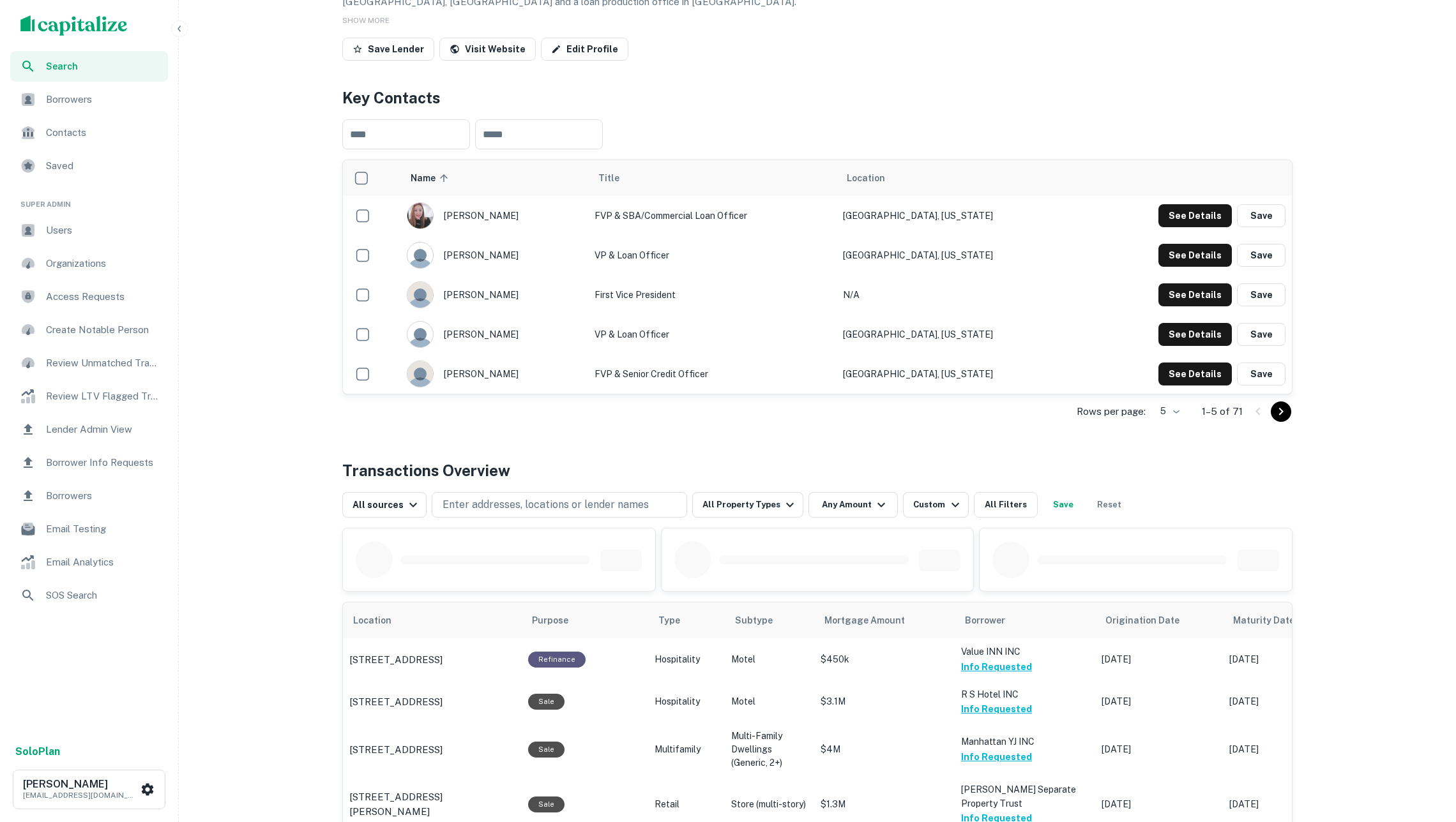
scroll to position [501, 0]
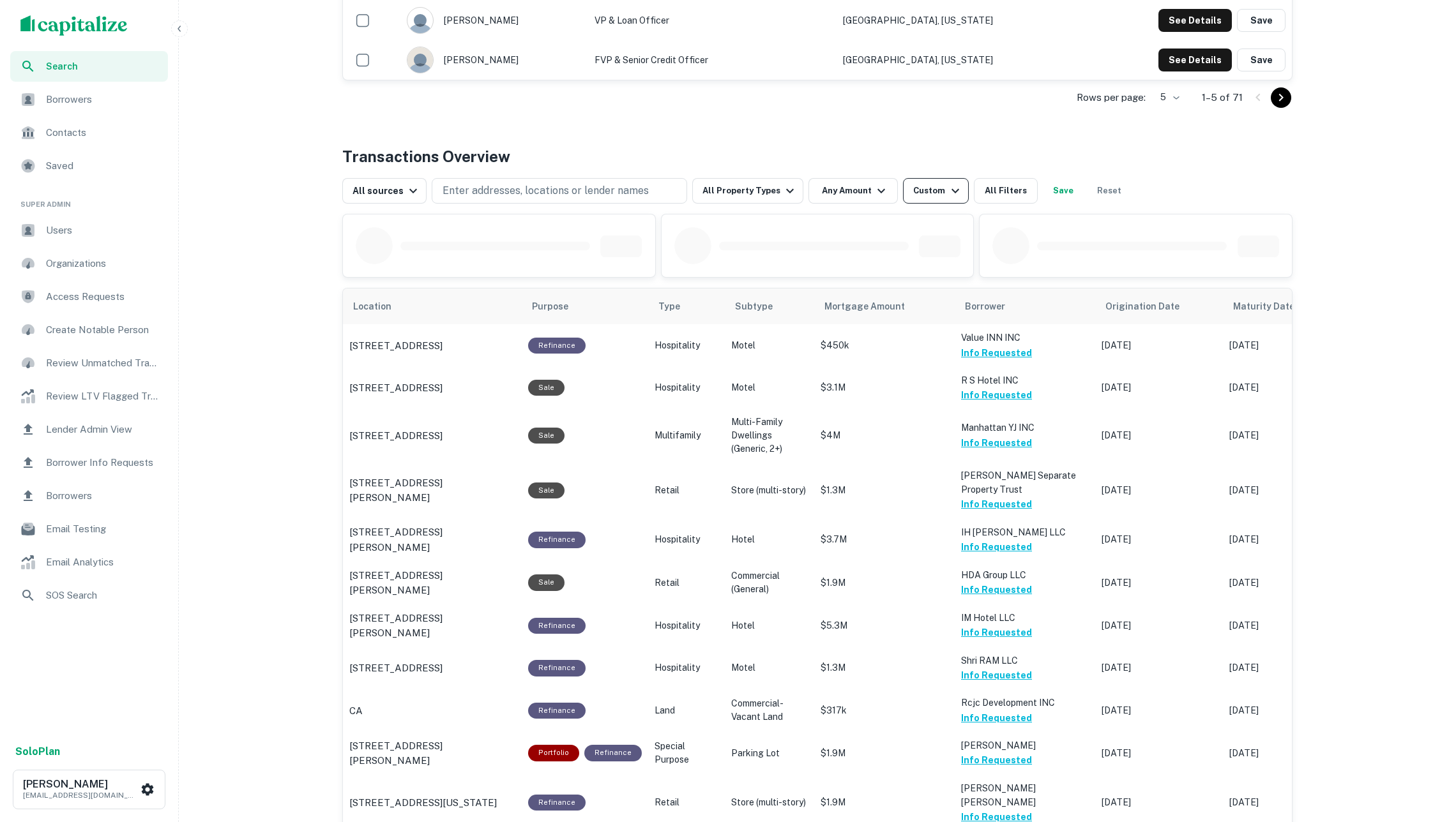
click at [927, 190] on div "Custom" at bounding box center [937, 191] width 50 height 15
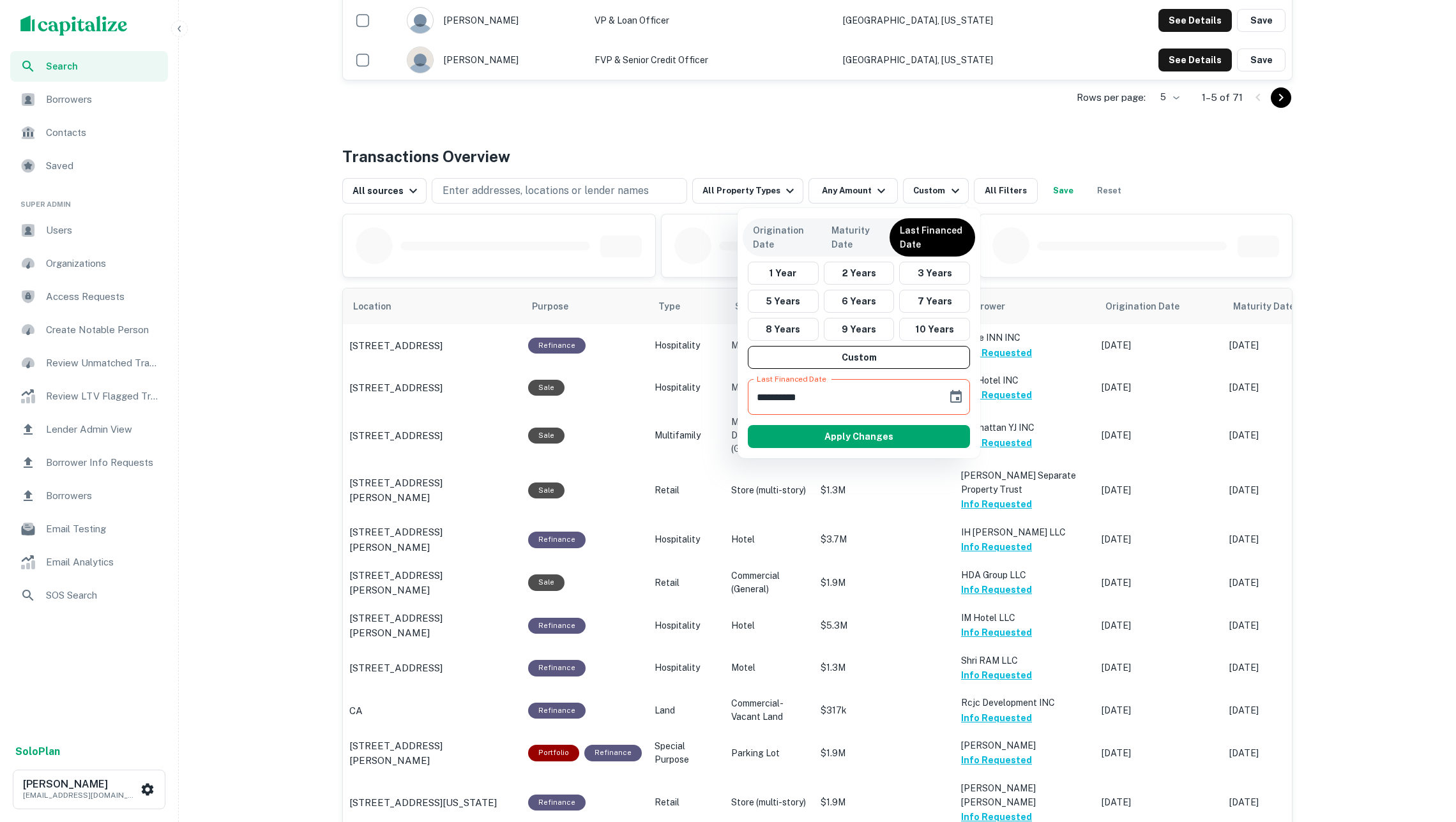
click at [800, 400] on input "**********" at bounding box center [843, 397] width 191 height 35
click at [762, 396] on input "**********" at bounding box center [843, 397] width 191 height 35
type input "**********"
click at [796, 434] on button "Apply Changes" at bounding box center [859, 436] width 222 height 23
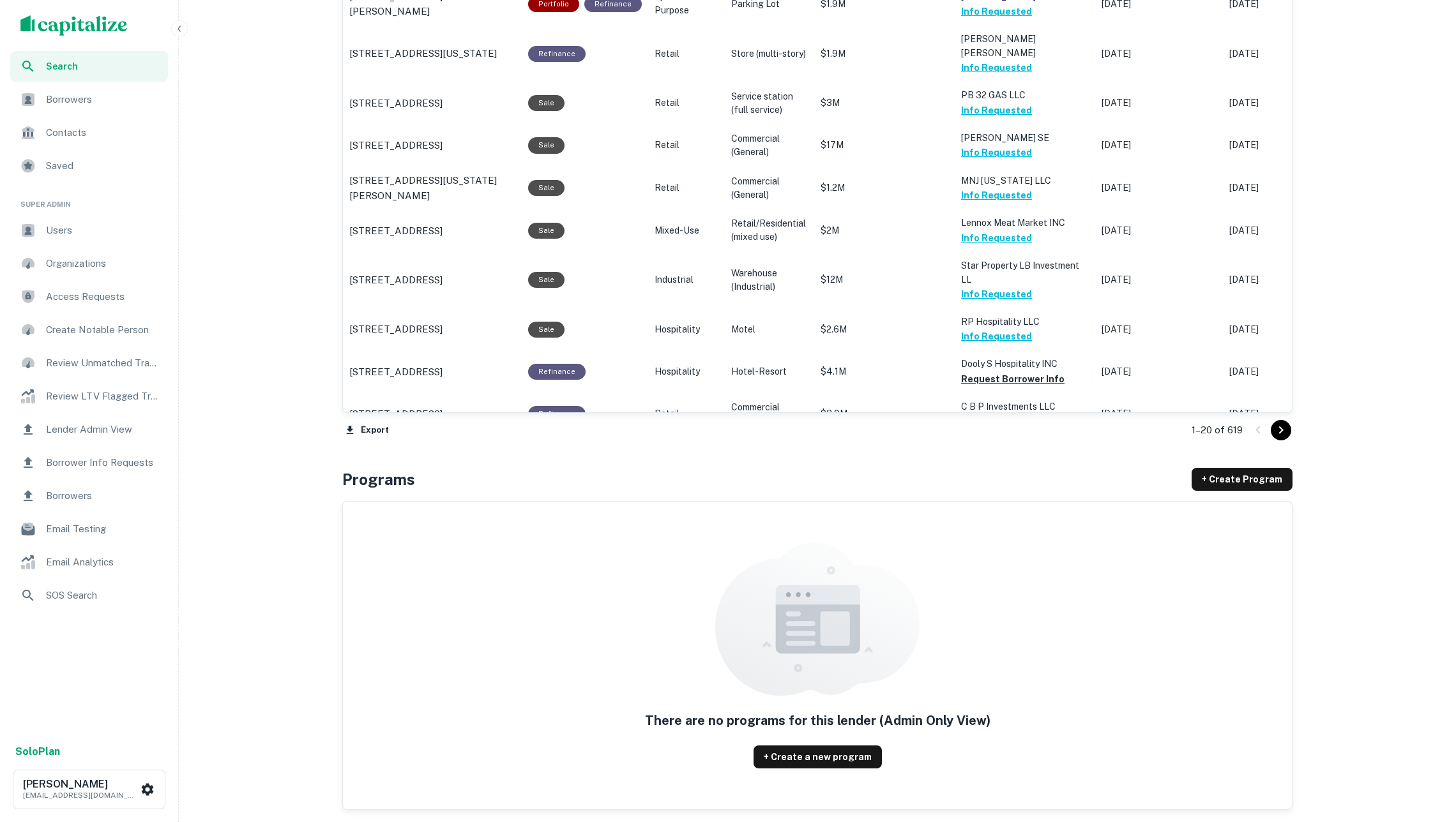
scroll to position [1234, 0]
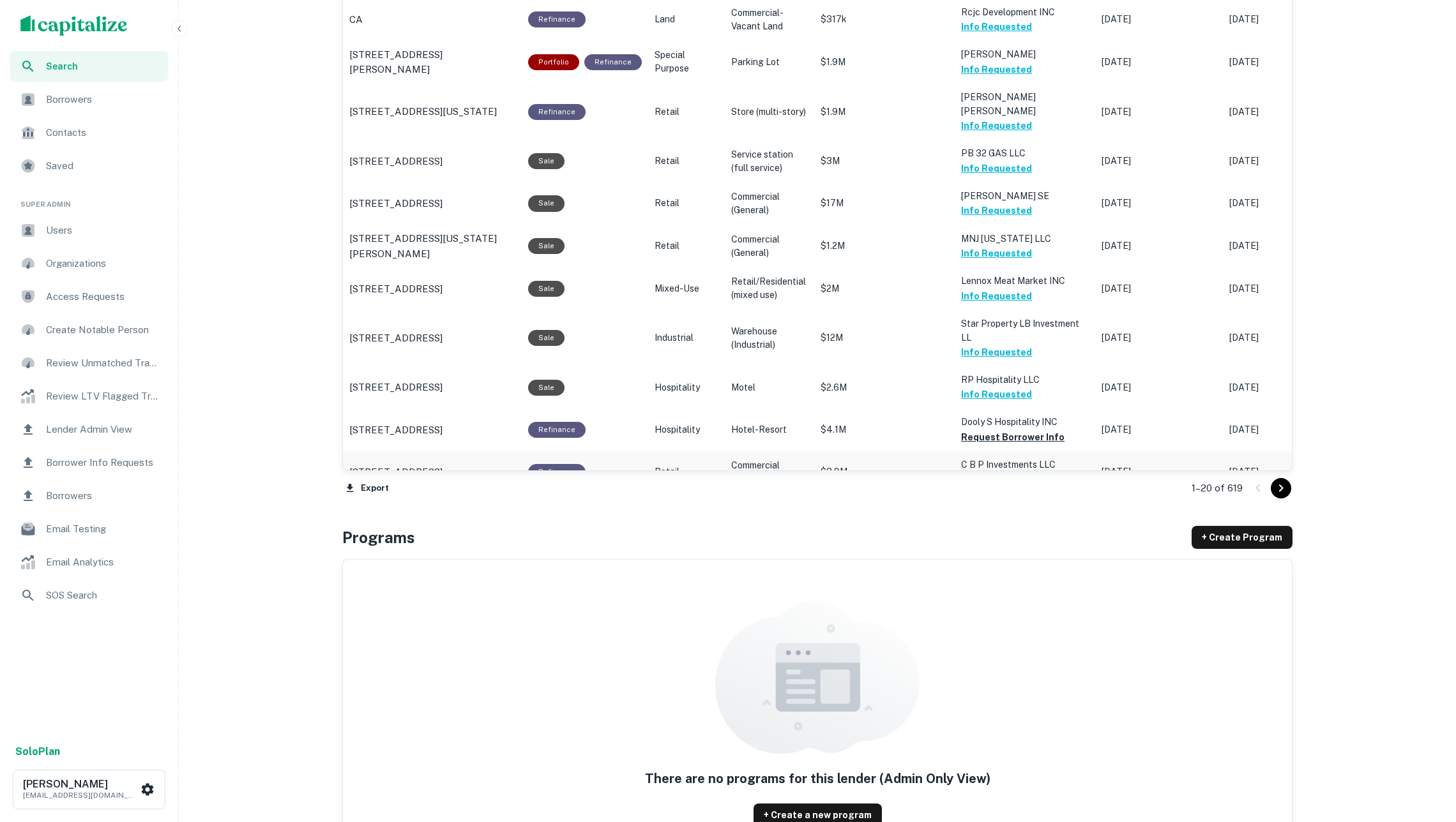
click at [997, 472] on button "Request Borrower Info" at bounding box center [1013, 479] width 104 height 15
click at [985, 415] on p "Dooly S Hospitality INC" at bounding box center [1025, 421] width 128 height 14
click at [1010, 430] on button "Request Borrower Info" at bounding box center [1013, 437] width 104 height 15
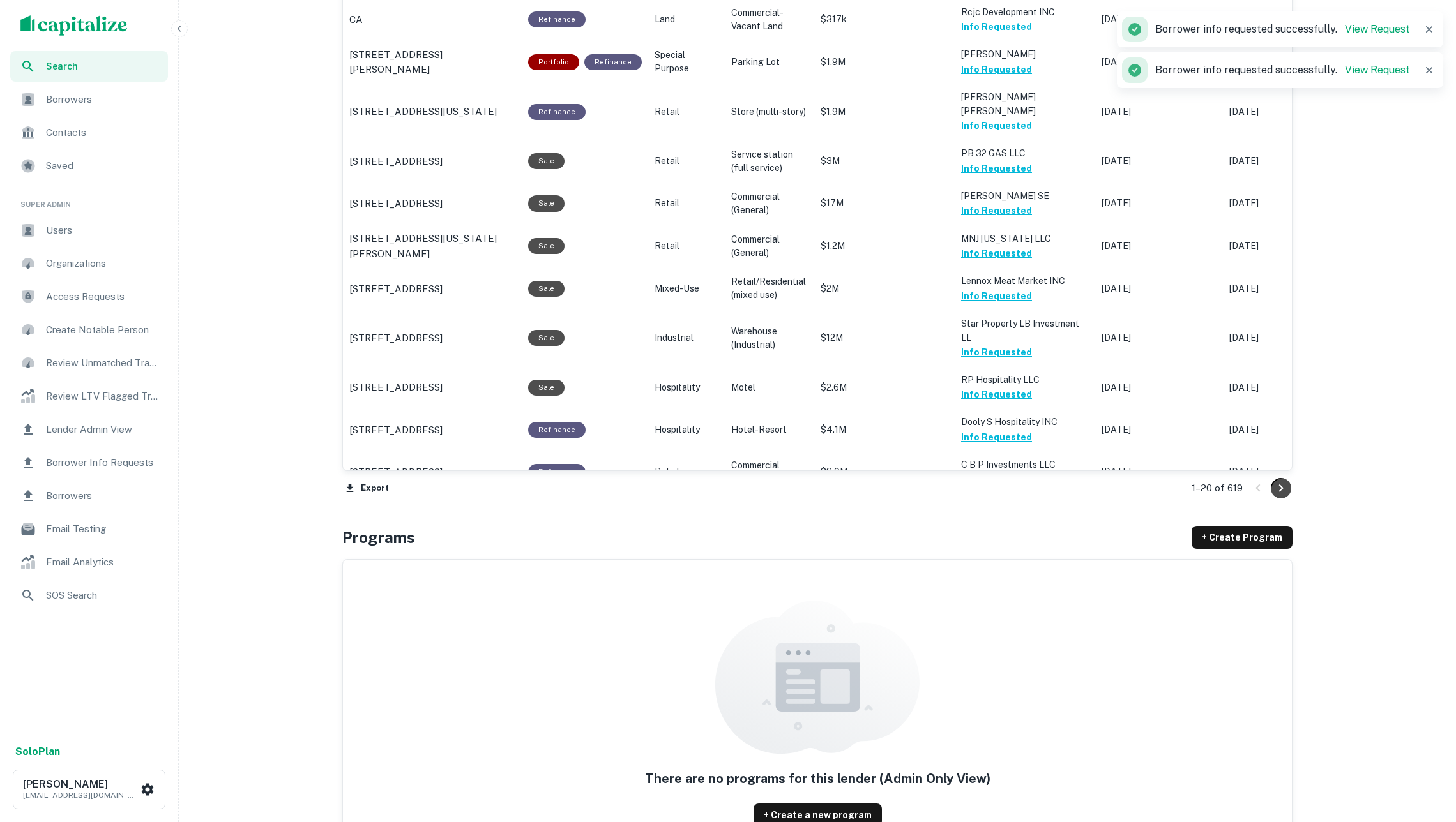
click at [1278, 484] on icon "Go to next page" at bounding box center [1281, 489] width 15 height 15
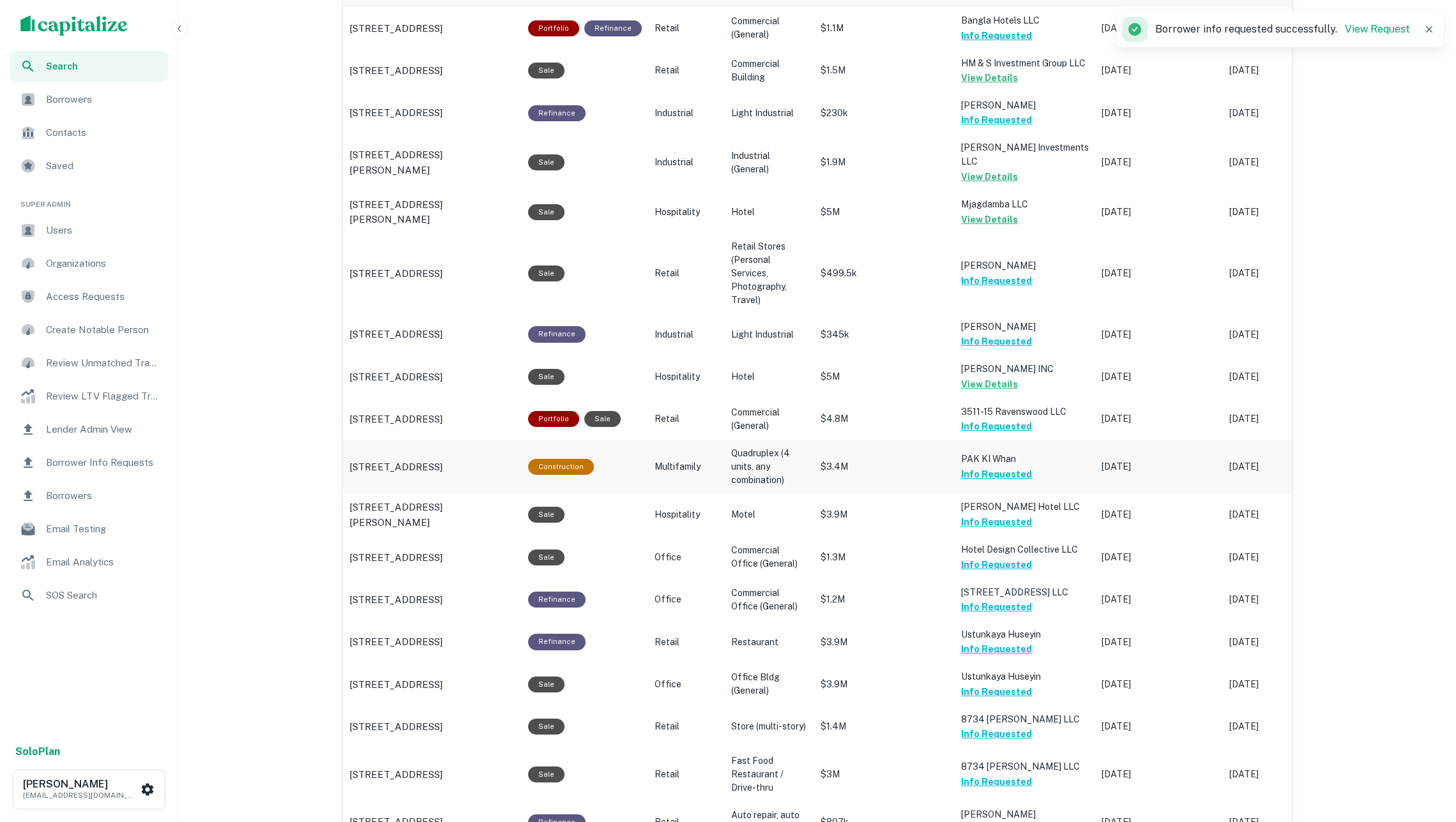
scroll to position [1220, 0]
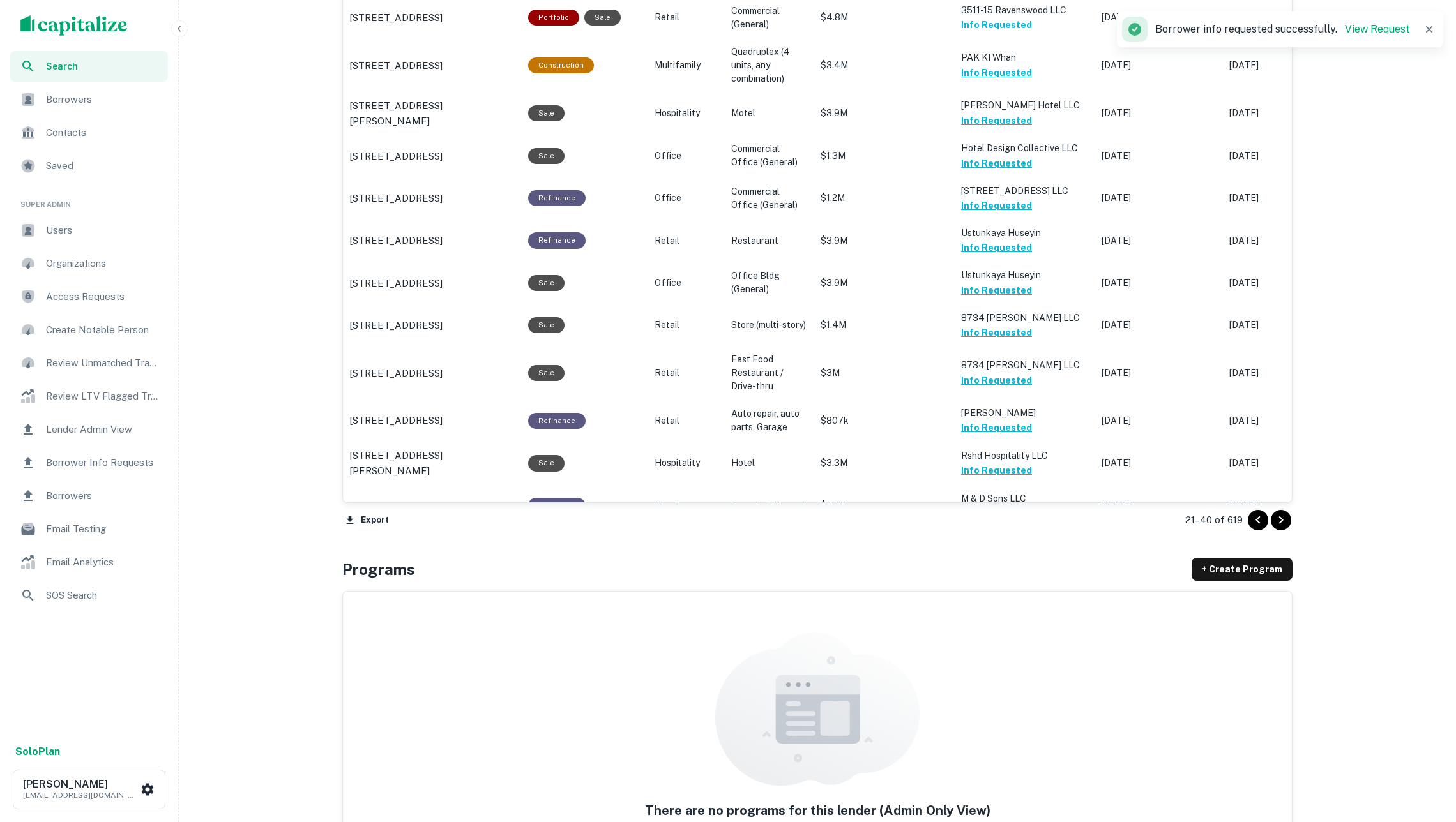
click at [1287, 514] on icon "Go to next page" at bounding box center [1281, 520] width 15 height 15
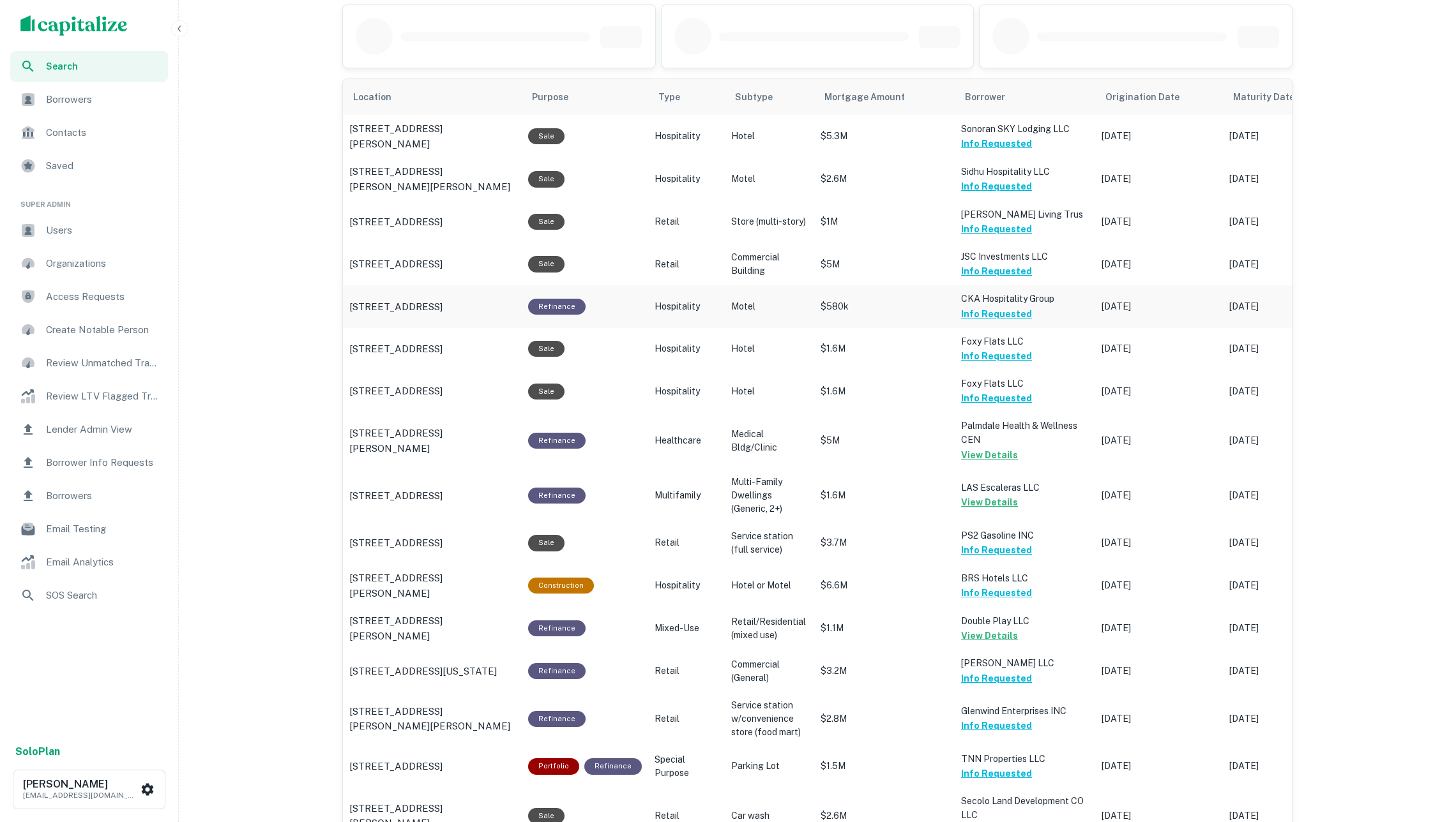
scroll to position [1217, 0]
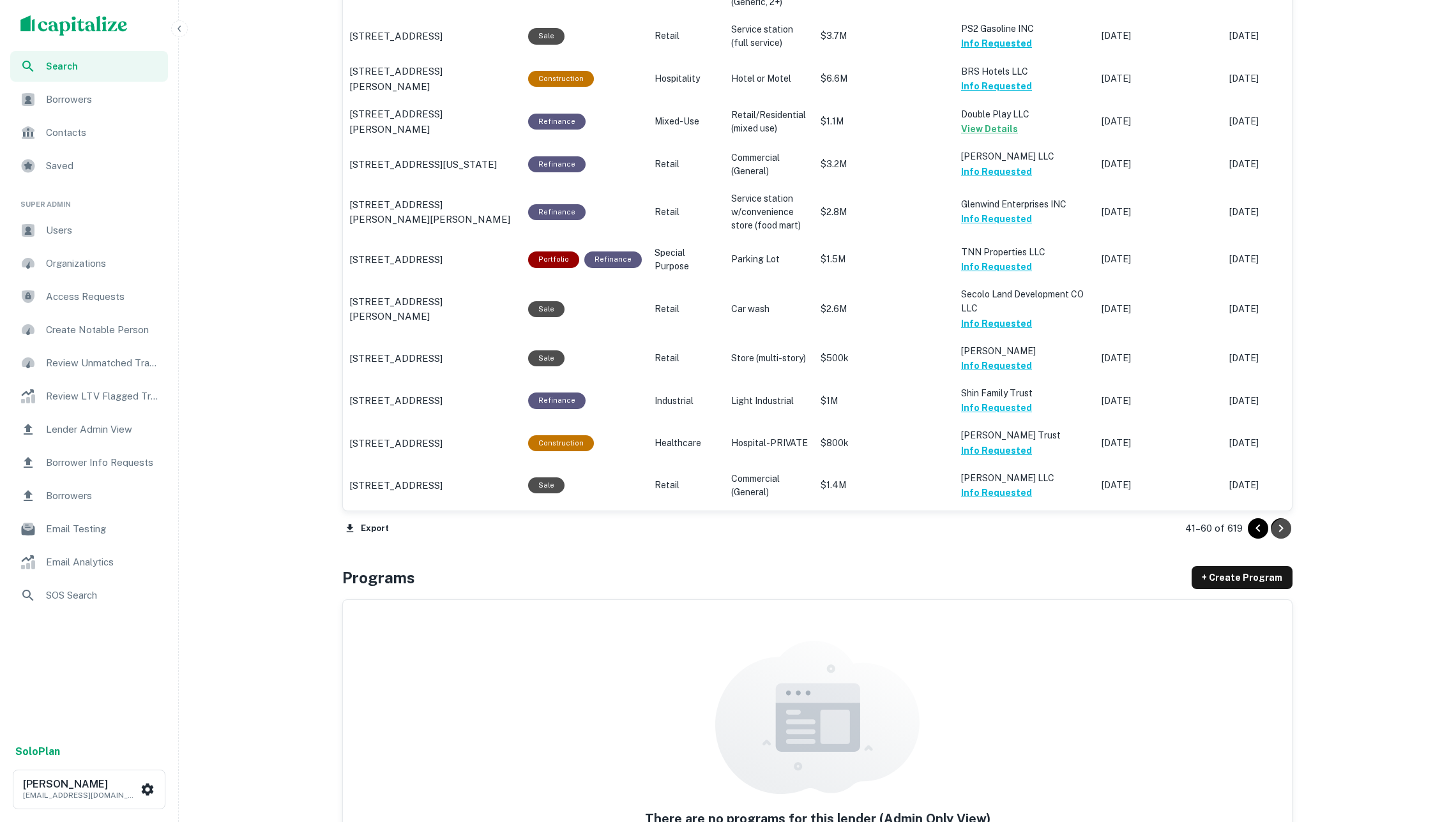
click at [1281, 525] on icon "Go to next page" at bounding box center [1281, 529] width 15 height 15
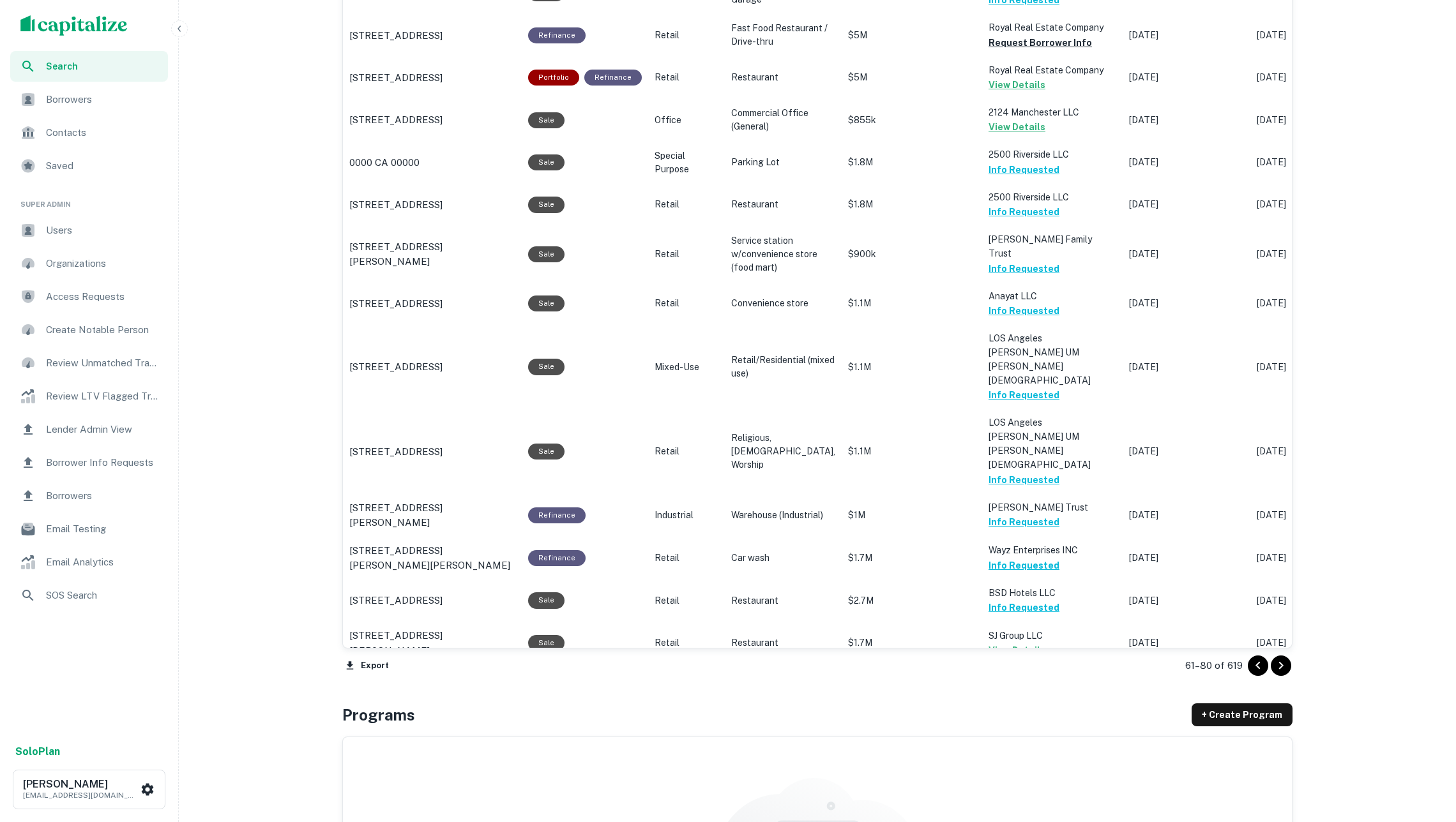
click at [1274, 662] on icon "Go to next page" at bounding box center [1281, 666] width 15 height 15
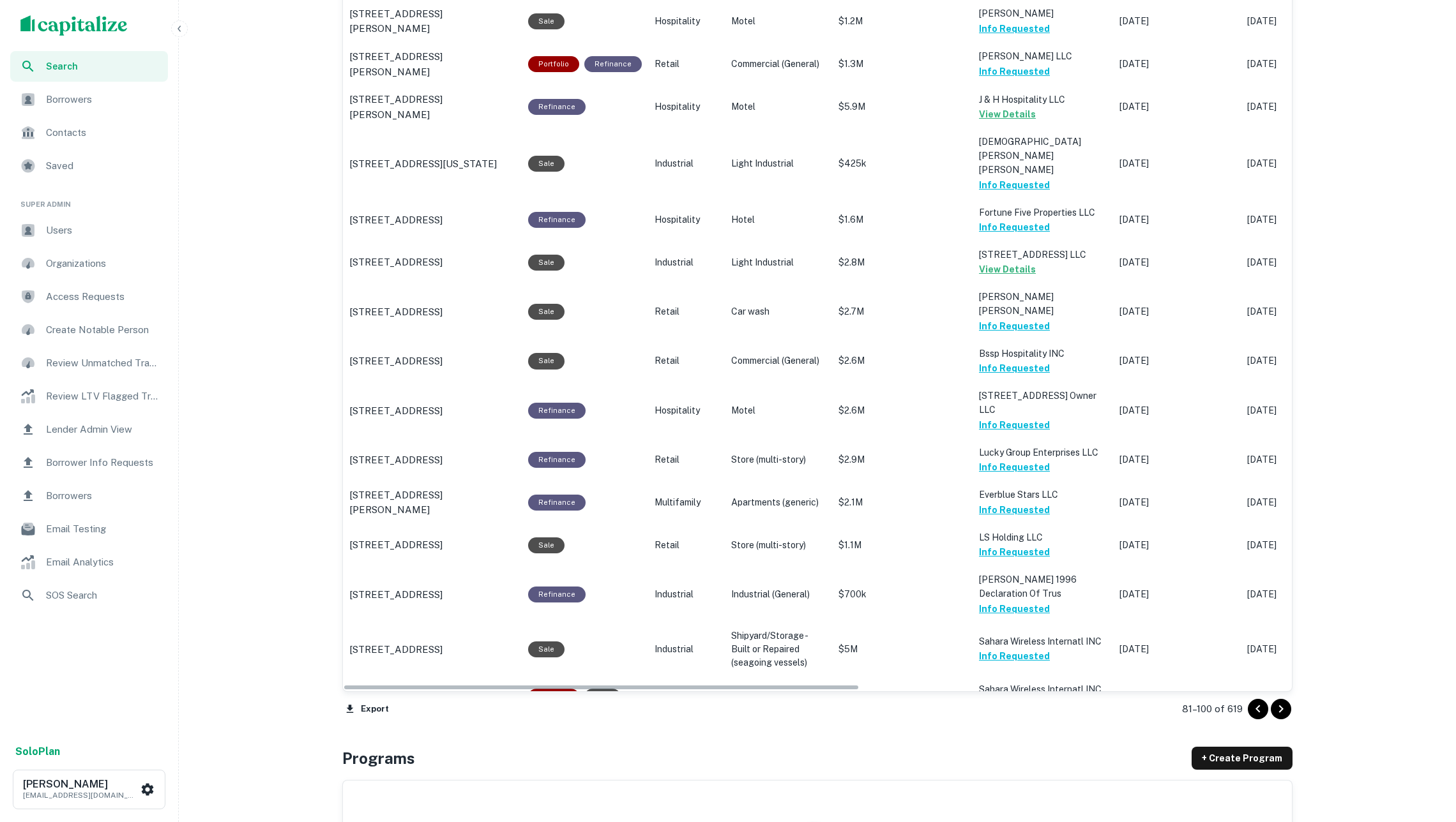
click at [1284, 706] on icon "Go to next page" at bounding box center [1281, 709] width 15 height 15
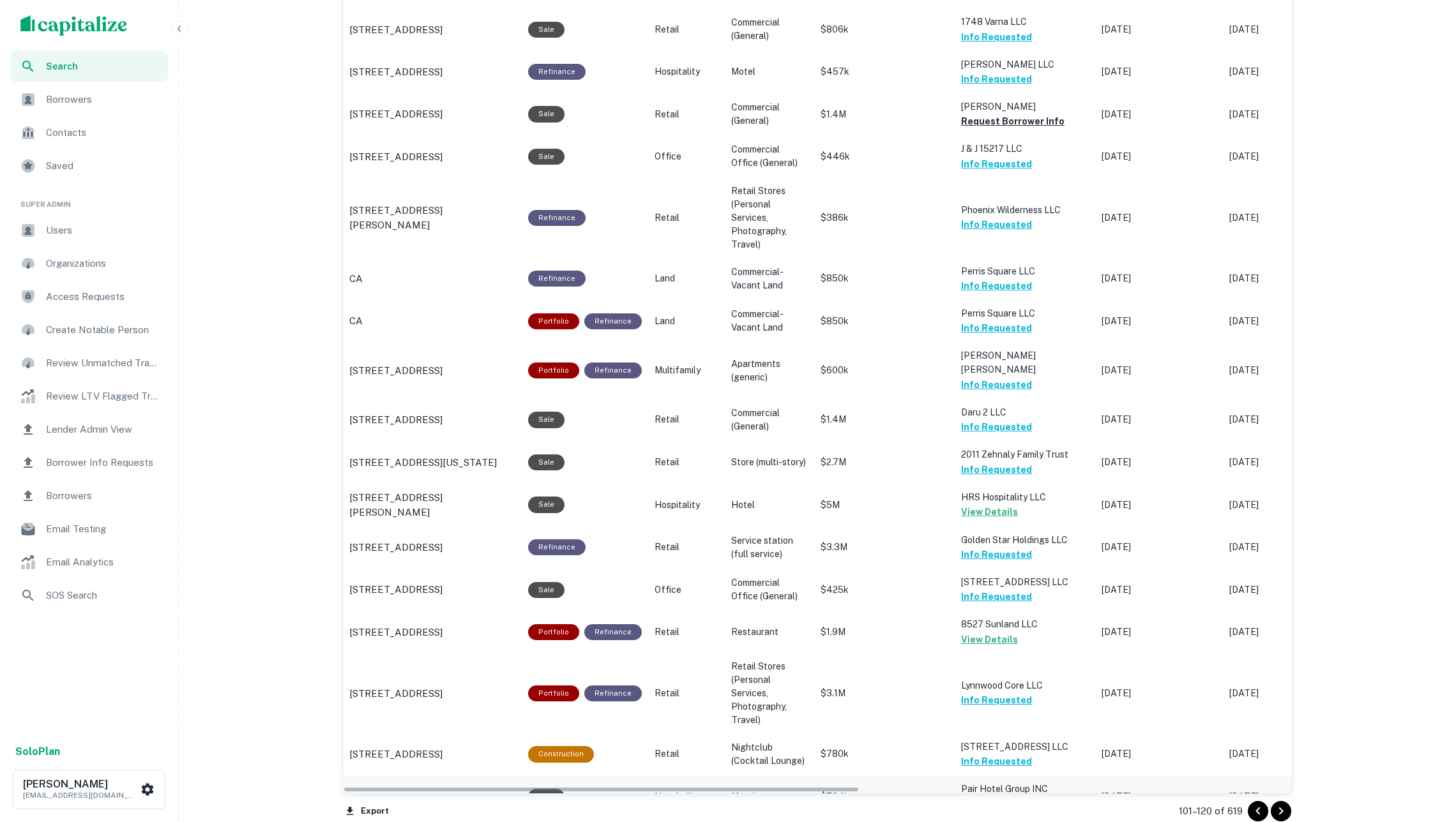
scroll to position [710, 0]
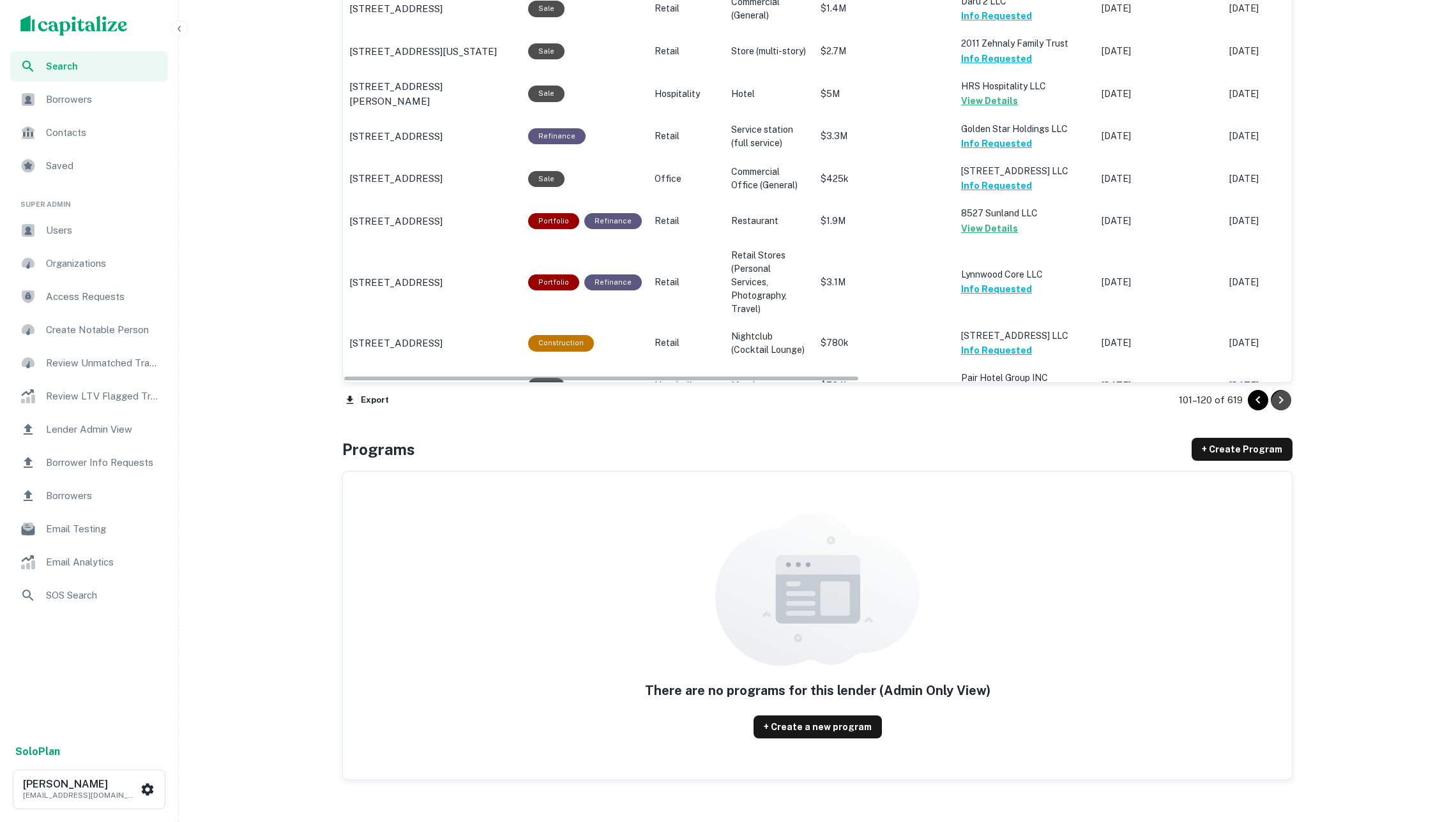
click at [1278, 404] on icon "Go to next page" at bounding box center [1281, 400] width 15 height 15
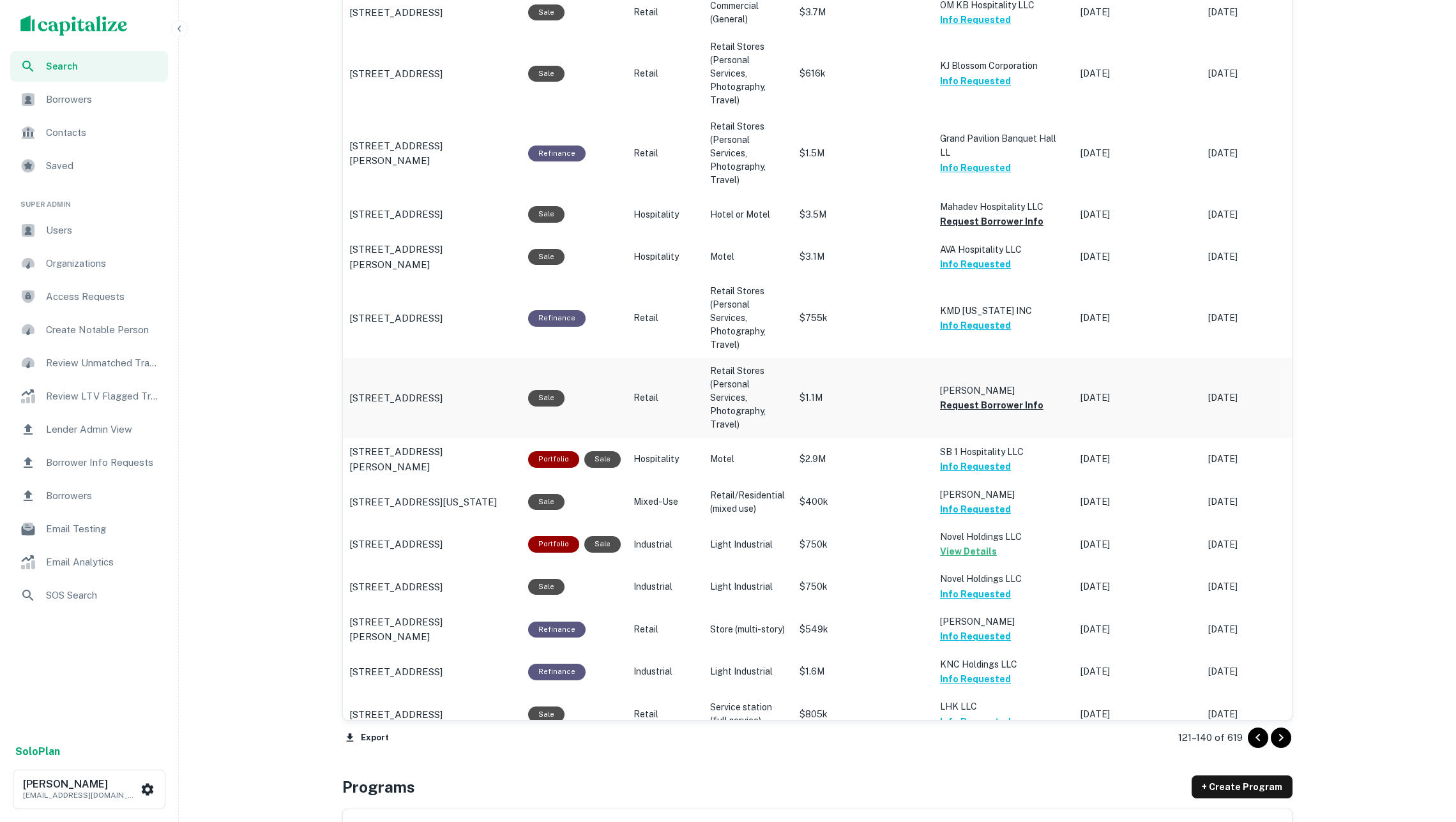
scroll to position [1088, 0]
click at [1003, 216] on button "Request Borrower Info" at bounding box center [992, 221] width 104 height 15
click at [1274, 730] on icon "Go to next page" at bounding box center [1281, 738] width 15 height 15
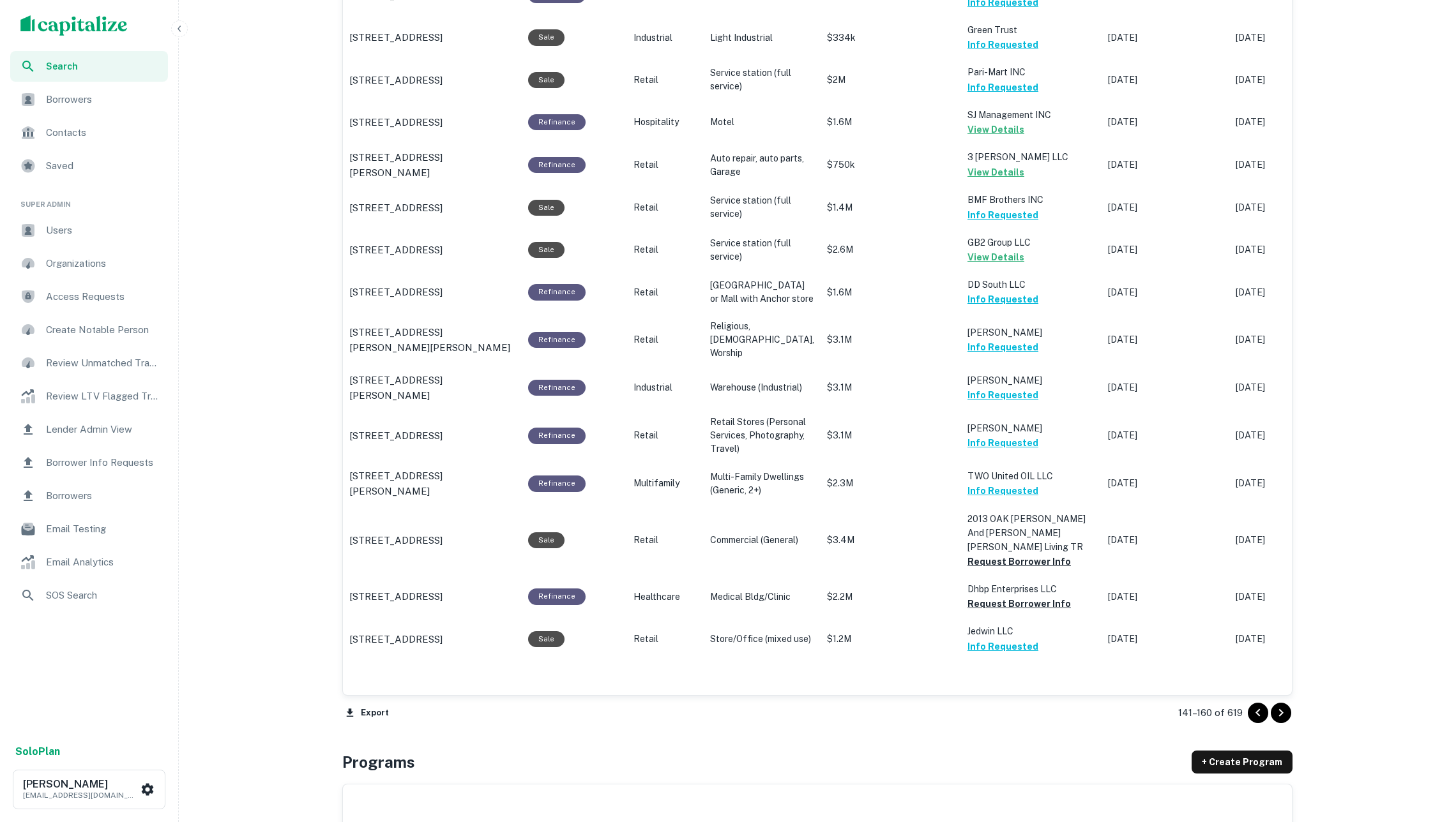
click at [1277, 707] on icon "Go to next page" at bounding box center [1281, 713] width 15 height 15
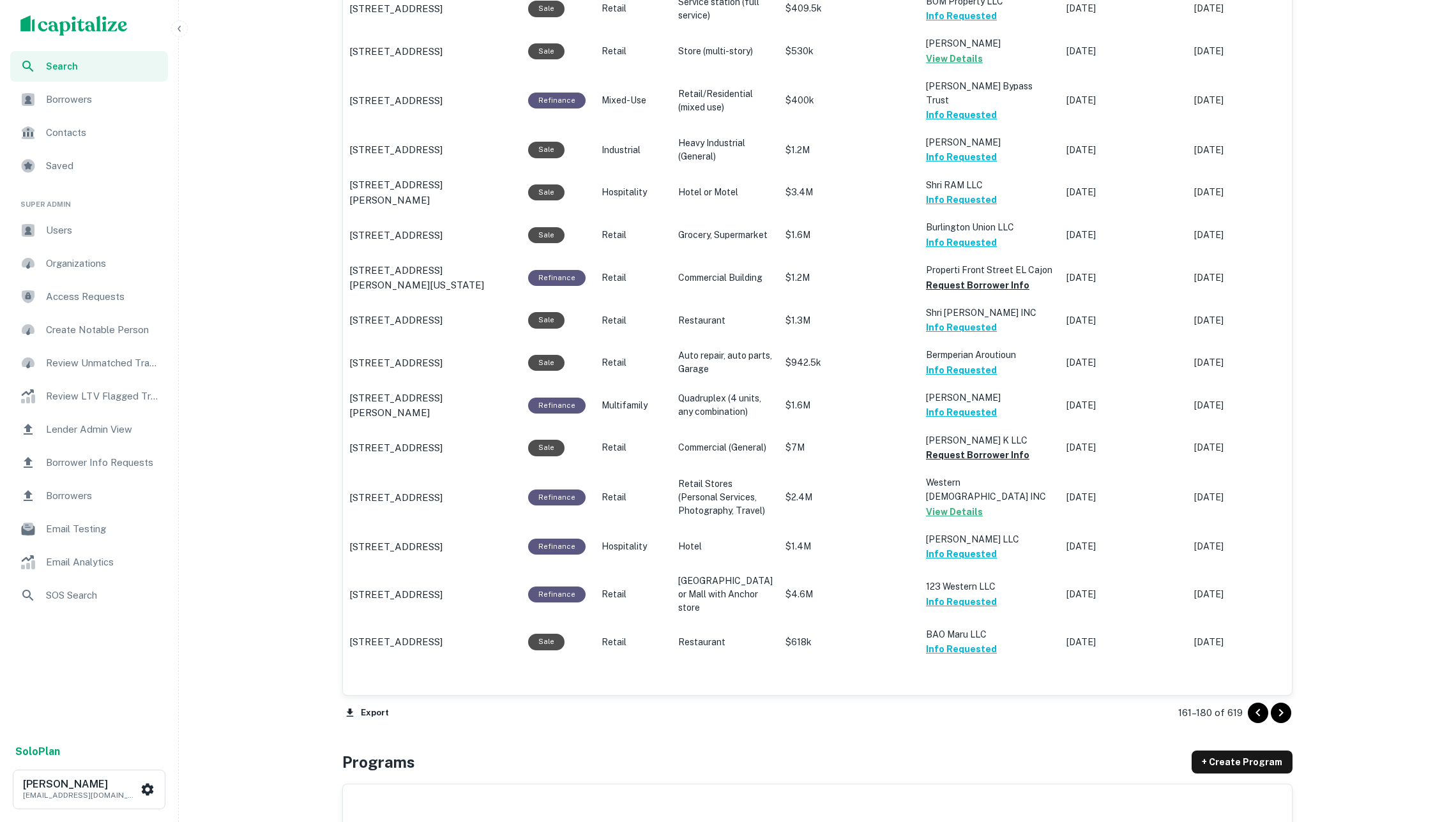
click at [1277, 719] on icon "Go to next page" at bounding box center [1281, 713] width 15 height 15
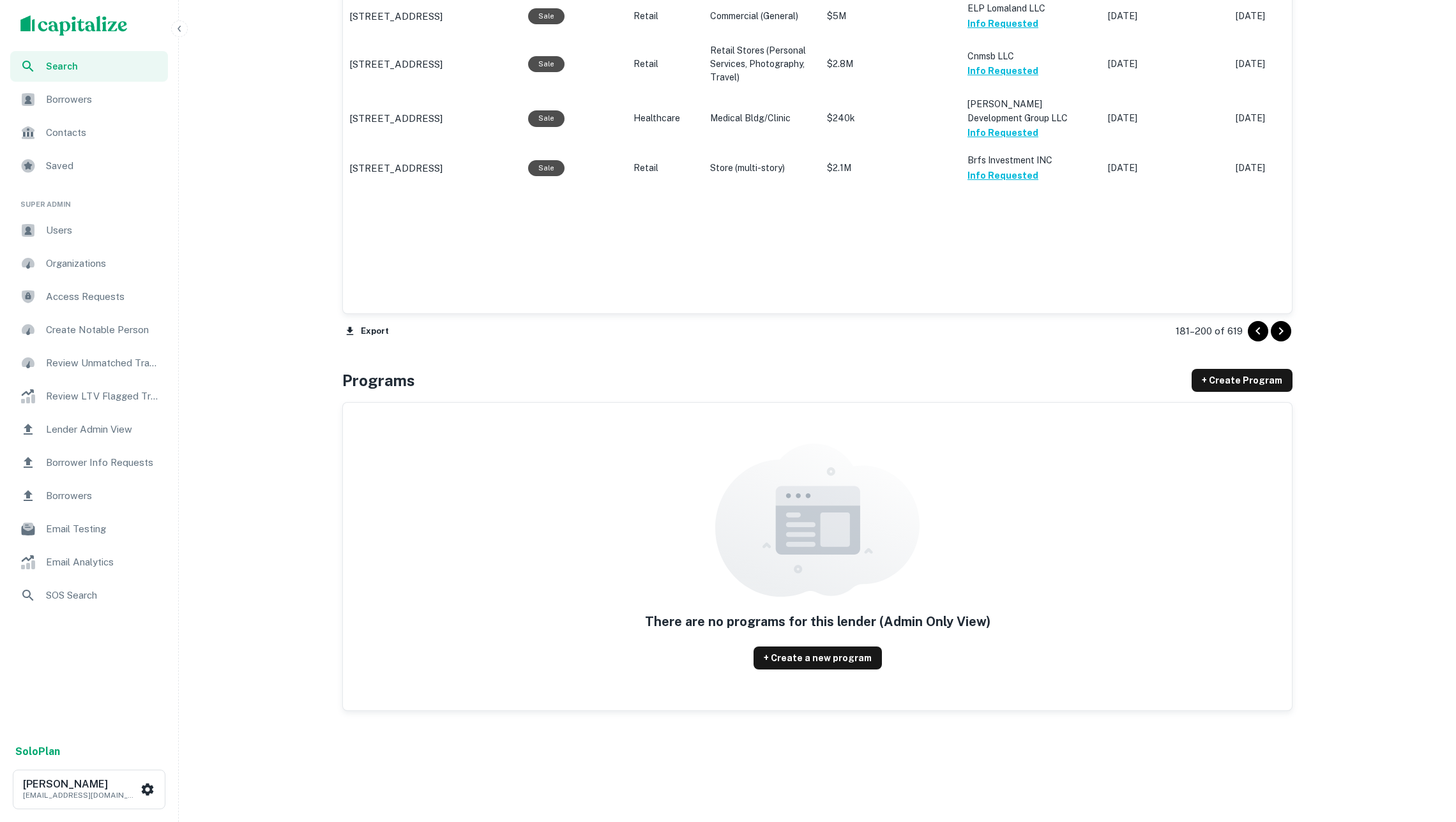
scroll to position [1582, 0]
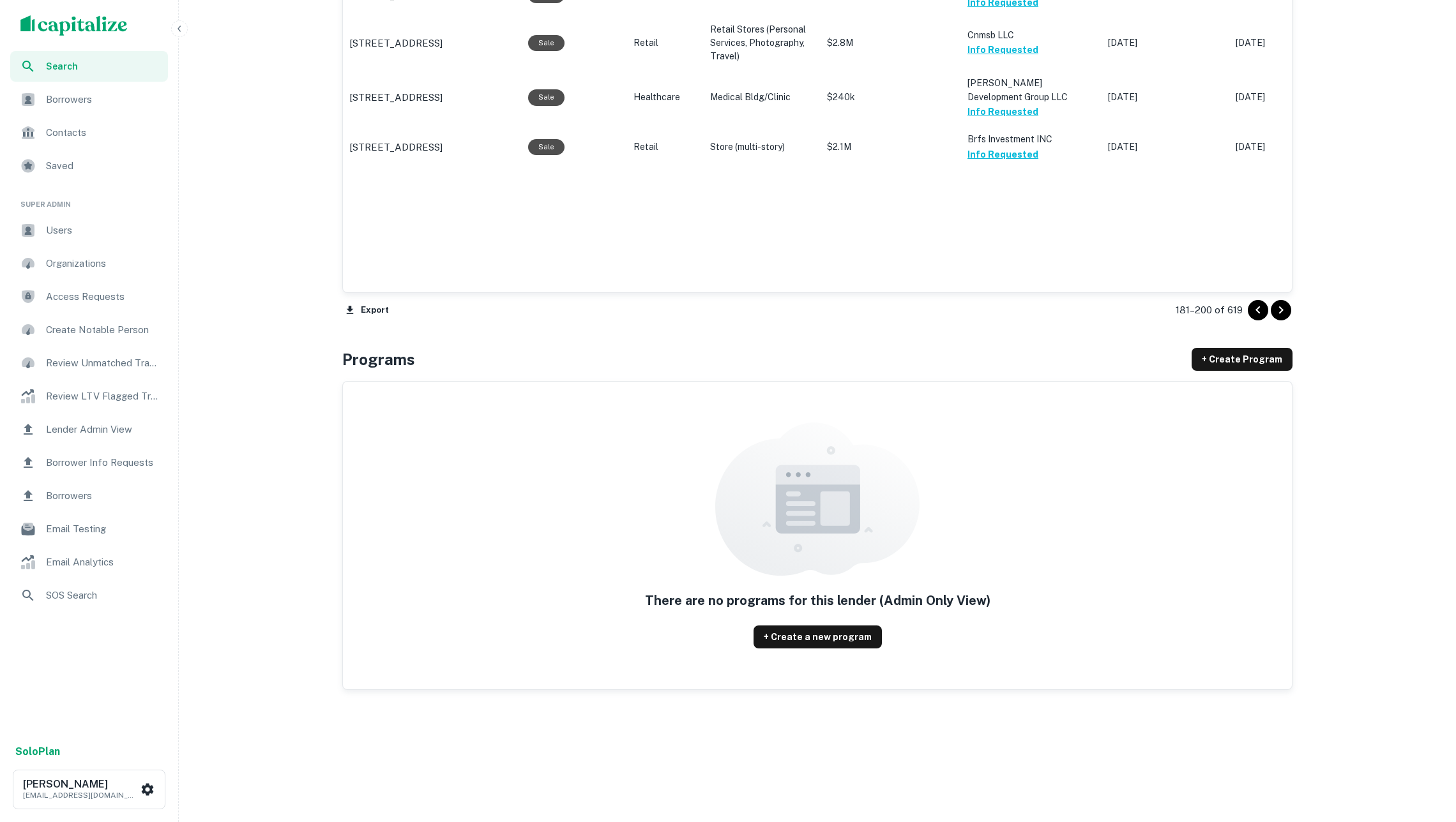
click at [1275, 312] on icon "Go to next page" at bounding box center [1281, 310] width 15 height 15
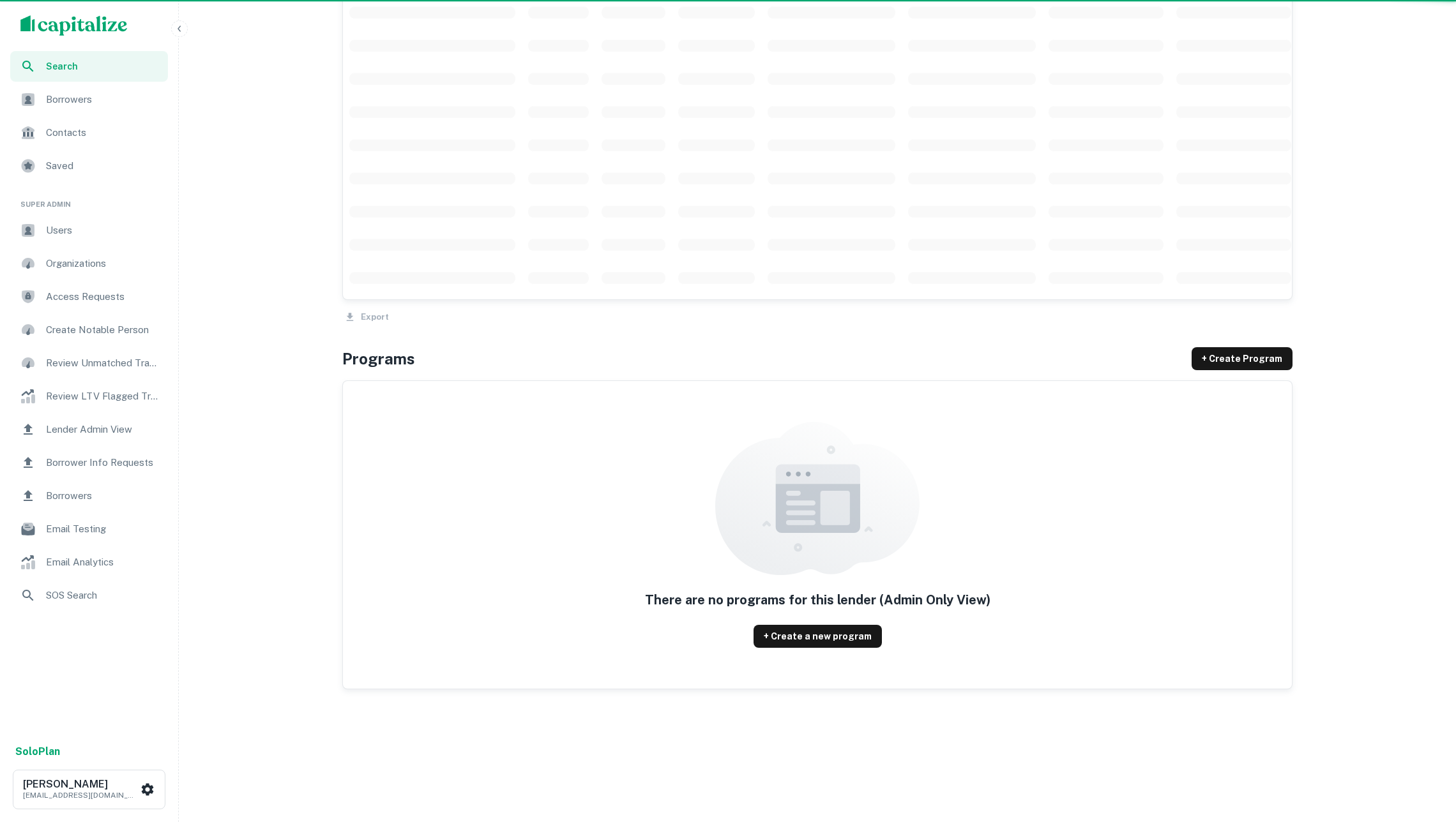
scroll to position [1094, 0]
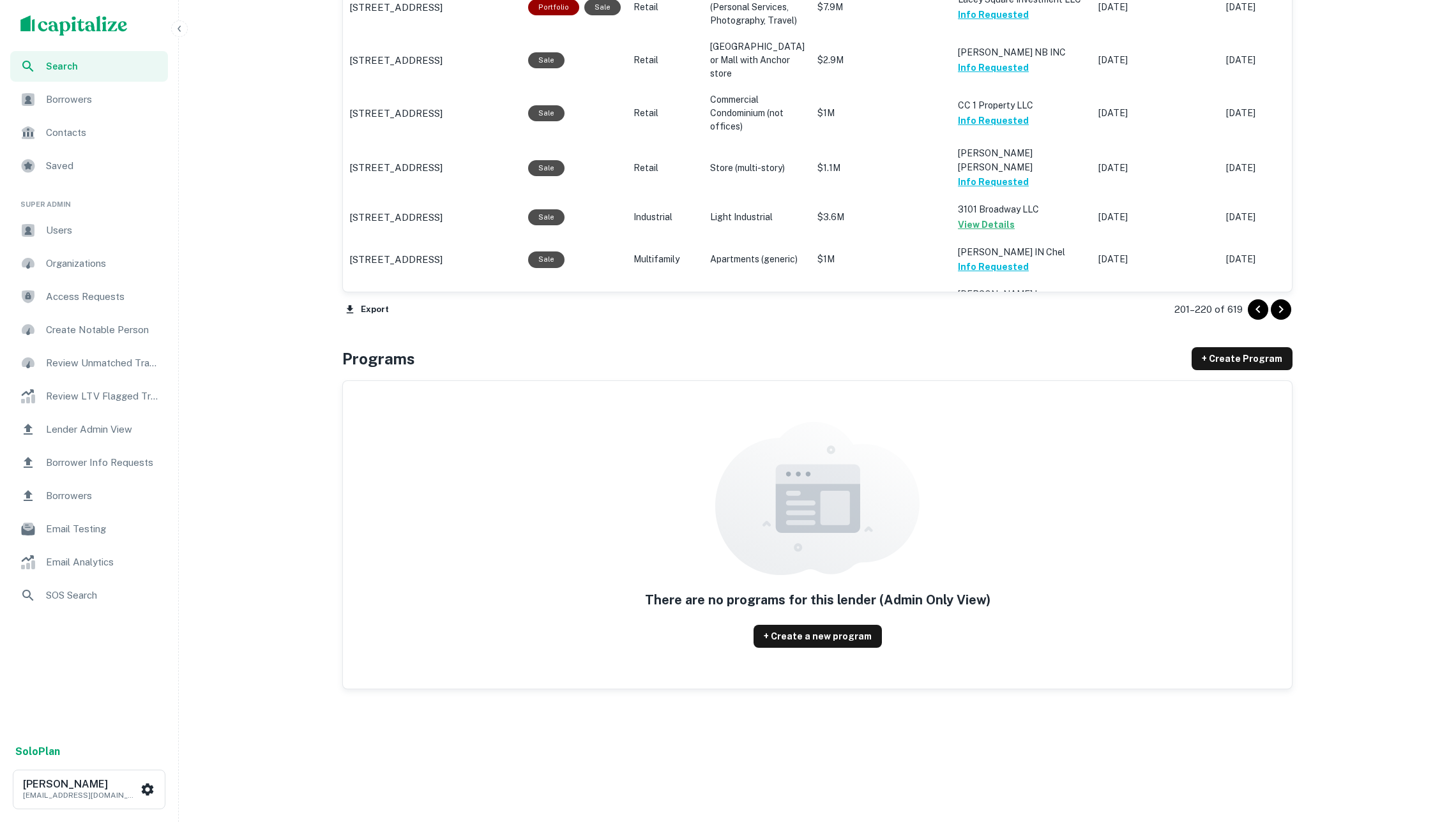
click at [1281, 312] on icon "Go to next page" at bounding box center [1281, 309] width 15 height 15
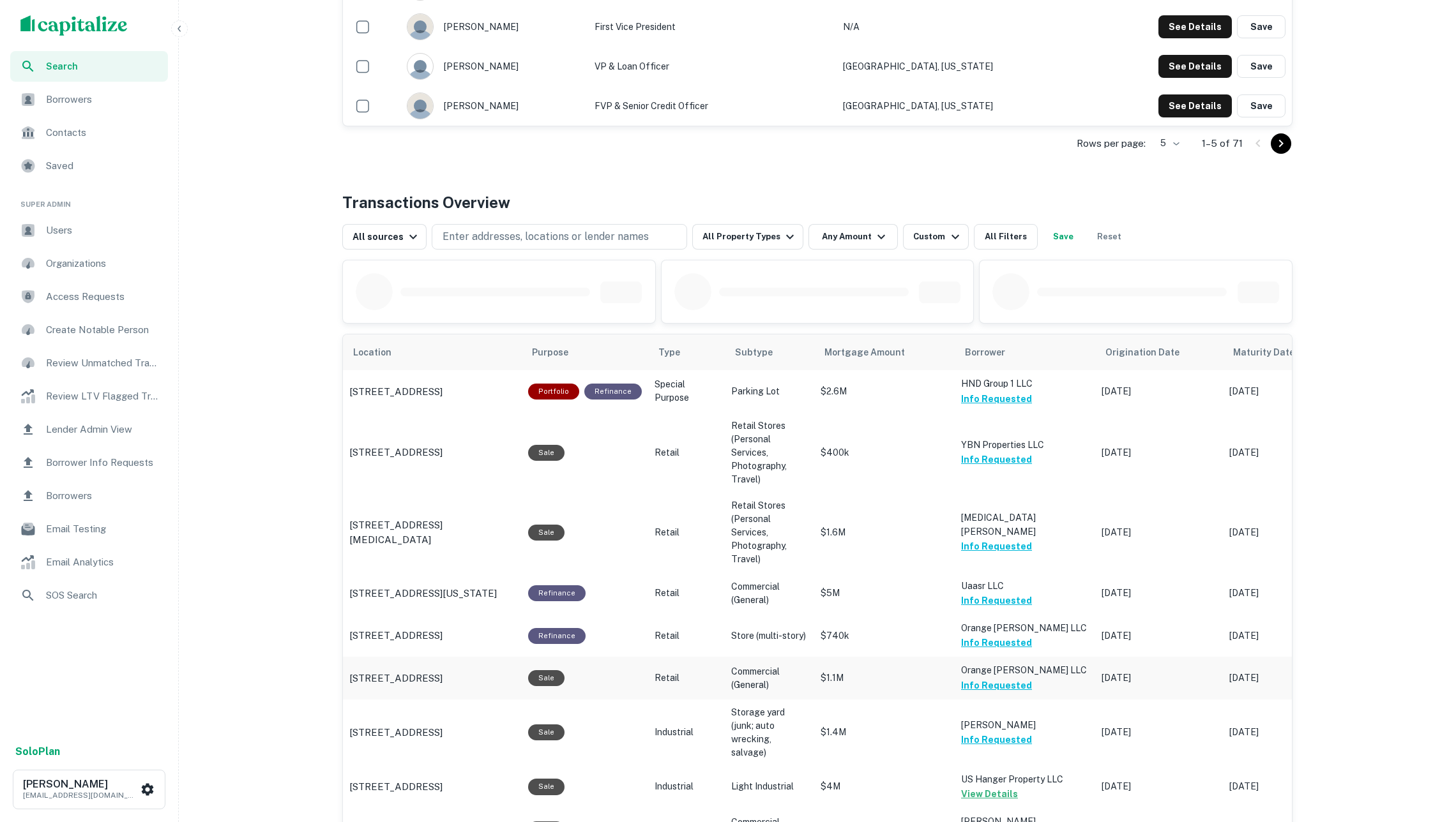
scroll to position [1344, 0]
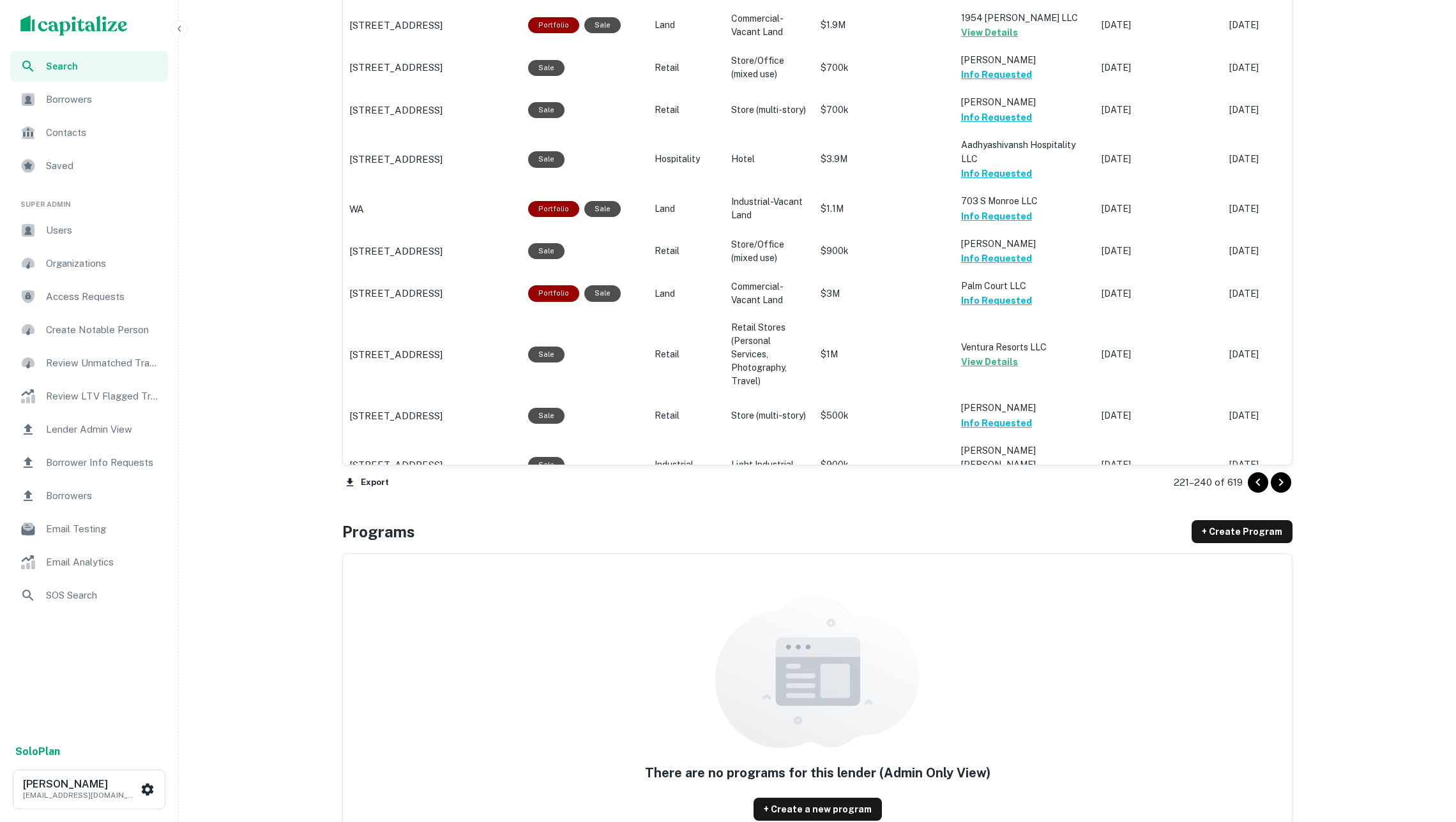
click at [1280, 475] on icon "Go to next page" at bounding box center [1281, 483] width 15 height 15
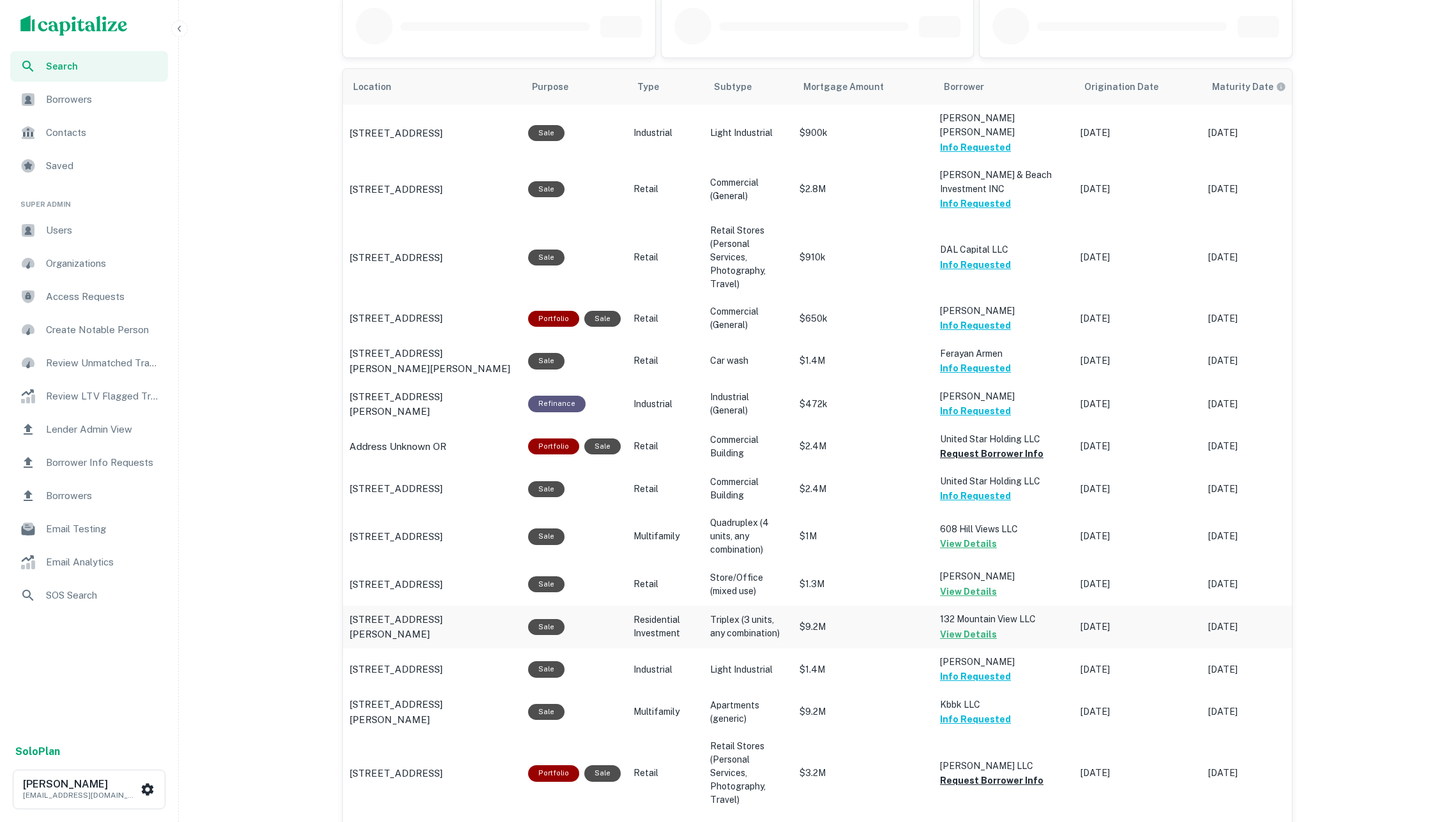
scroll to position [673, 0]
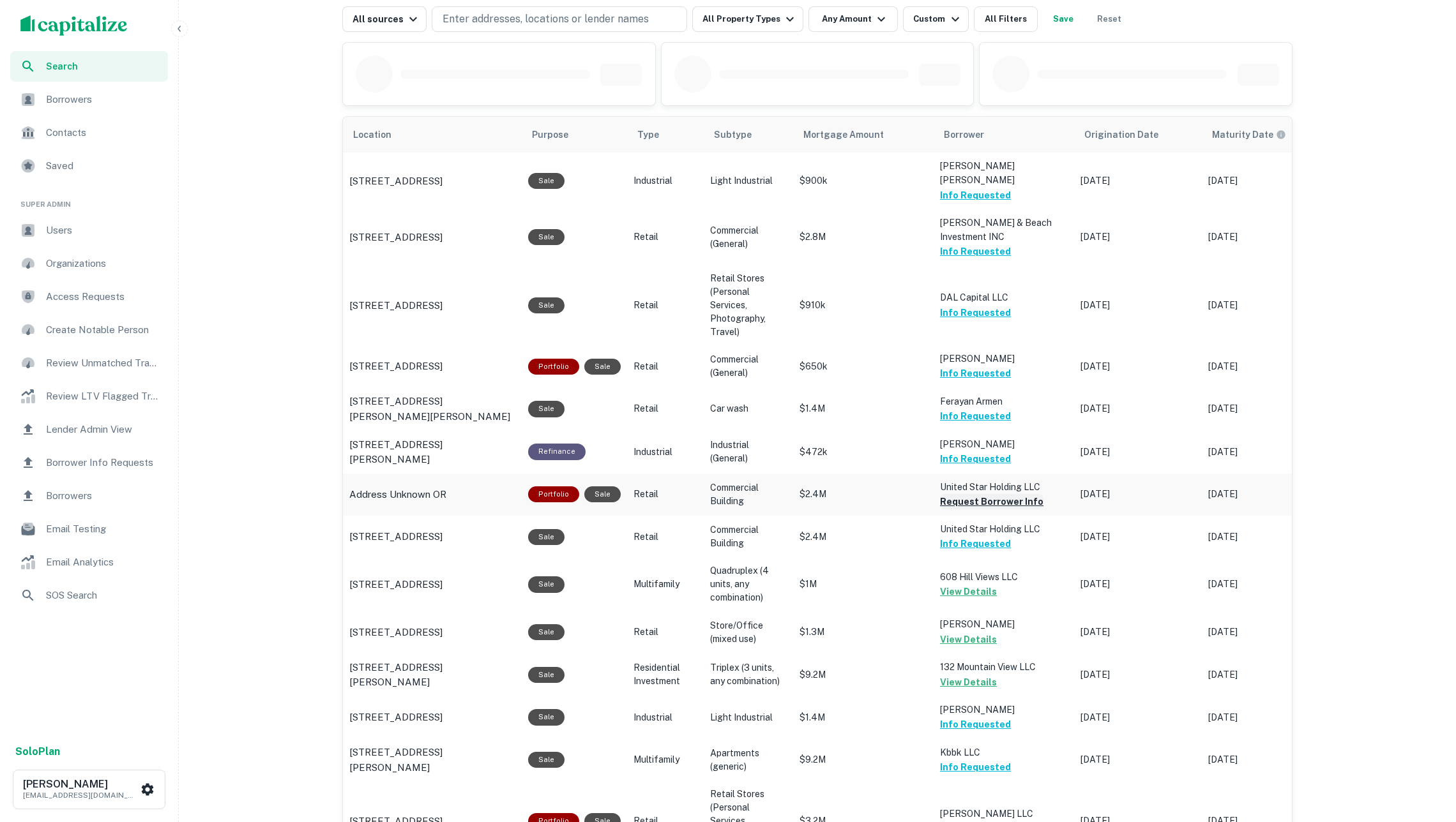
click at [1002, 494] on button "Request Borrower Info" at bounding box center [992, 502] width 104 height 15
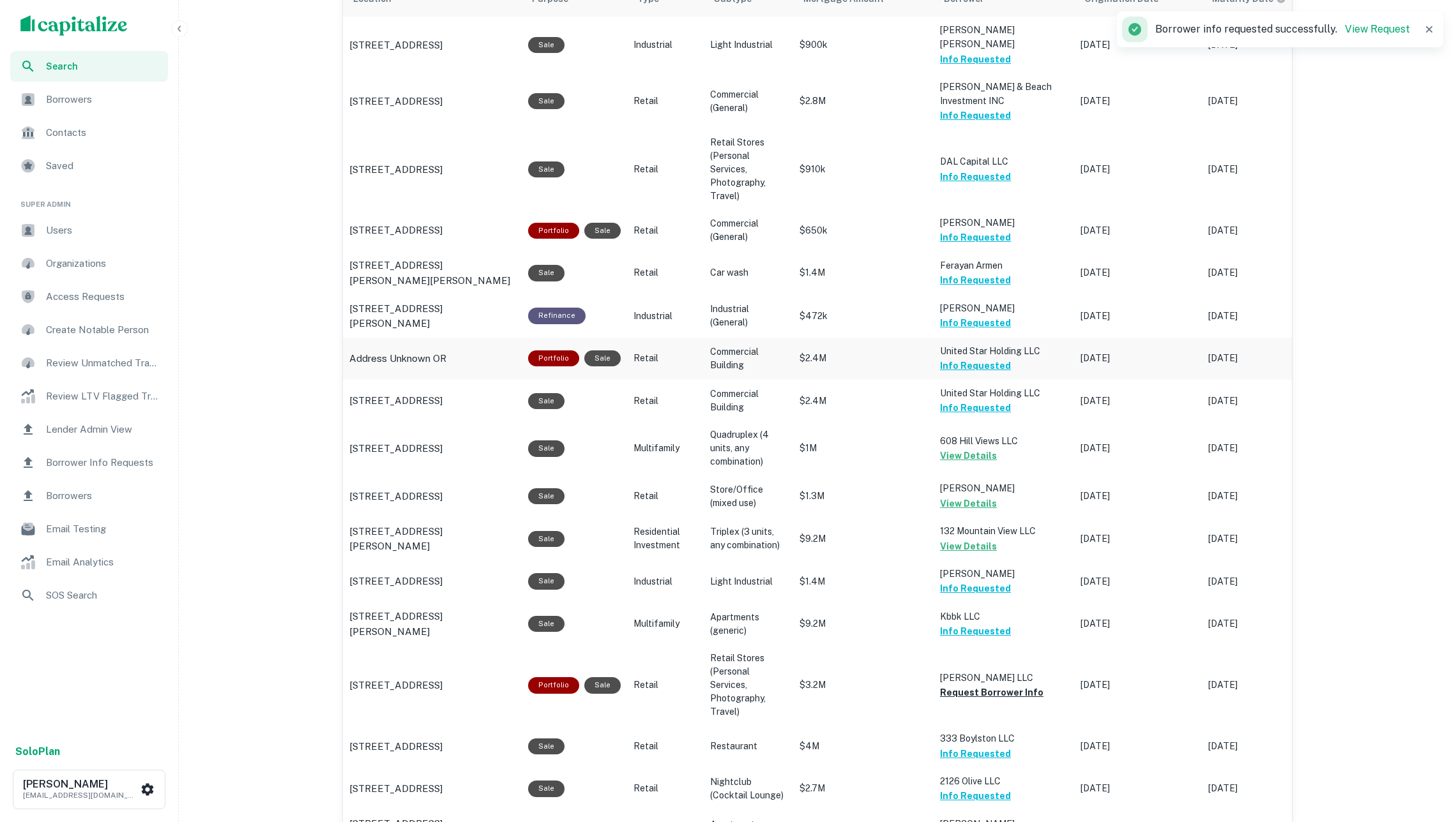
scroll to position [1162, 0]
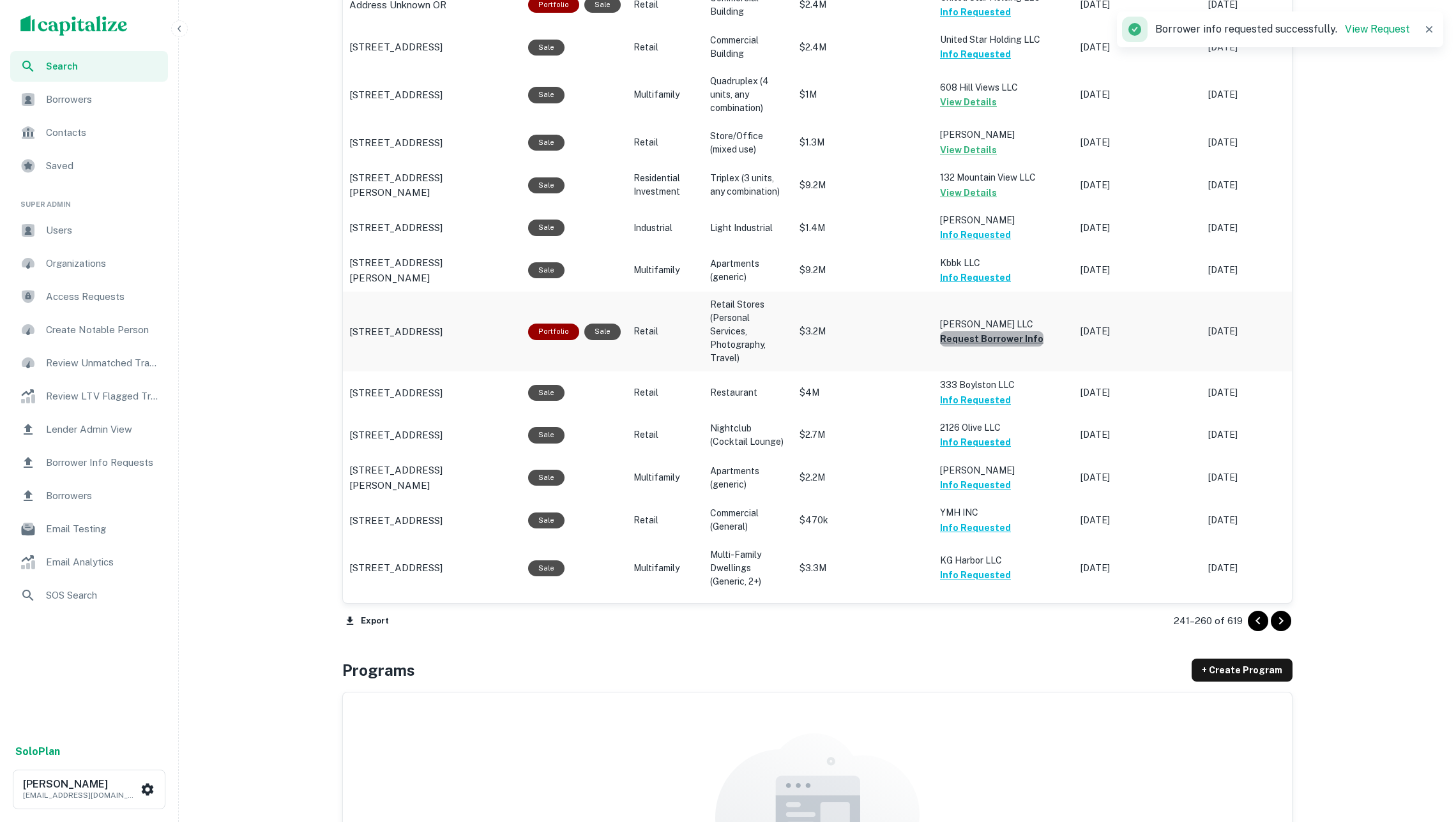
click at [1006, 332] on button "Request Borrower Info" at bounding box center [992, 339] width 104 height 15
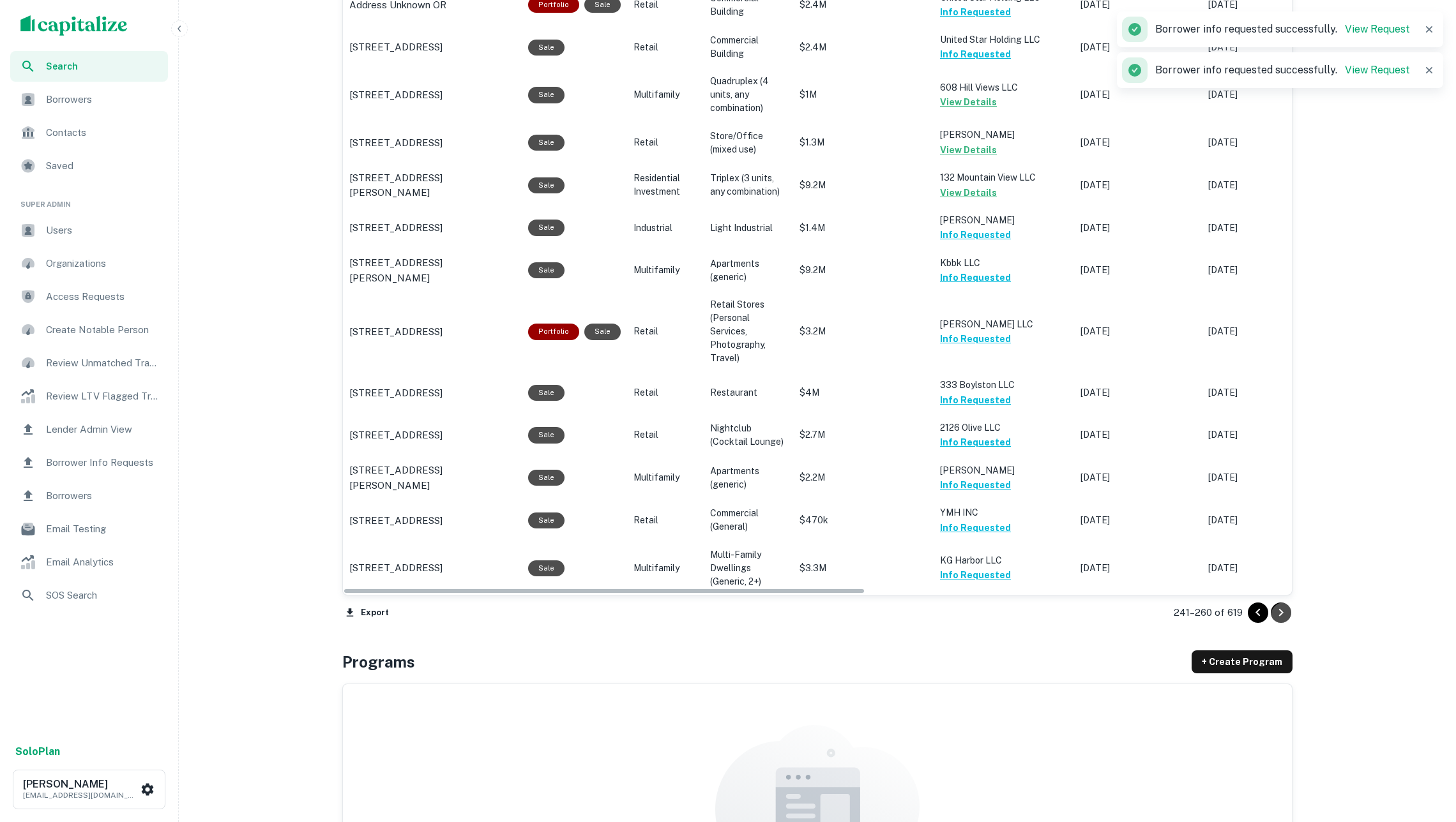
click at [1291, 618] on button "Go to next page" at bounding box center [1281, 613] width 21 height 21
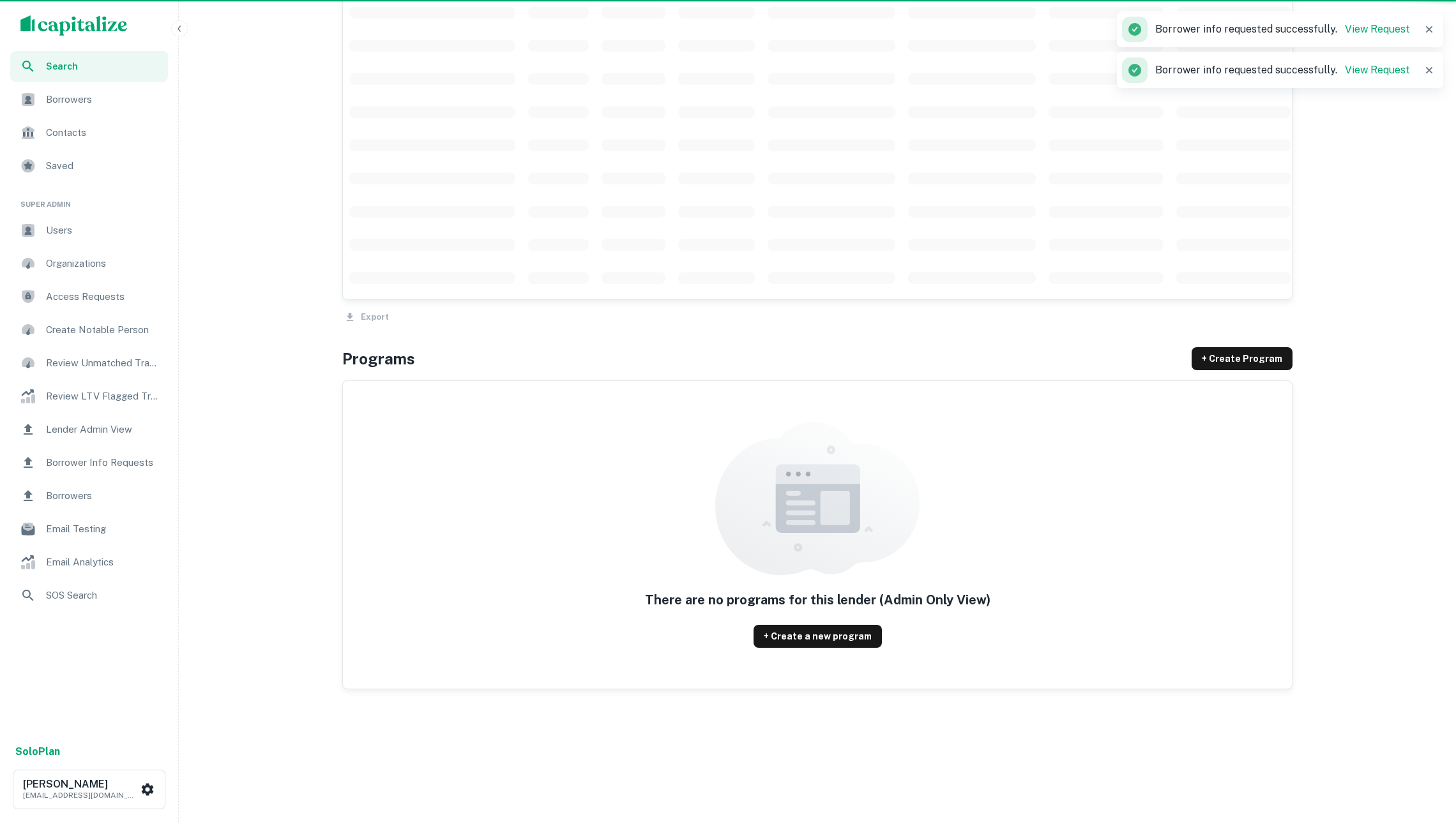
scroll to position [1094, 0]
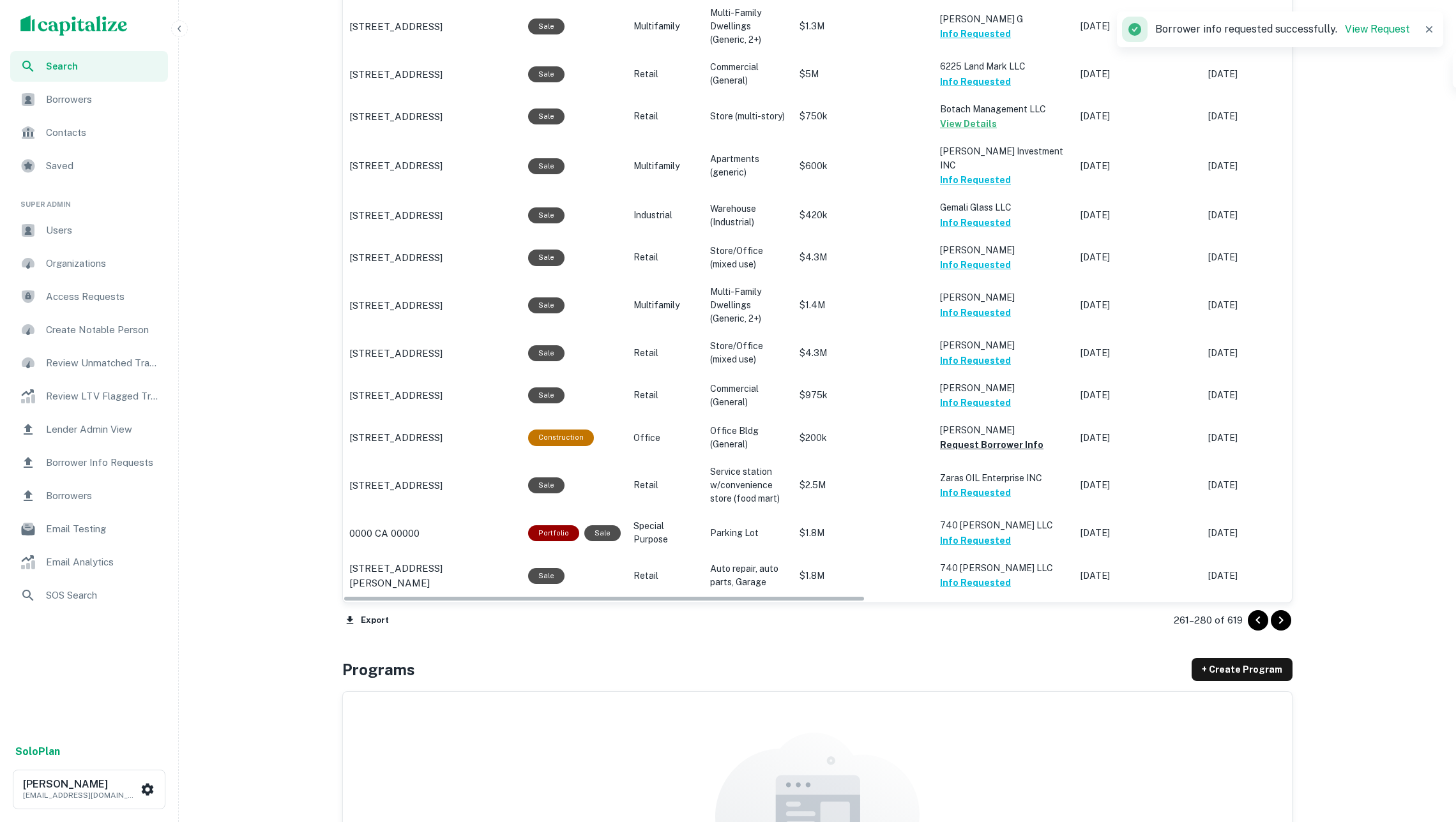
click at [1278, 618] on icon "Go to next page" at bounding box center [1281, 620] width 15 height 15
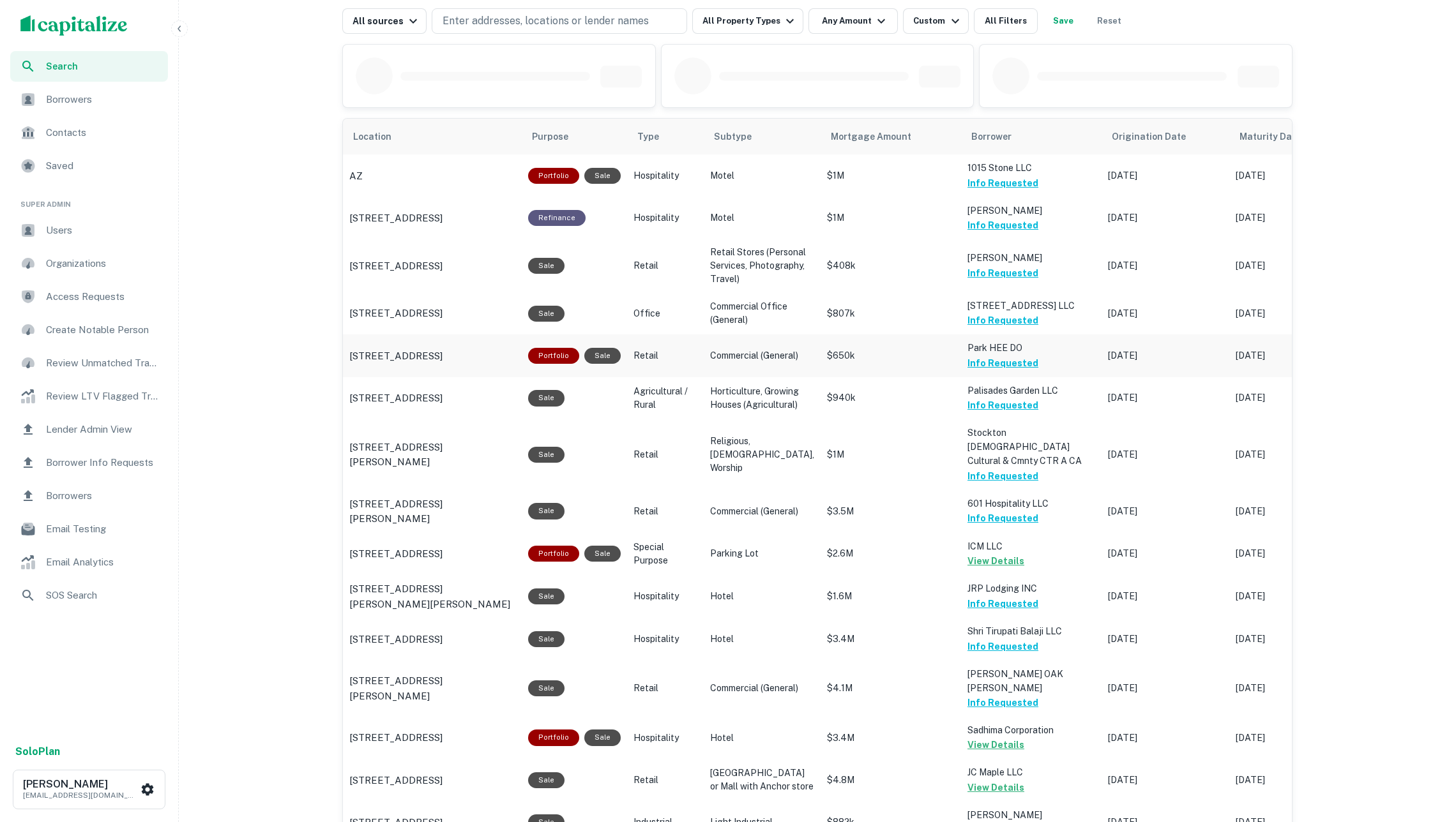
scroll to position [664, 0]
